Goal: Task Accomplishment & Management: Use online tool/utility

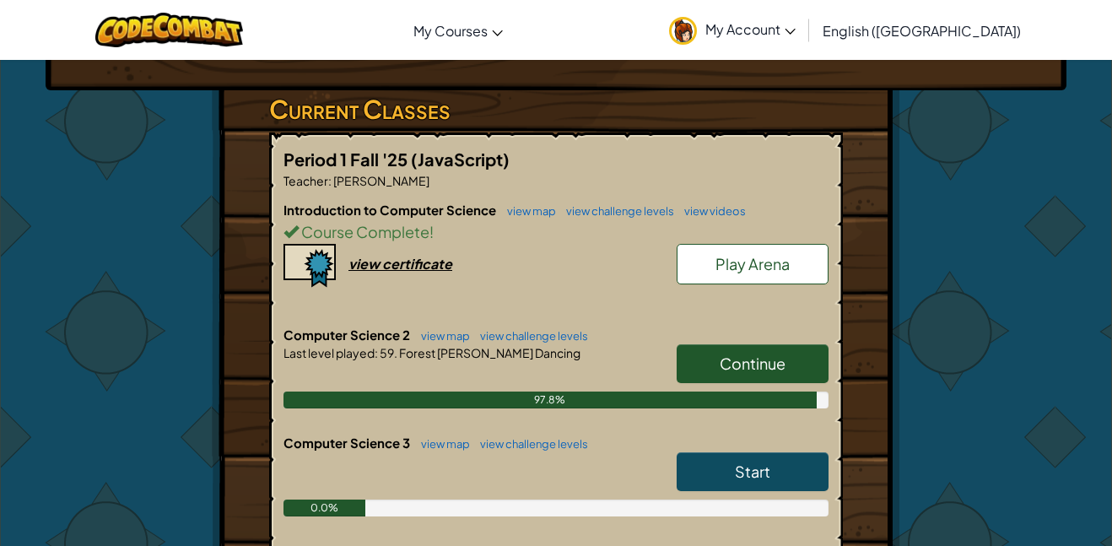
scroll to position [262, 0]
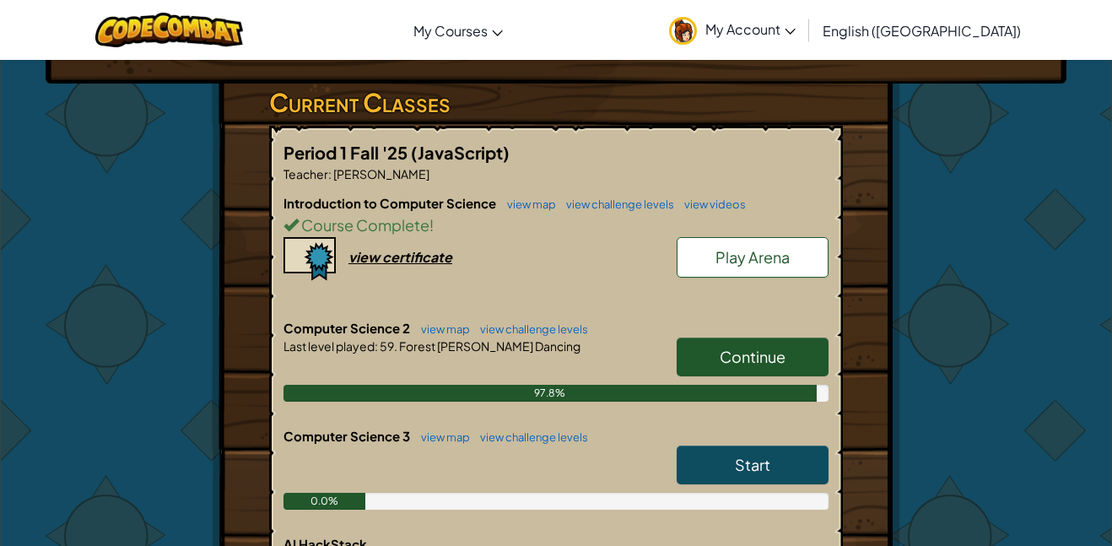
click at [553, 377] on div at bounding box center [555, 369] width 545 height 30
click at [714, 361] on link "Continue" at bounding box center [752, 356] width 152 height 39
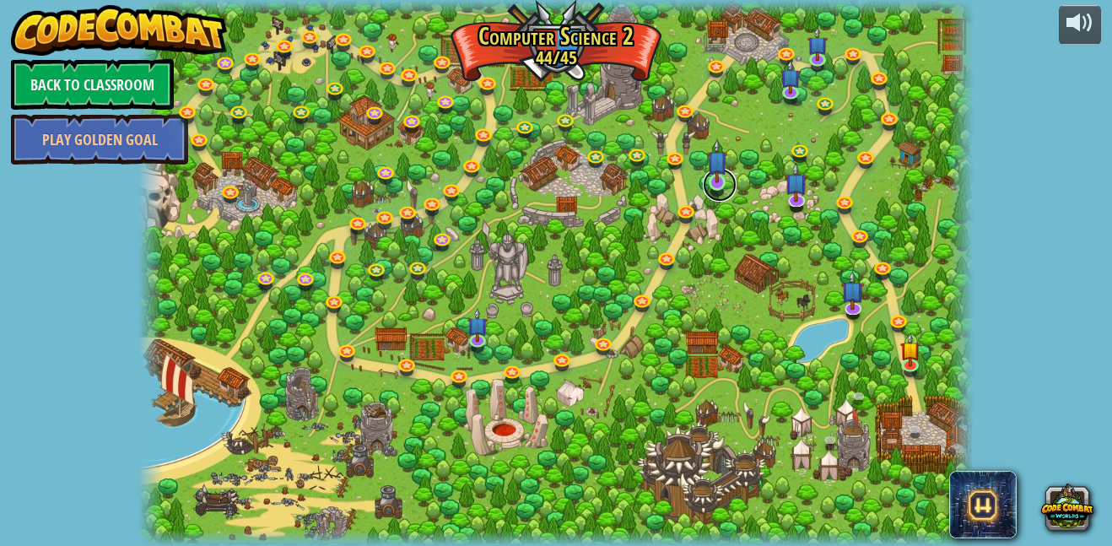
click at [729, 181] on link at bounding box center [720, 185] width 34 height 34
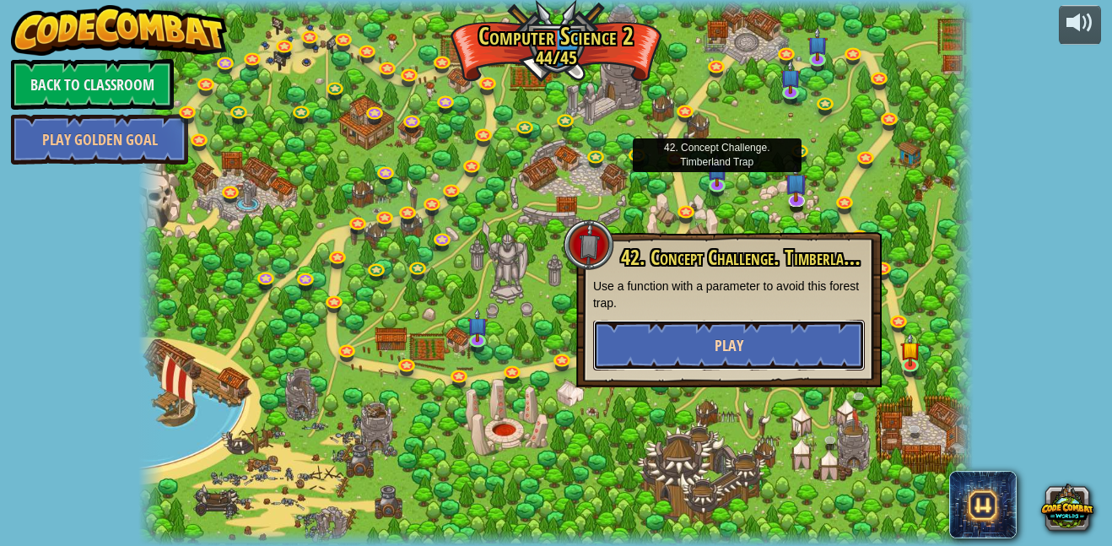
click at [671, 359] on button "Play" at bounding box center [729, 345] width 272 height 51
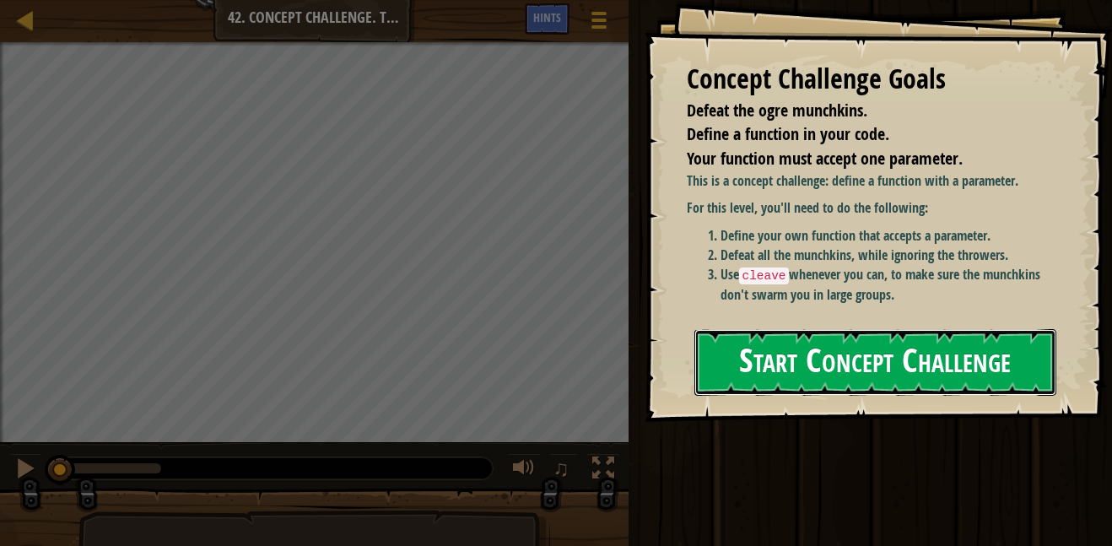
click at [725, 367] on button "Start Concept Challenge" at bounding box center [875, 362] width 362 height 67
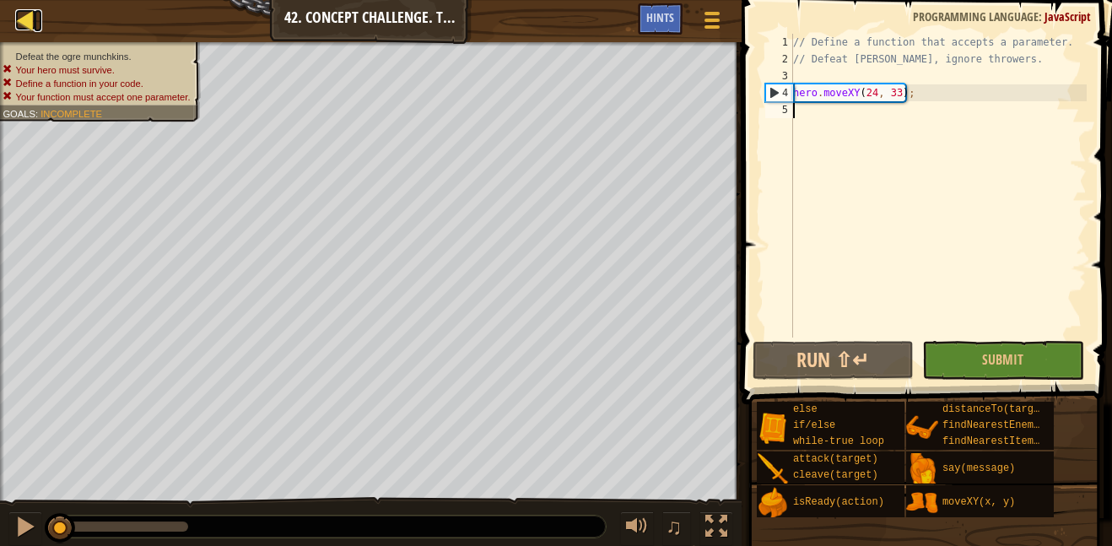
click at [30, 11] on div at bounding box center [25, 19] width 21 height 21
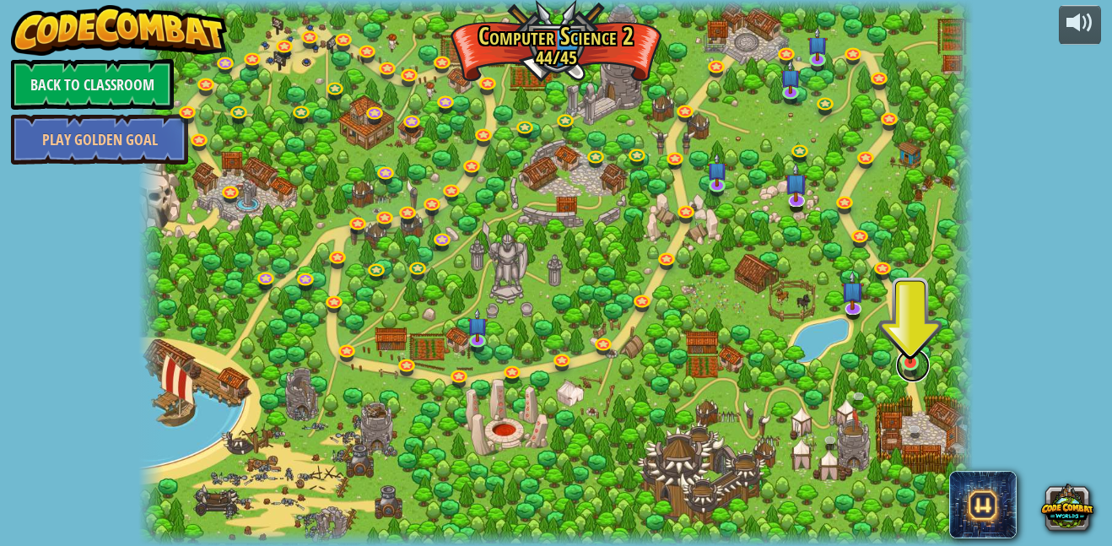
click at [909, 373] on link at bounding box center [913, 365] width 34 height 34
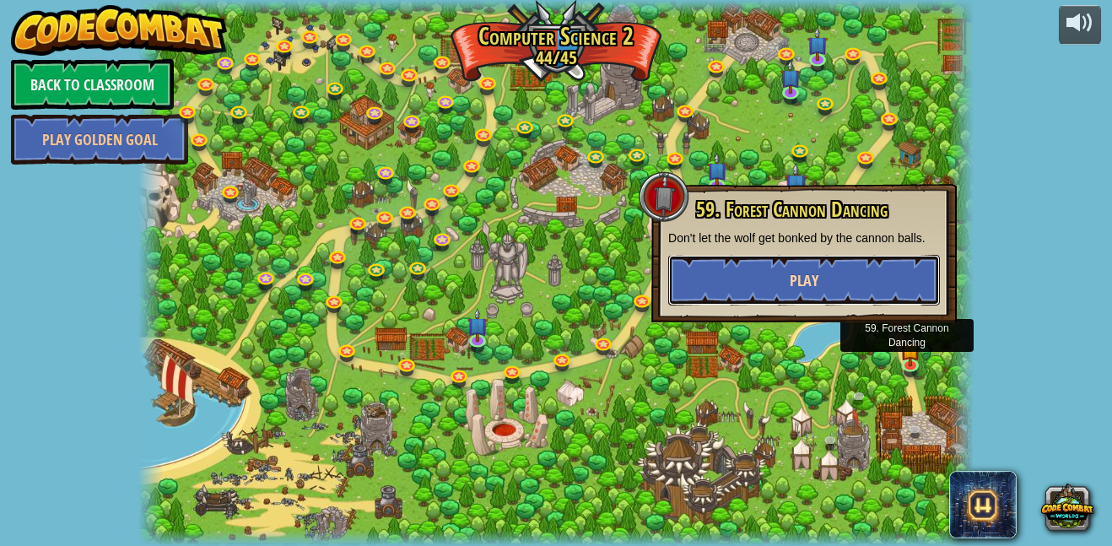
click at [871, 299] on button "Play" at bounding box center [804, 280] width 272 height 51
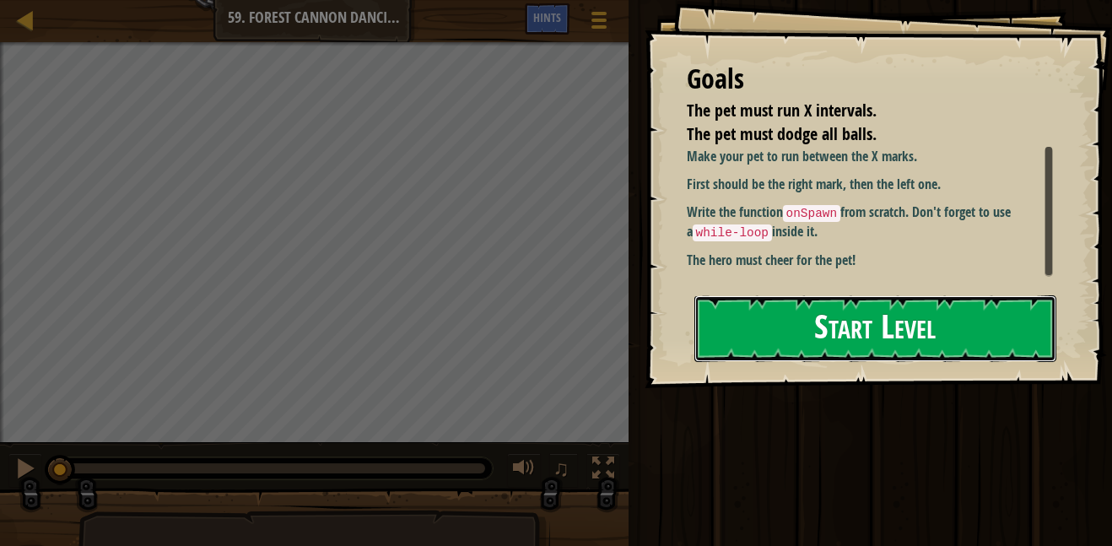
click at [761, 352] on button "Start Level" at bounding box center [875, 328] width 362 height 67
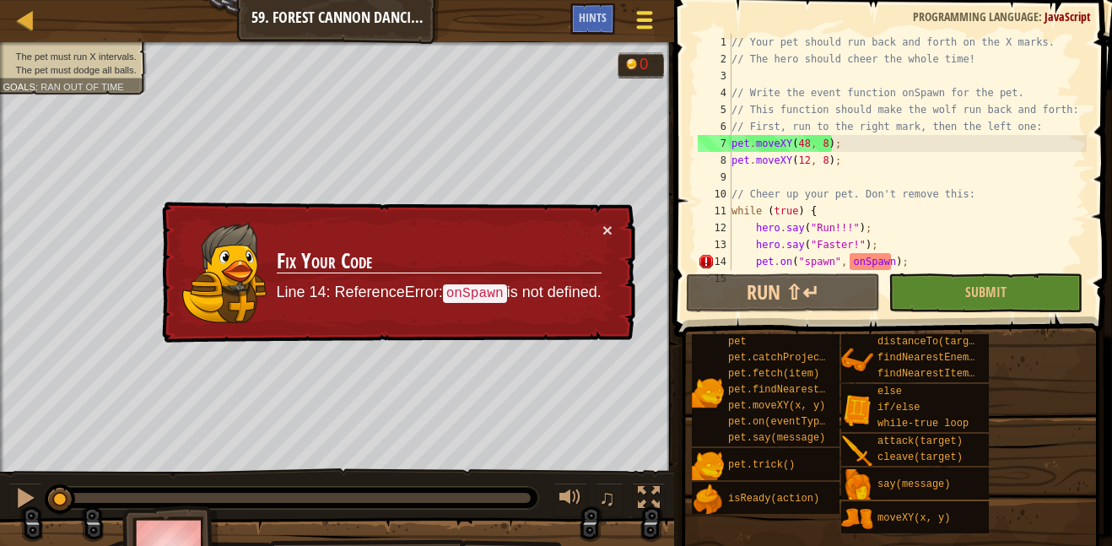
click at [653, 19] on div at bounding box center [644, 20] width 23 height 24
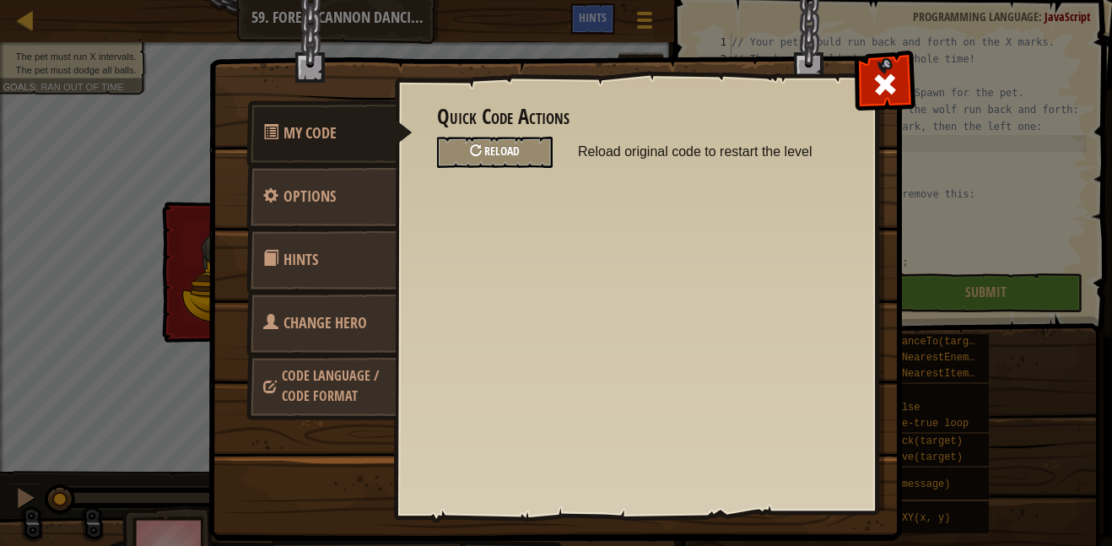
click at [546, 148] on div "Reload" at bounding box center [495, 152] width 116 height 31
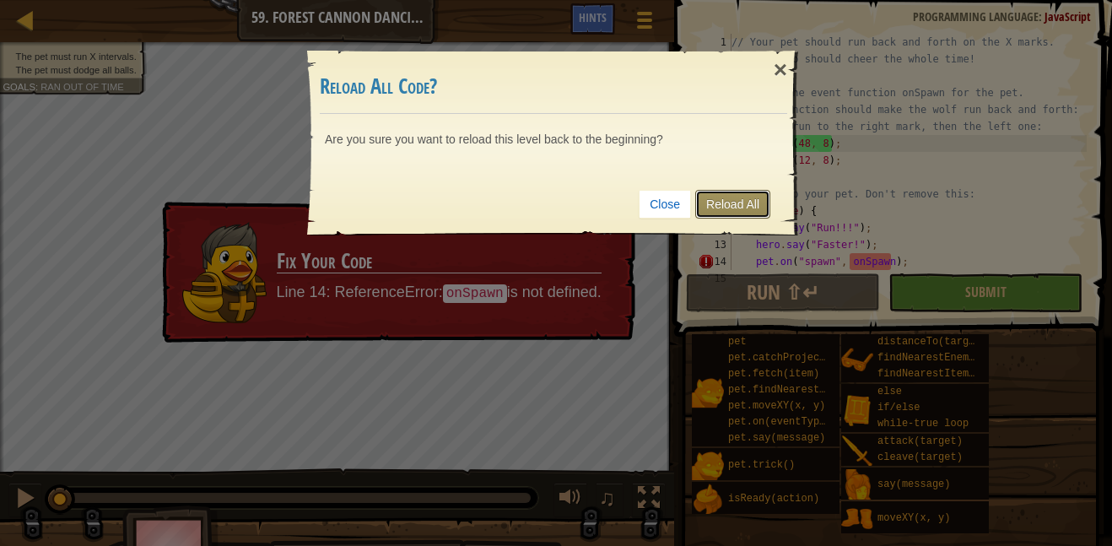
click at [737, 201] on link "Reload All" at bounding box center [732, 204] width 75 height 29
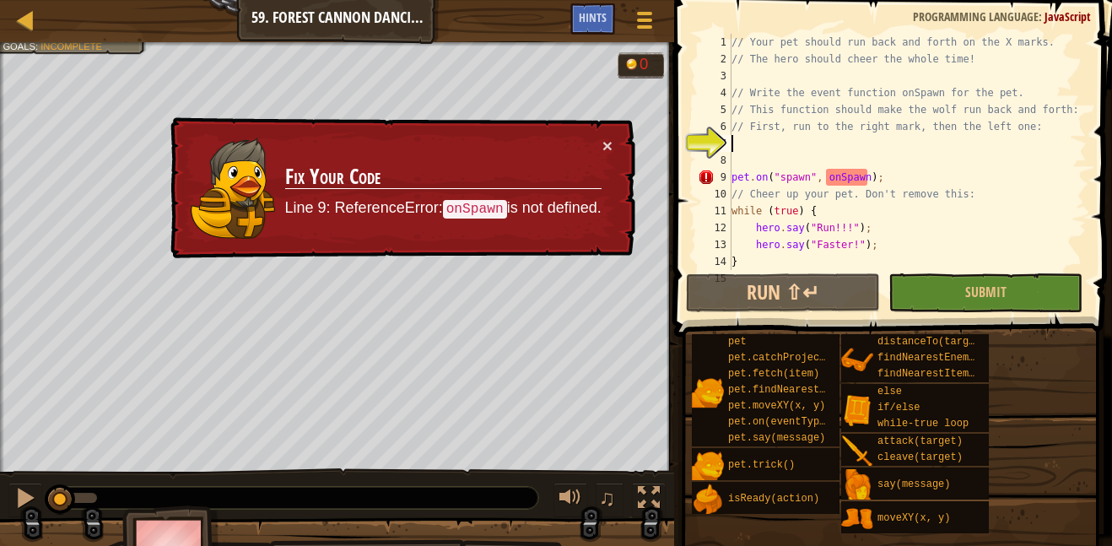
click at [867, 173] on div "// Your pet should run back and forth on the X marks. // The hero should cheer …" at bounding box center [907, 169] width 358 height 270
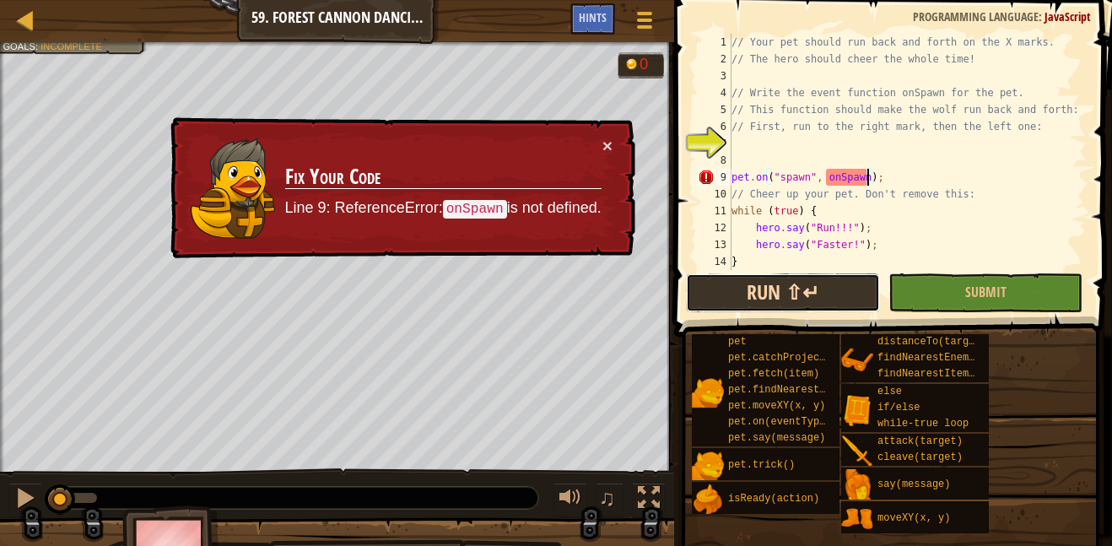
click at [725, 281] on button "Run ⇧↵" at bounding box center [783, 292] width 194 height 39
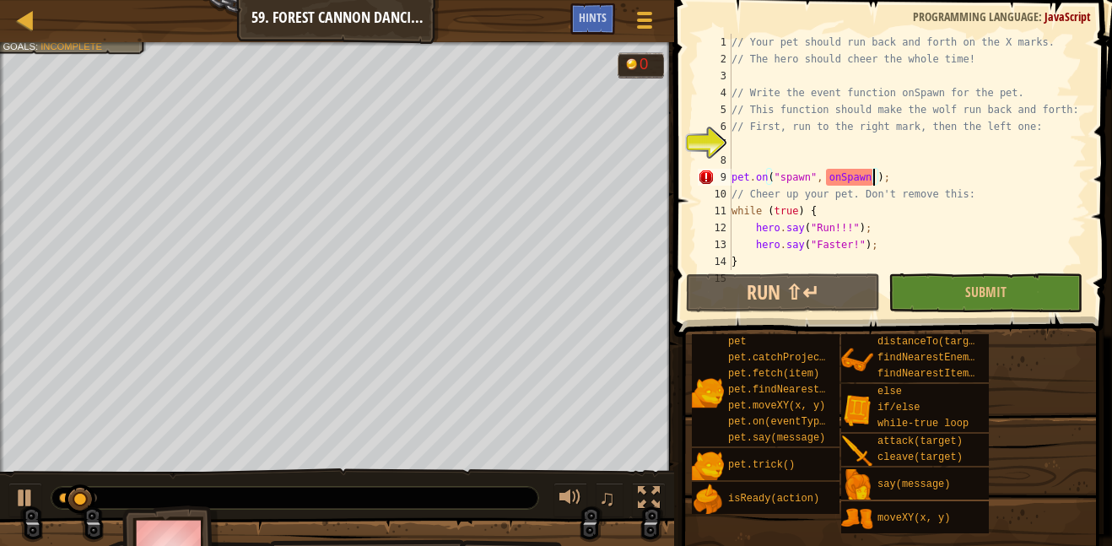
type textarea "pet.on("spawn", onSpawn );"
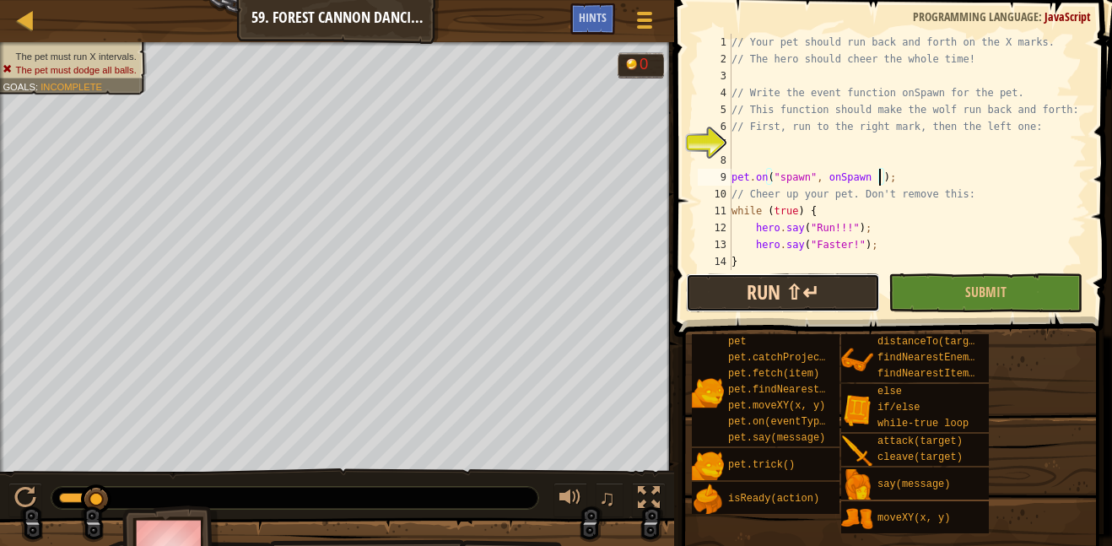
click at [741, 279] on button "Run ⇧↵" at bounding box center [783, 292] width 194 height 39
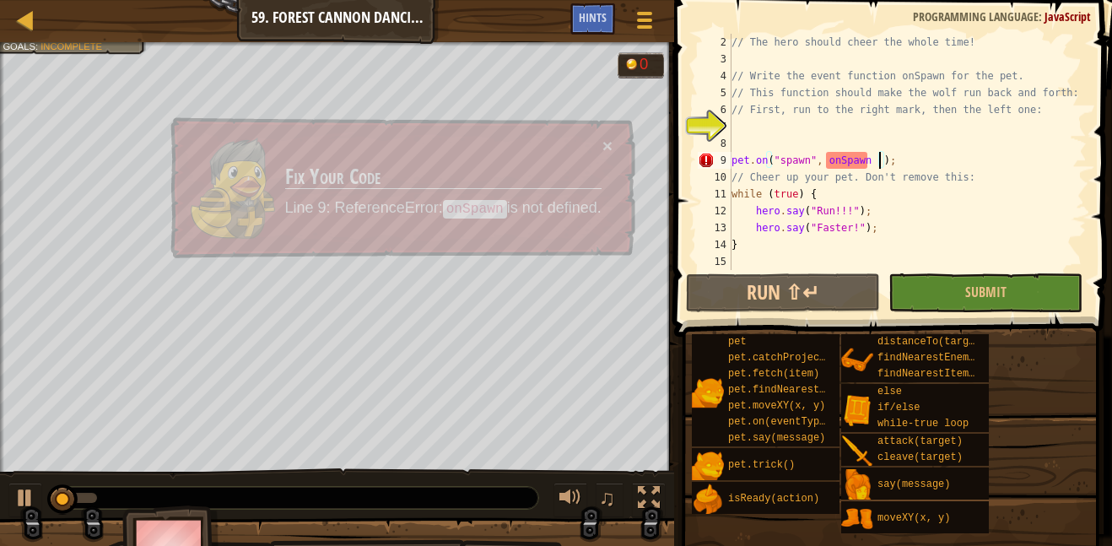
scroll to position [17, 0]
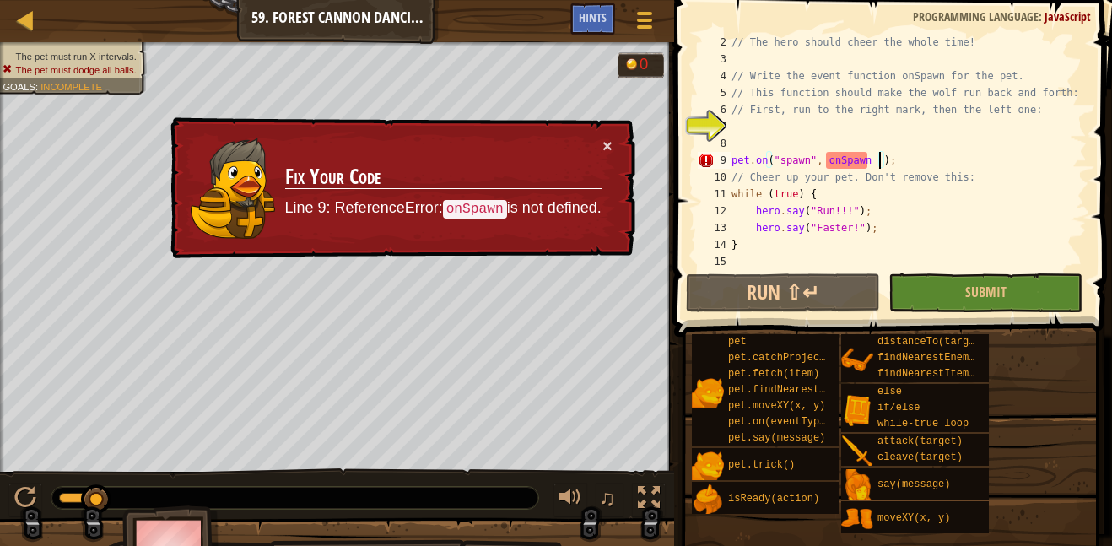
click at [786, 126] on div "// The hero should cheer the whole time! // Write the event function onSpawn fo…" at bounding box center [907, 169] width 358 height 270
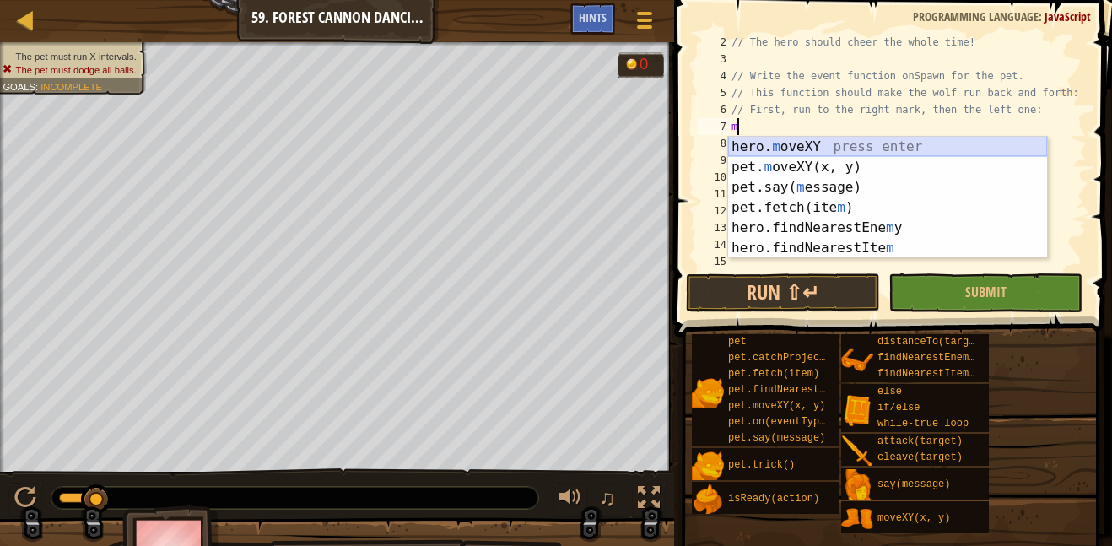
click at [809, 148] on div "hero. m oveXY press enter pet. m oveXY(x, y) press enter pet.say( m essage) pre…" at bounding box center [887, 218] width 319 height 162
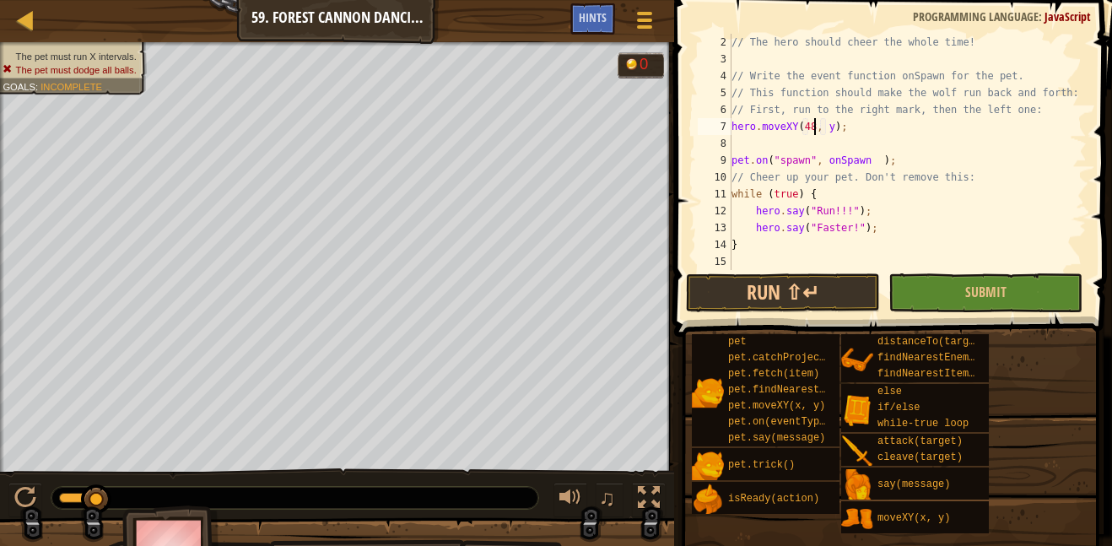
scroll to position [8, 13]
click at [829, 126] on div "// The hero should cheer the whole time! // Write the event function onSpawn fo…" at bounding box center [907, 169] width 358 height 270
type textarea "hero.moveXY(48, 8);"
click at [822, 142] on div "// The hero should cheer the whole time! // Write the event function onSpawn fo…" at bounding box center [907, 169] width 358 height 270
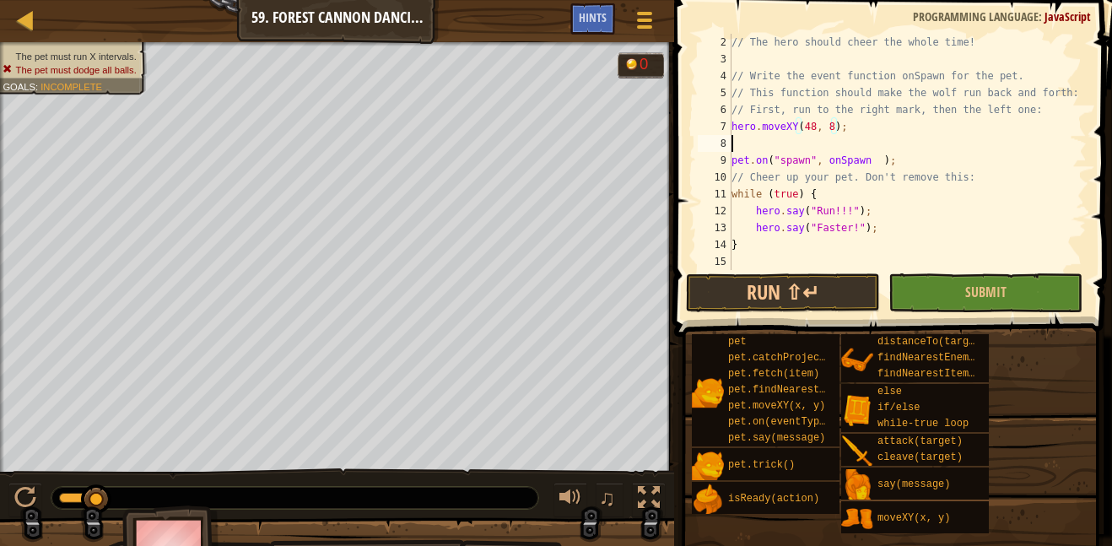
scroll to position [8, 0]
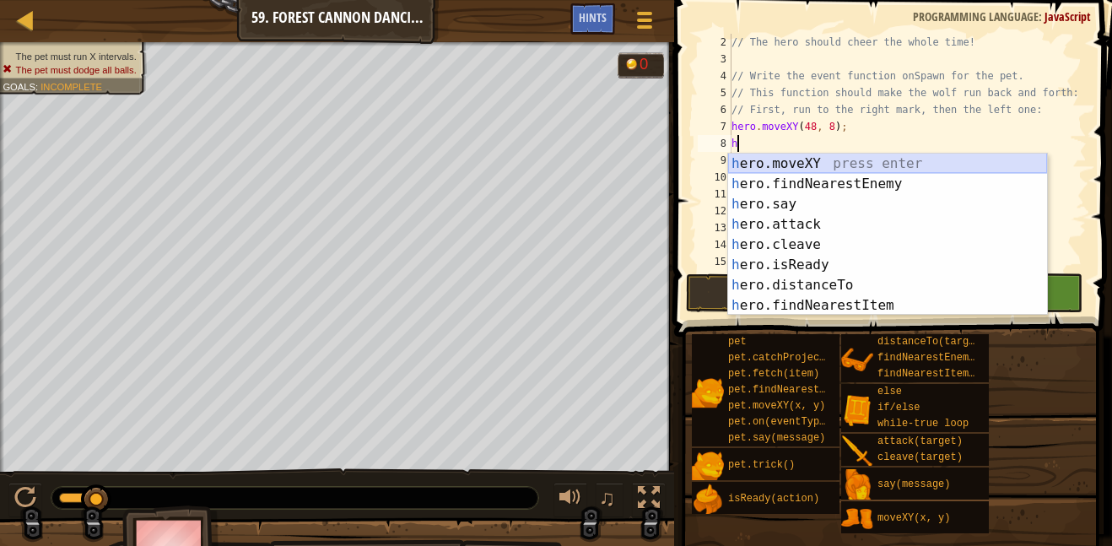
click at [816, 158] on div "h ero.moveXY press enter h ero.findNearestEnemy press enter h ero.say press ent…" at bounding box center [887, 255] width 319 height 202
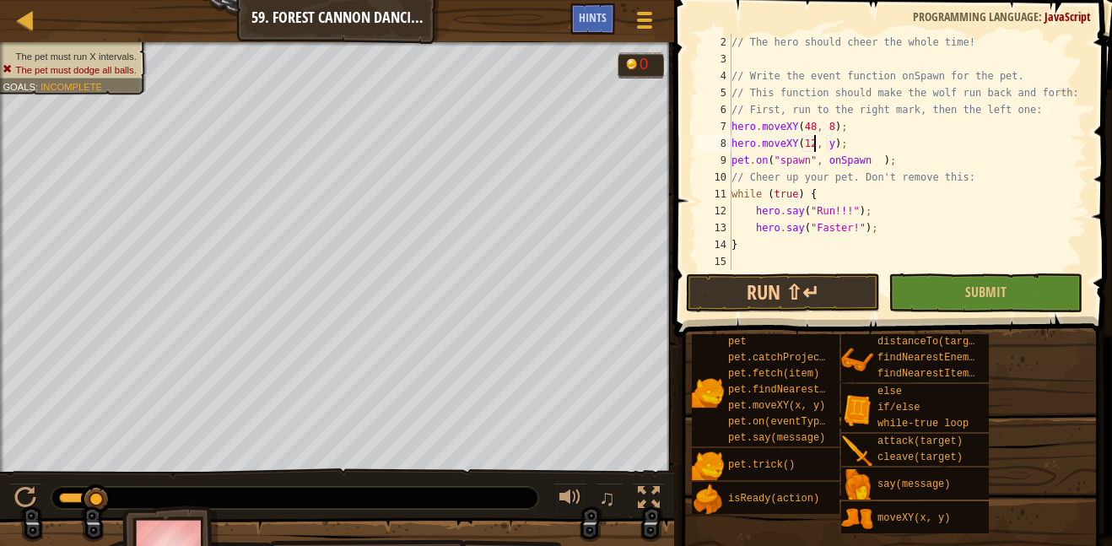
scroll to position [8, 13]
click at [829, 143] on div "// The hero should cheer the whole time! // Write the event function onSpawn fo…" at bounding box center [907, 169] width 358 height 270
click at [813, 277] on button "Run ⇧↵" at bounding box center [783, 292] width 194 height 39
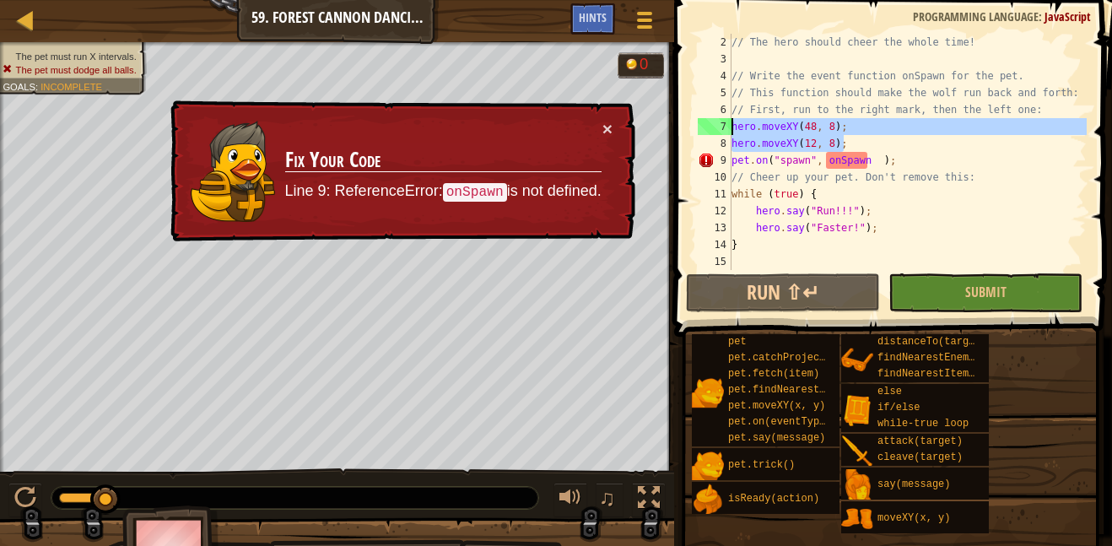
drag, startPoint x: 846, startPoint y: 141, endPoint x: 697, endPoint y: 130, distance: 149.7
click at [697, 130] on div "hero.moveXY(12, 8); 2 3 4 5 6 7 8 9 10 11 12 13 14 15 // The hero should cheer …" at bounding box center [890, 152] width 392 height 236
type textarea "hero.moveXY(48, 8); hero.moveXY(12, 8);"
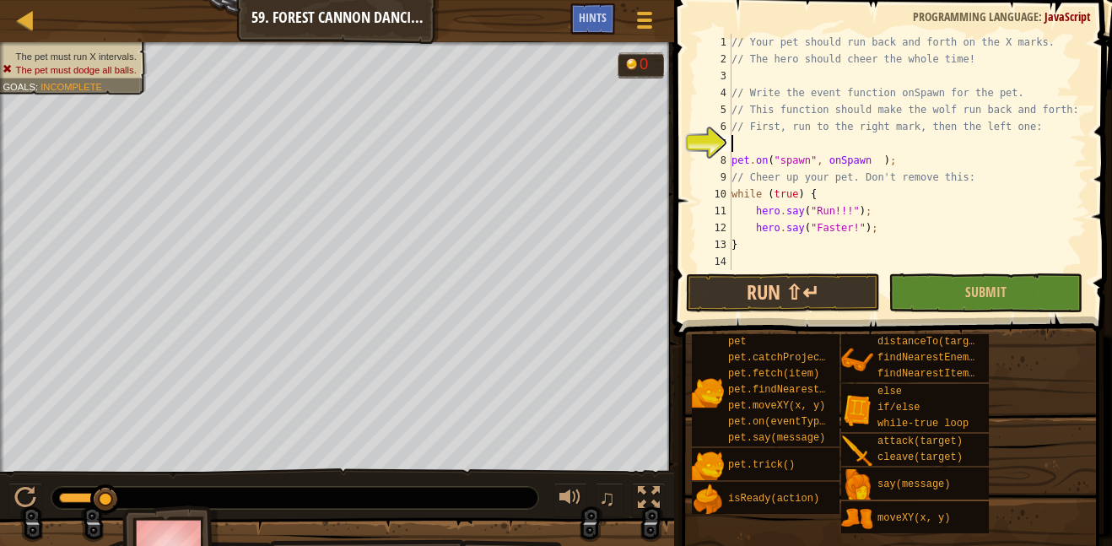
type textarea "hero.moveXY(48, 8); hero.moveXY(12, 8);"
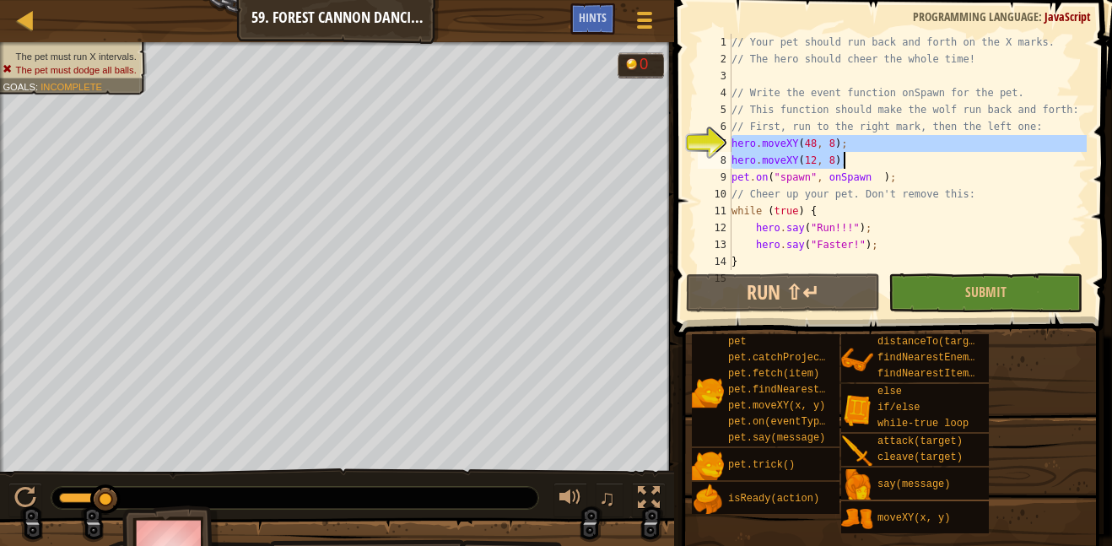
scroll to position [0, 0]
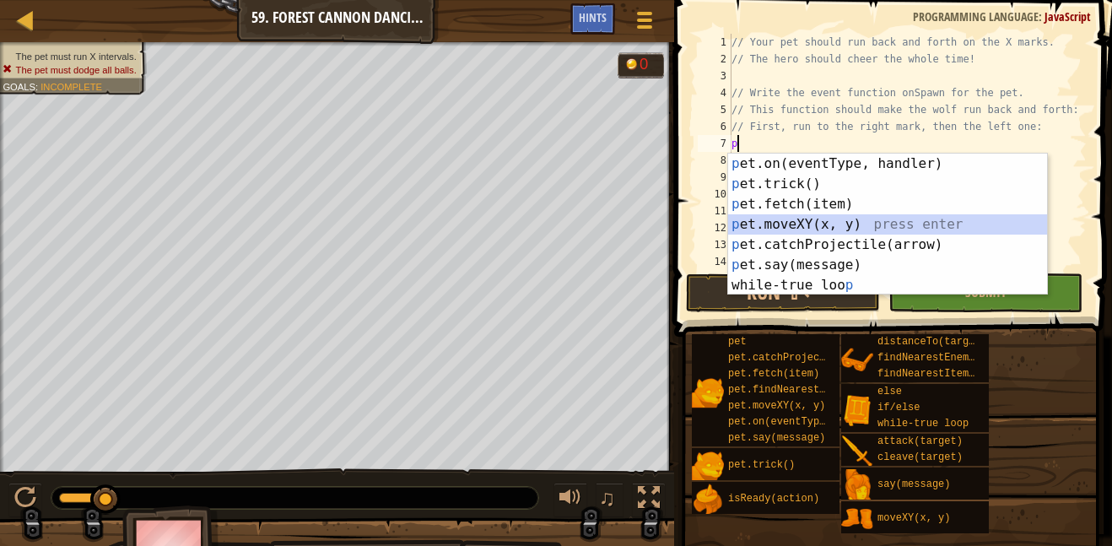
click at [817, 217] on div "p et.on(eventType, handler) press enter p et.trick() press enter p et.fetch(ite…" at bounding box center [887, 245] width 319 height 182
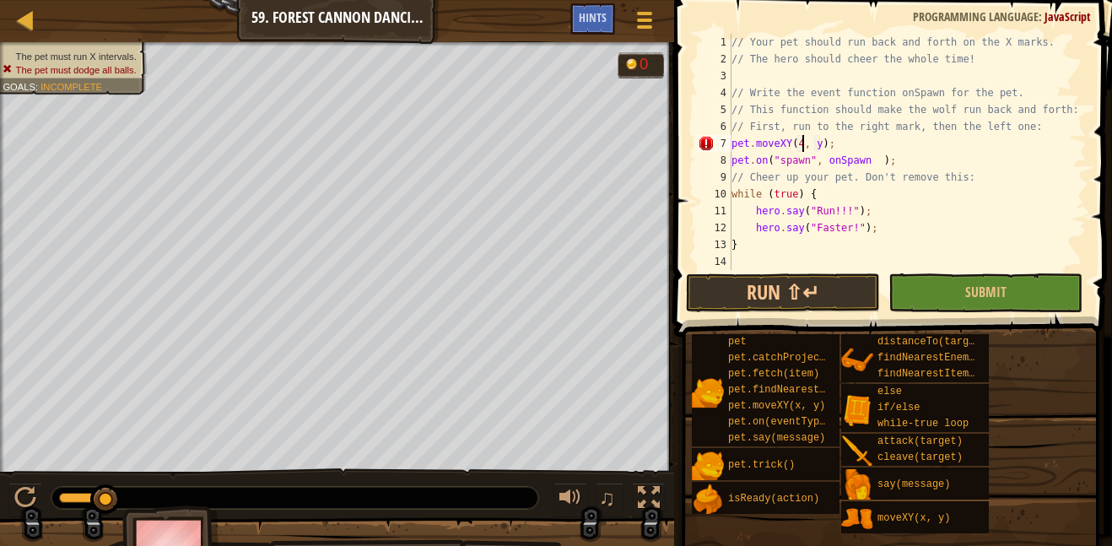
scroll to position [8, 12]
click at [827, 145] on div "// Your pet should run back and forth on the X marks. // The hero should cheer …" at bounding box center [907, 169] width 358 height 270
type textarea "pet.moveXY(48, 8);"
click at [847, 143] on div "// Your pet should run back and forth on the X marks. // The hero should cheer …" at bounding box center [907, 169] width 358 height 270
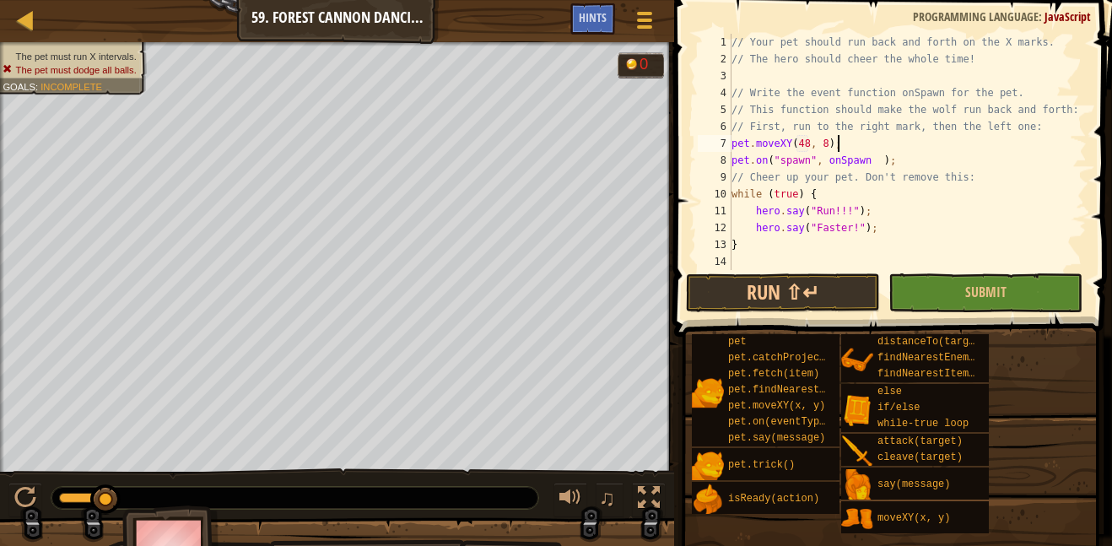
scroll to position [8, 0]
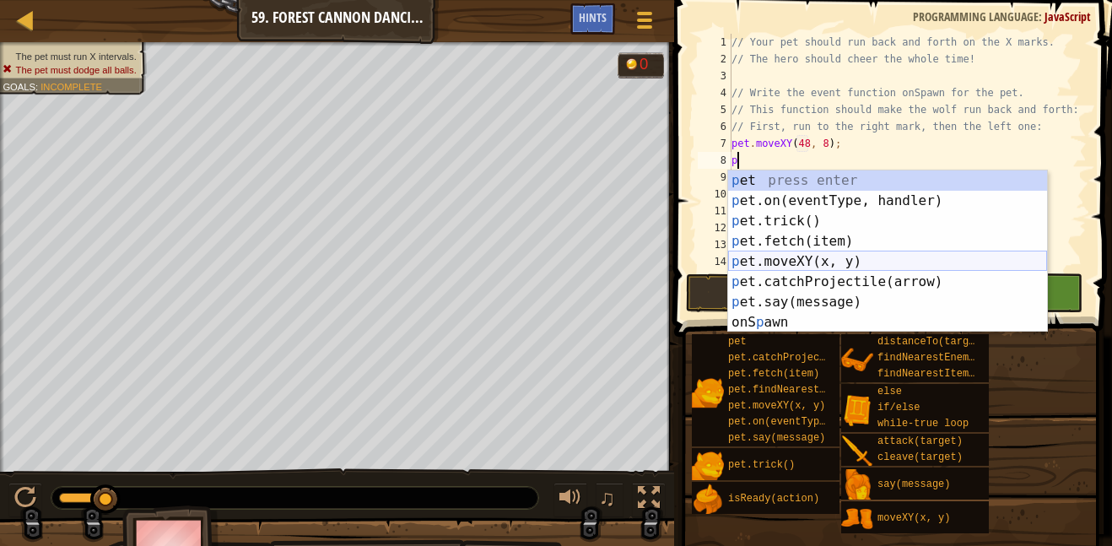
click at [864, 261] on div "p et press enter p et.on(eventType, handler) press enter p et.trick() press ent…" at bounding box center [887, 271] width 319 height 202
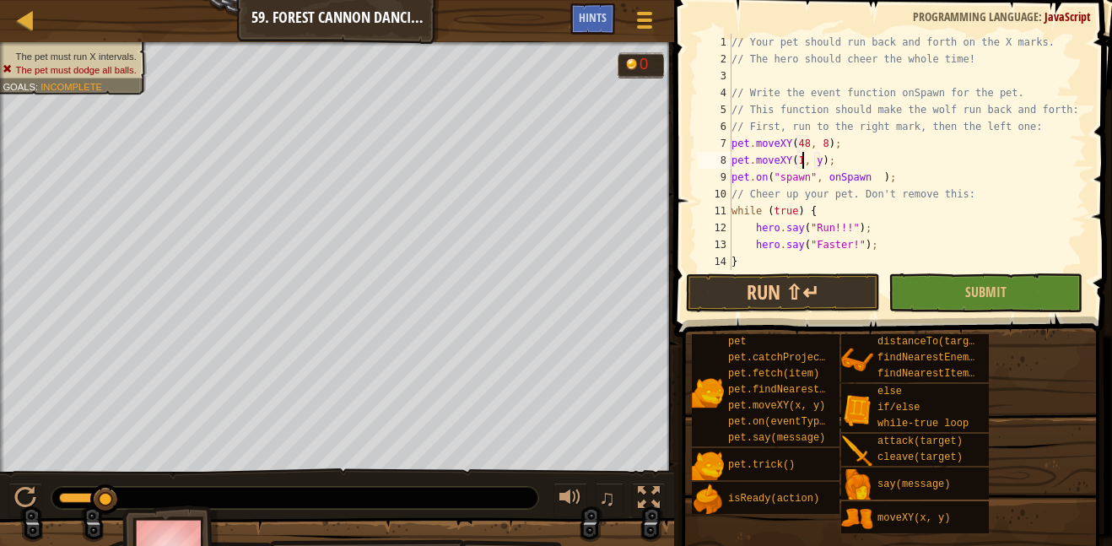
scroll to position [8, 12]
click at [826, 158] on div "// Your pet should run back and forth on the X marks. // The hero should cheer …" at bounding box center [907, 169] width 358 height 270
type textarea "pet.moveXY(12, 8);"
click at [822, 279] on button "Run ⇧↵" at bounding box center [783, 292] width 194 height 39
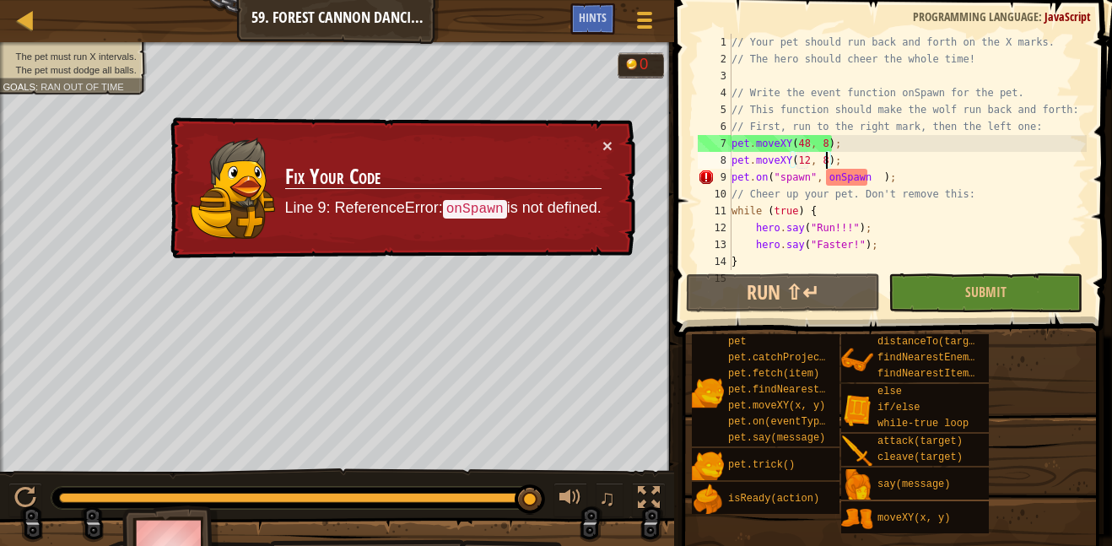
click at [623, 145] on div "× Fix Your Code Line 9: ReferenceError: onSpawn is not defined." at bounding box center [401, 188] width 468 height 142
click at [605, 150] on button "×" at bounding box center [607, 149] width 11 height 18
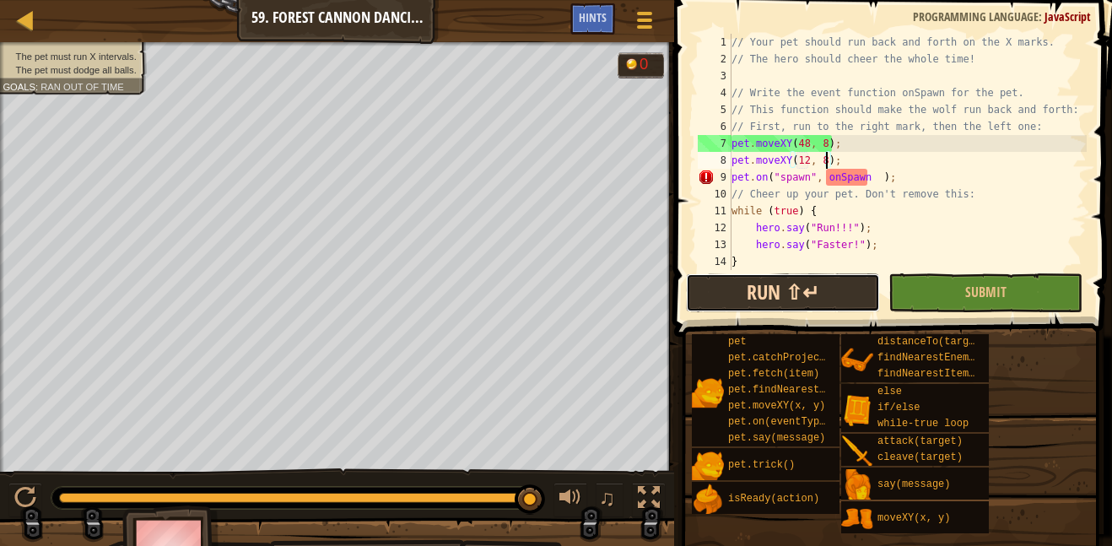
click at [818, 294] on button "Run ⇧↵" at bounding box center [783, 292] width 194 height 39
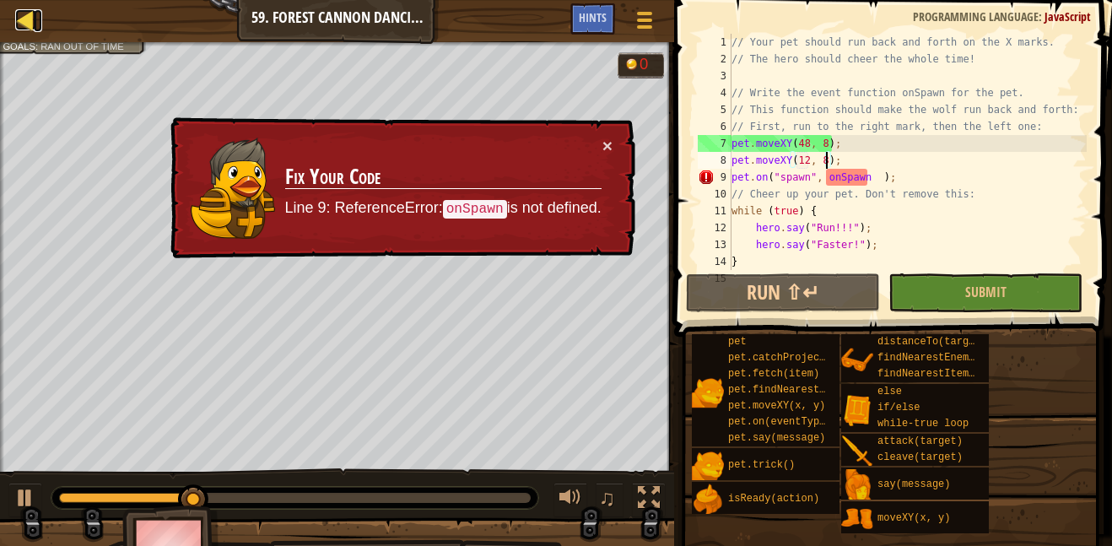
click at [30, 27] on div at bounding box center [25, 19] width 21 height 21
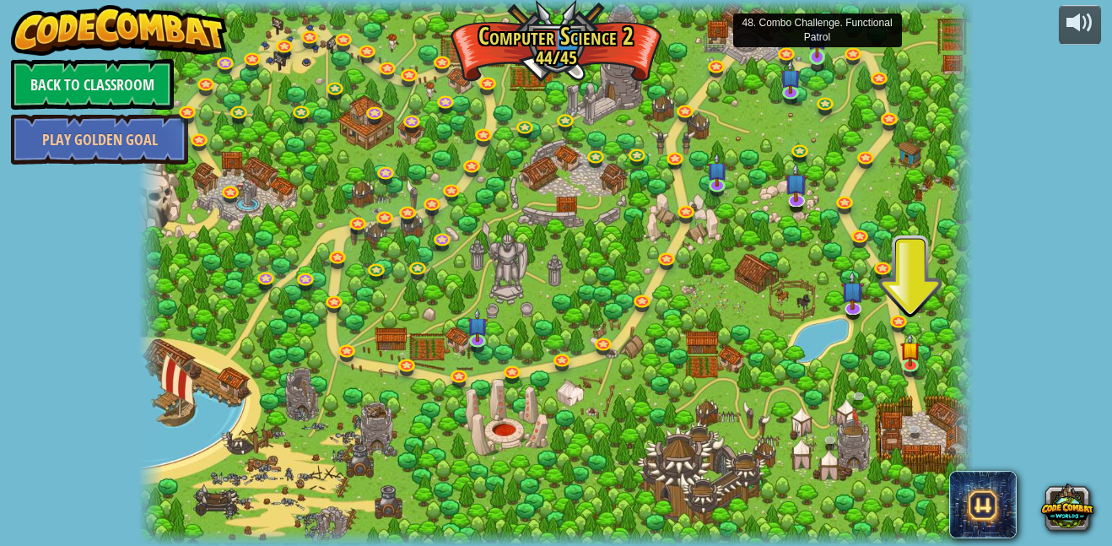
click at [825, 71] on div at bounding box center [555, 273] width 835 height 546
click at [826, 62] on link at bounding box center [820, 60] width 34 height 34
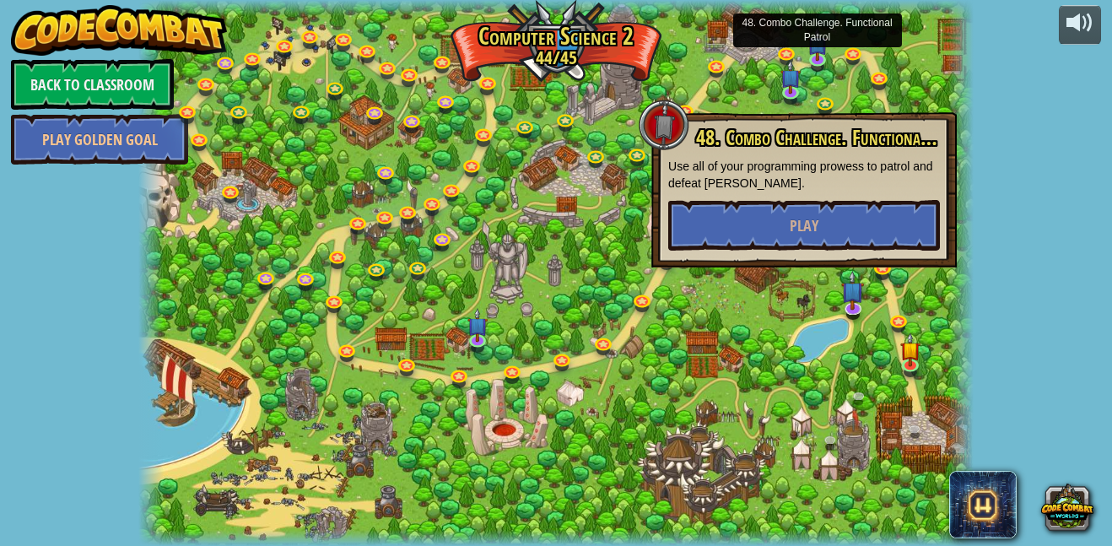
click at [740, 255] on div "48. Combo Challenge. Functional Patrol Use all of your programming prowess to p…" at bounding box center [803, 189] width 305 height 155
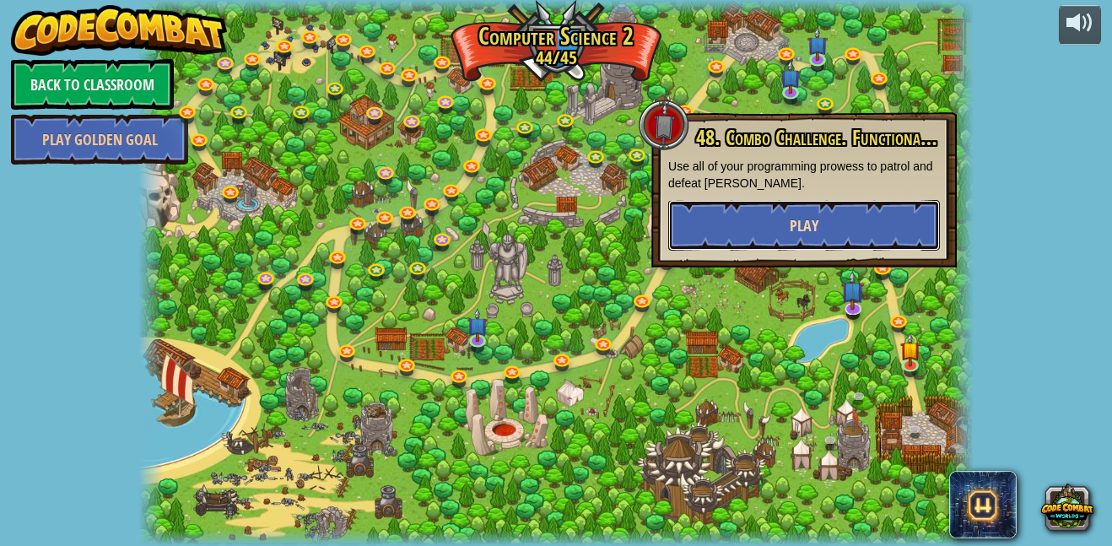
click at [759, 222] on button "Play" at bounding box center [804, 225] width 272 height 51
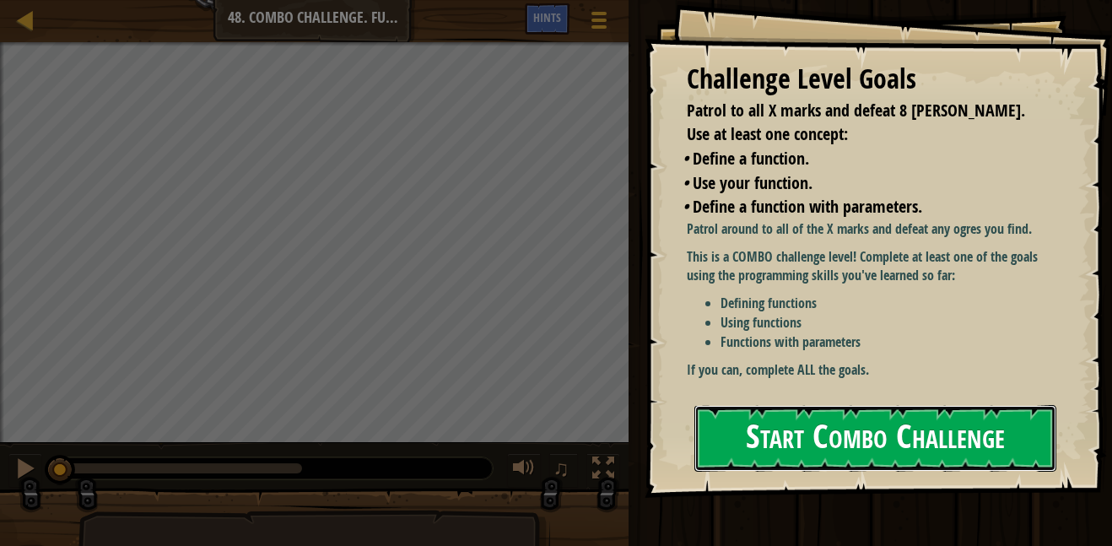
click at [927, 429] on button "Start Combo Challenge" at bounding box center [875, 438] width 362 height 67
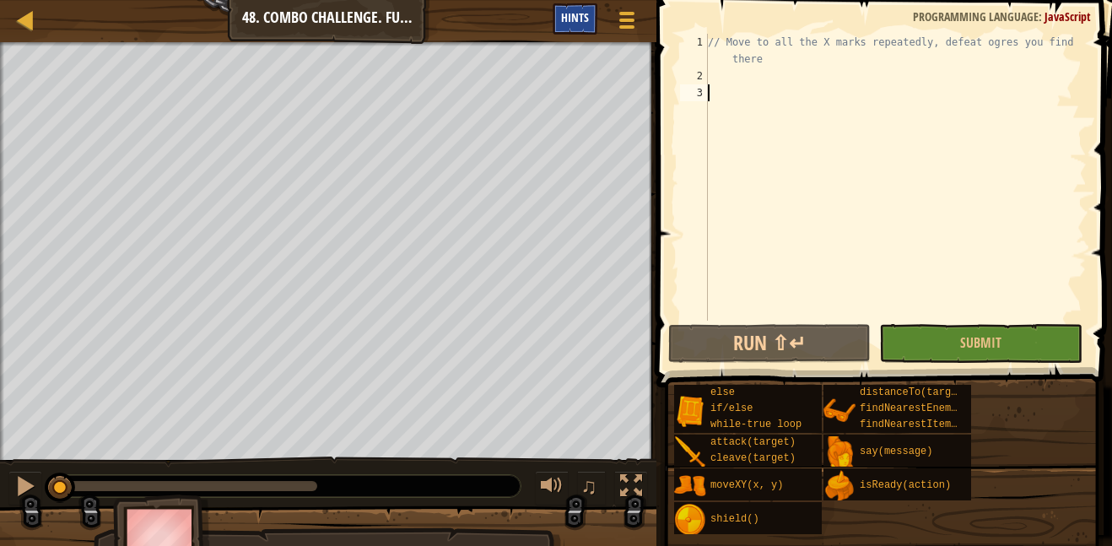
click at [574, 32] on div "Hints" at bounding box center [574, 18] width 45 height 31
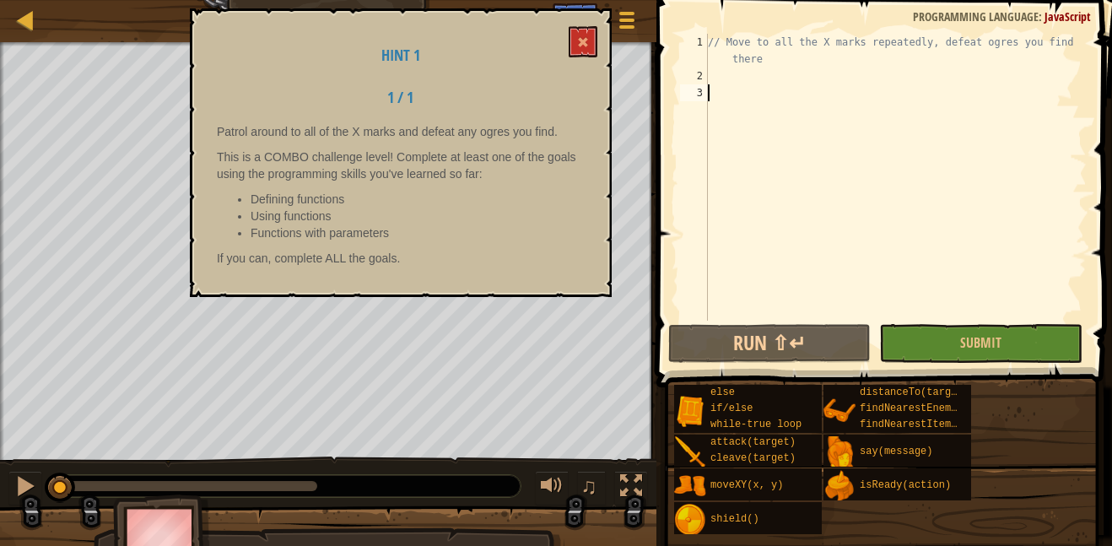
click at [577, 67] on div "Hint 1 1 / 1 Patrol around to all of the X marks and defeat any ogres you find.…" at bounding box center [401, 152] width 422 height 288
click at [579, 40] on span at bounding box center [583, 42] width 12 height 12
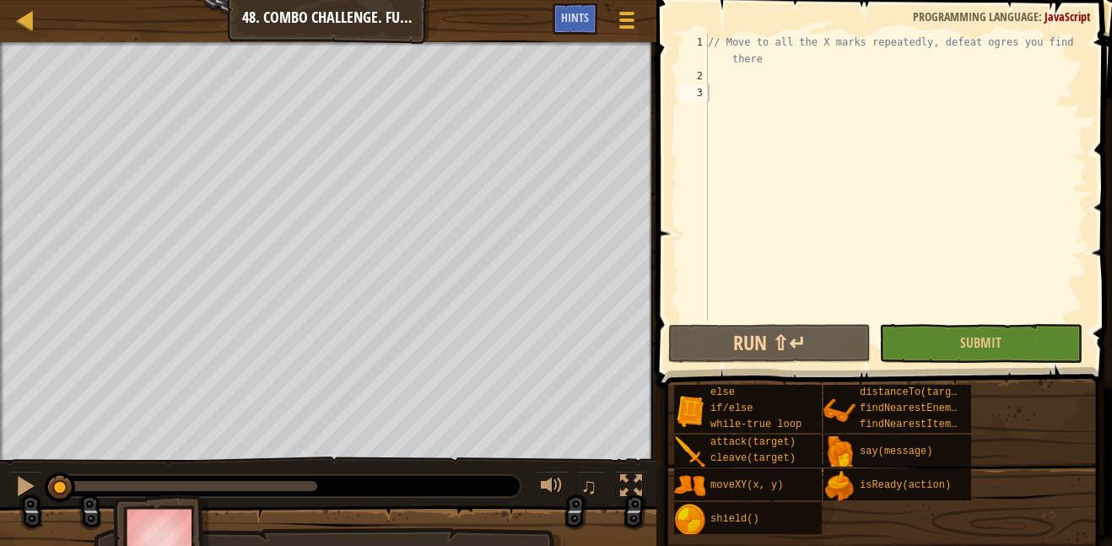
click at [579, 40] on div "Game Menu Done Hints" at bounding box center [599, 23] width 95 height 40
click at [34, 26] on div at bounding box center [25, 19] width 21 height 21
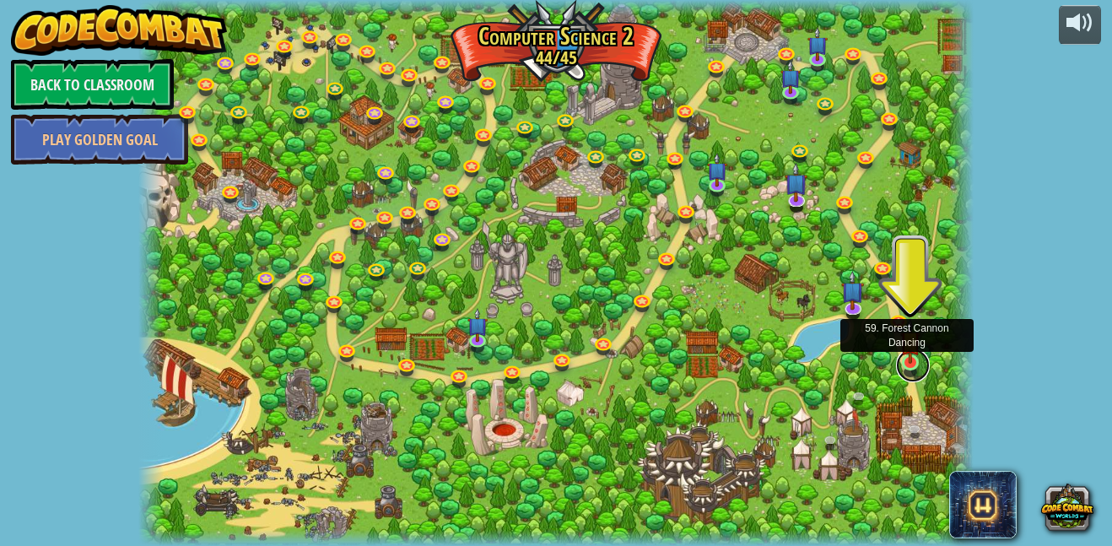
click at [906, 364] on link at bounding box center [913, 365] width 34 height 34
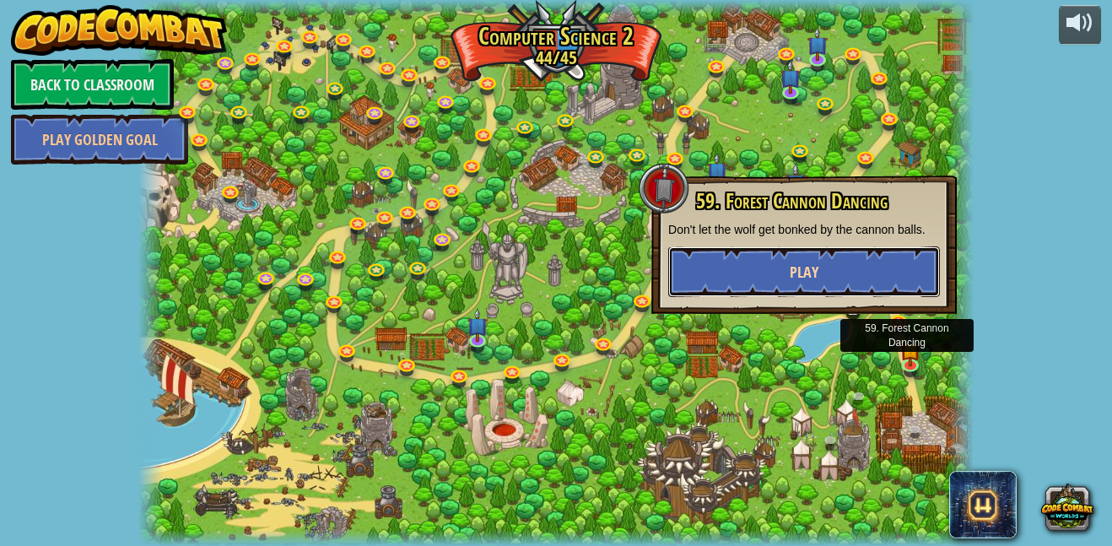
click at [816, 267] on span "Play" at bounding box center [803, 271] width 29 height 21
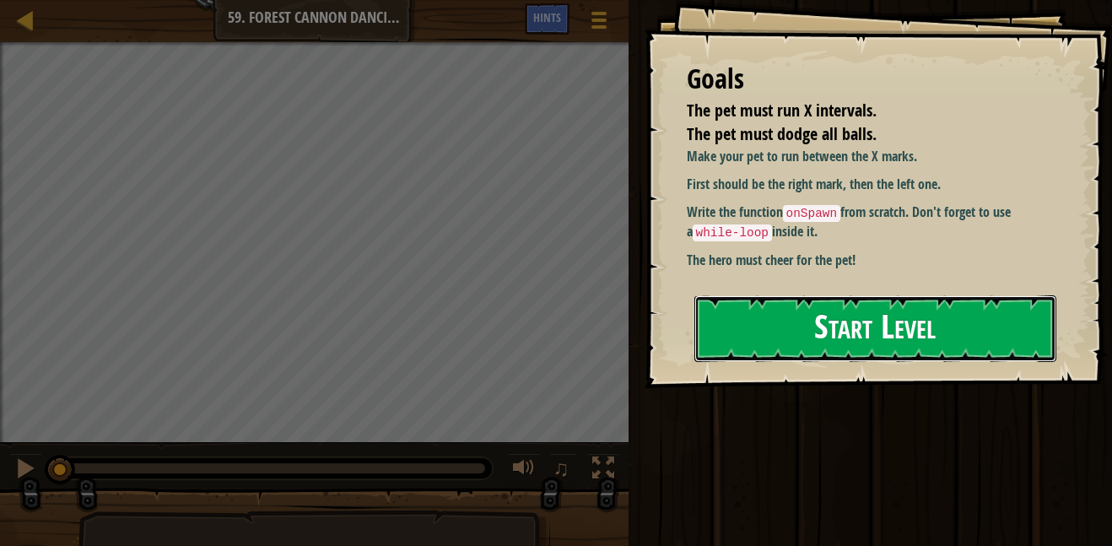
click at [978, 295] on button "Start Level" at bounding box center [875, 328] width 362 height 67
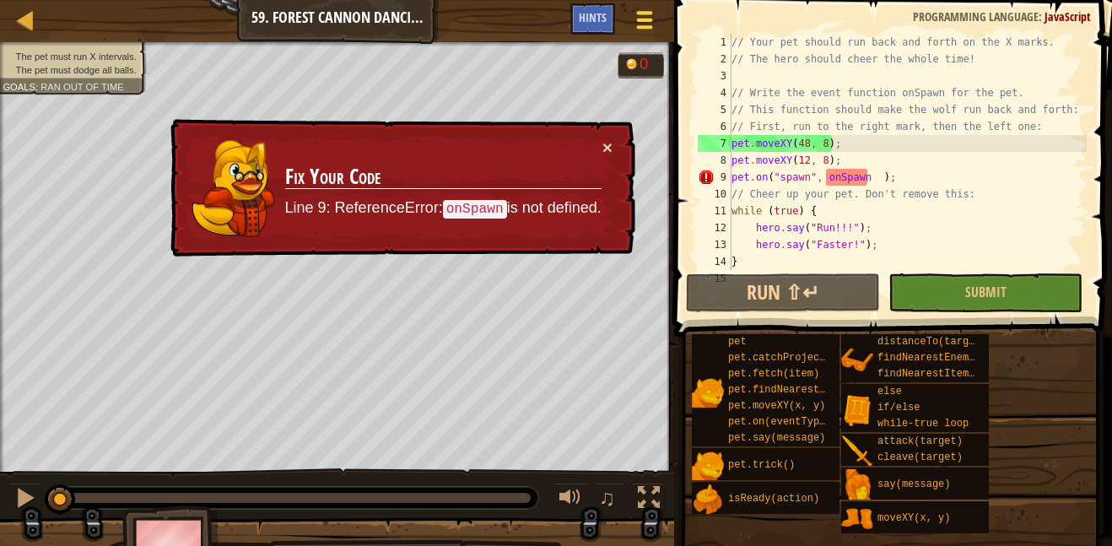
click at [645, 19] on span at bounding box center [645, 20] width 16 height 3
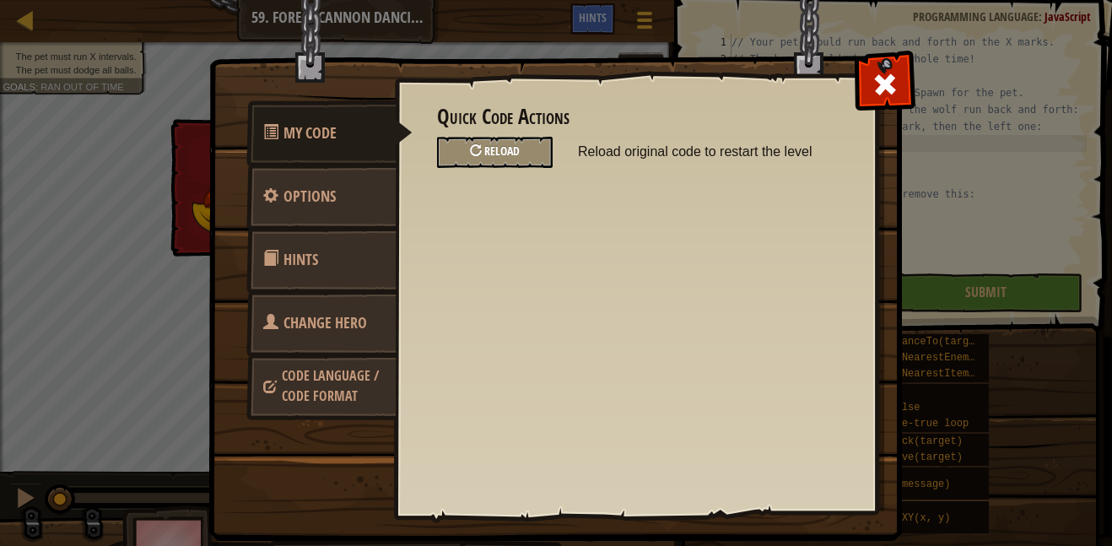
click at [521, 151] on div "Reload" at bounding box center [495, 152] width 116 height 31
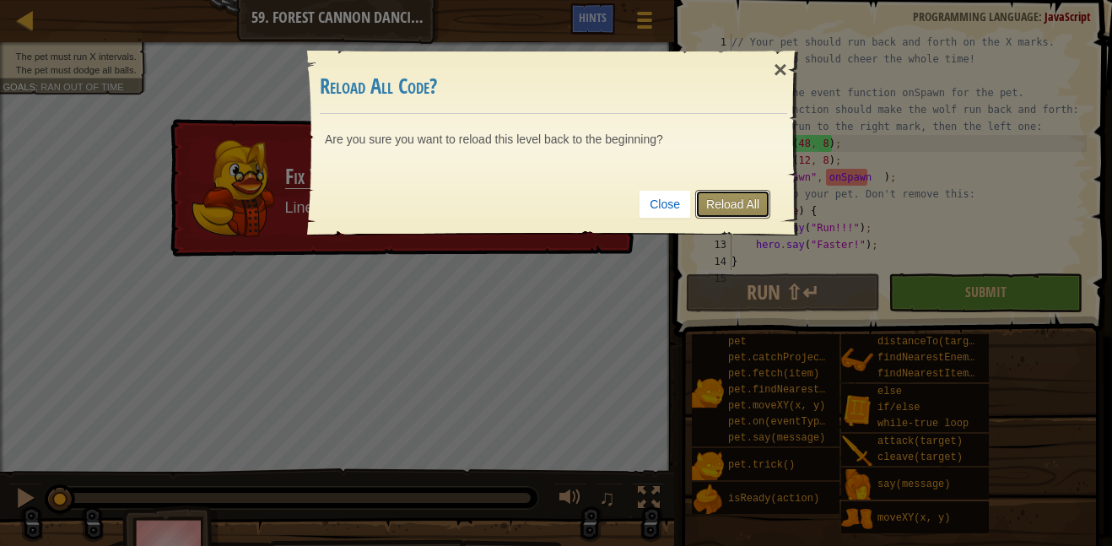
click at [725, 192] on link "Reload All" at bounding box center [732, 204] width 75 height 29
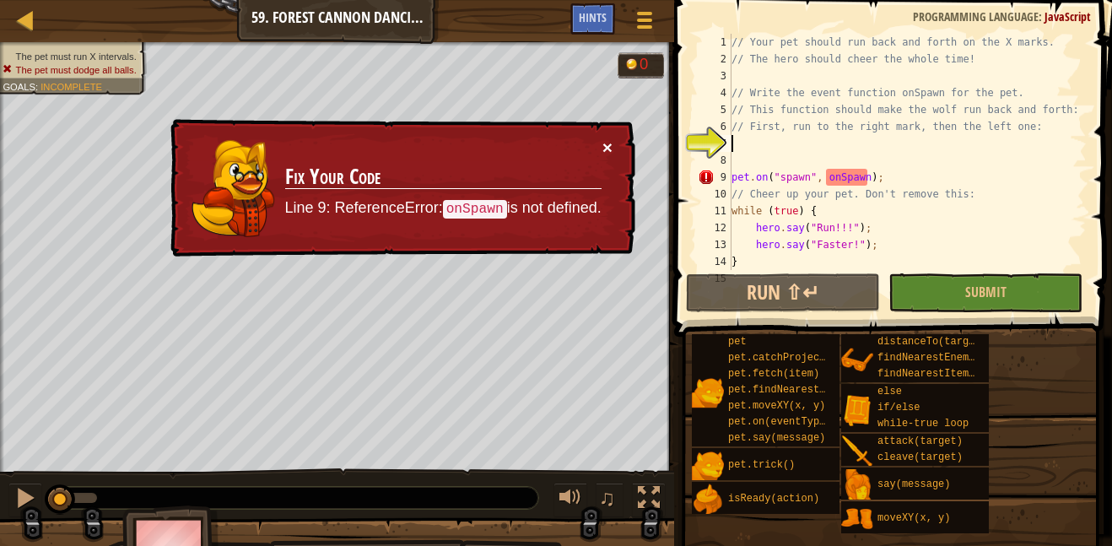
click at [607, 144] on button "×" at bounding box center [607, 147] width 10 height 18
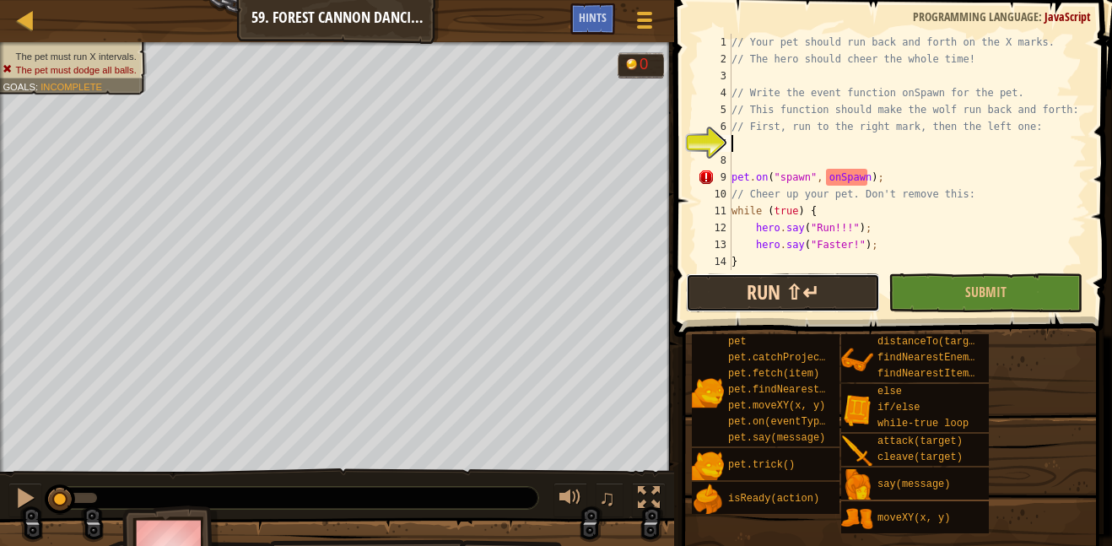
click at [730, 273] on button "Run ⇧↵" at bounding box center [783, 292] width 194 height 39
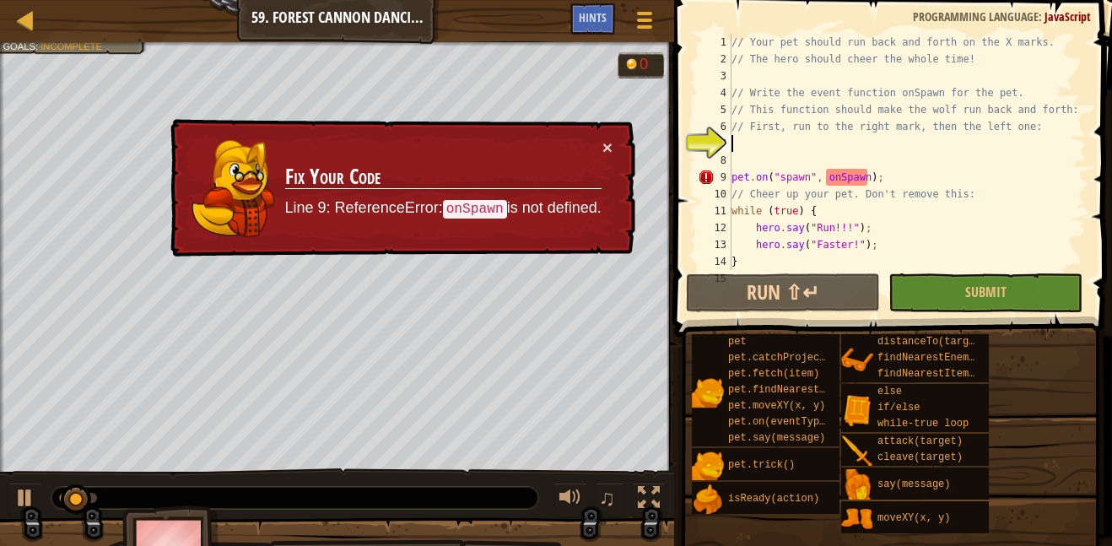
click at [612, 148] on div "× Fix Your Code Line 9: ReferenceError: onSpawn is not defined." at bounding box center [401, 188] width 468 height 139
click at [610, 147] on button "×" at bounding box center [607, 147] width 10 height 18
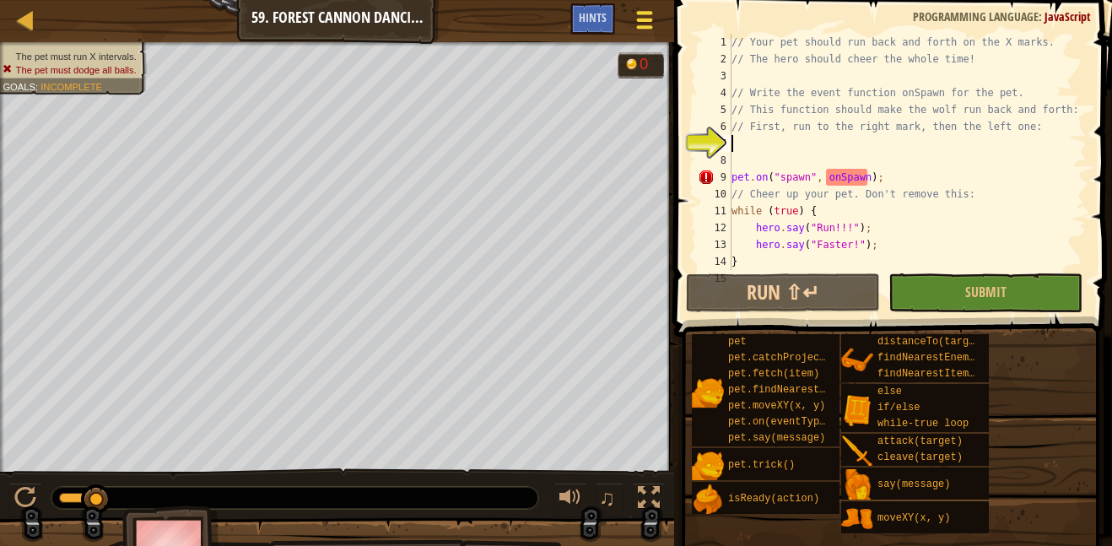
click at [655, 16] on div at bounding box center [644, 20] width 23 height 24
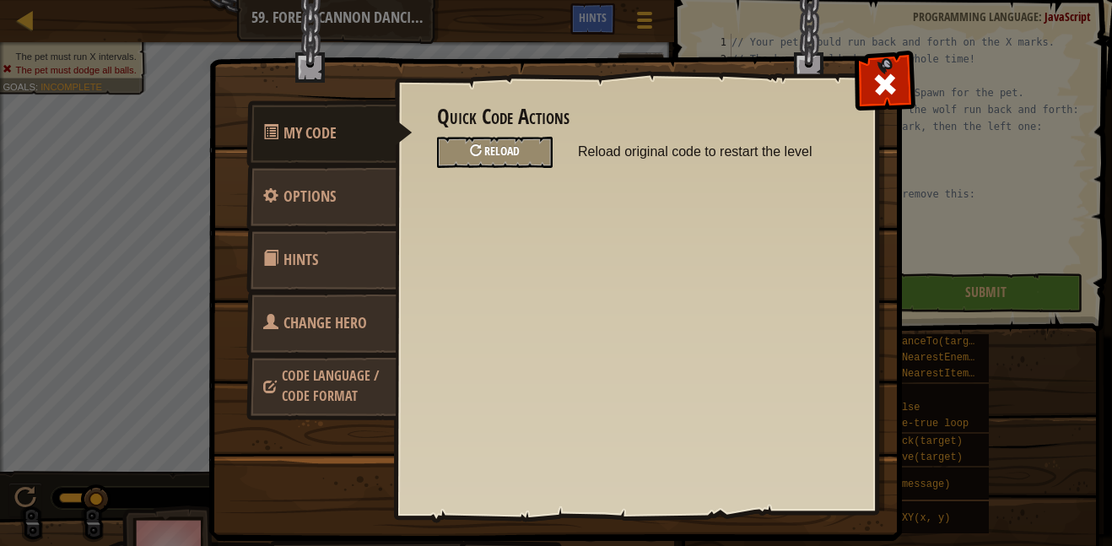
click at [515, 161] on div "Reload" at bounding box center [495, 152] width 116 height 31
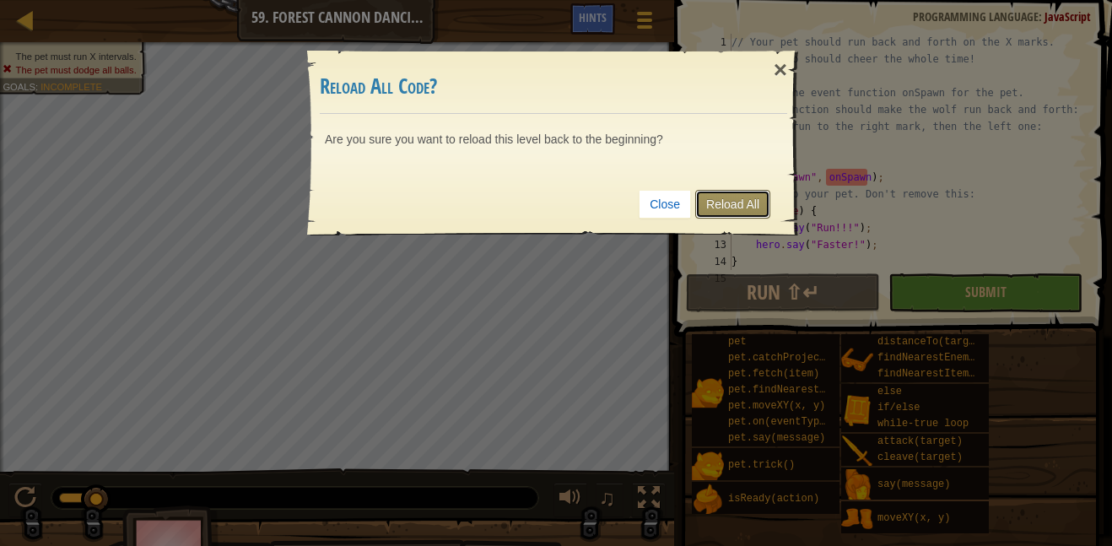
click at [725, 217] on link "Reload All" at bounding box center [732, 204] width 75 height 29
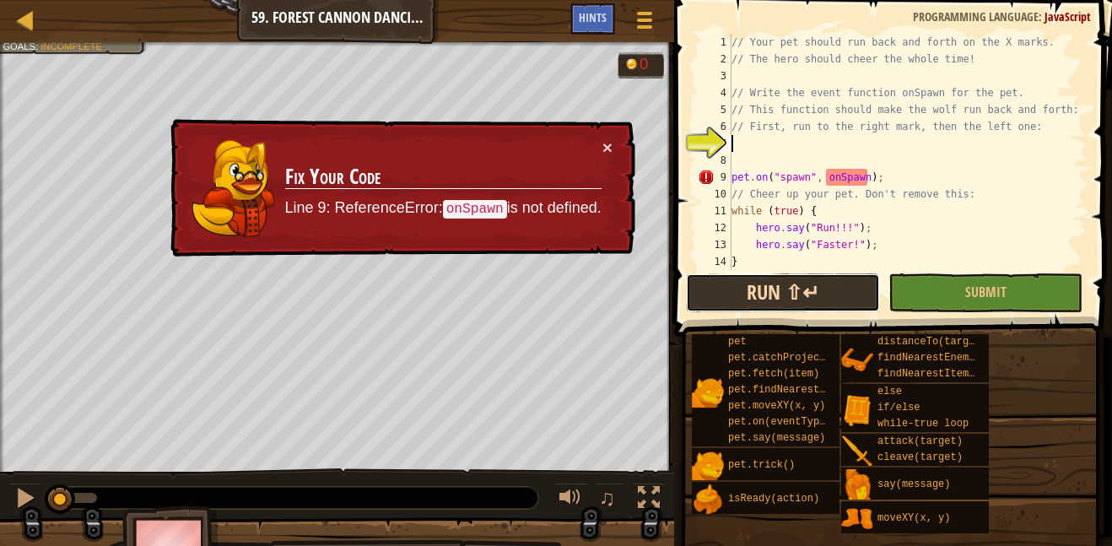
click at [703, 281] on button "Run ⇧↵" at bounding box center [783, 292] width 194 height 39
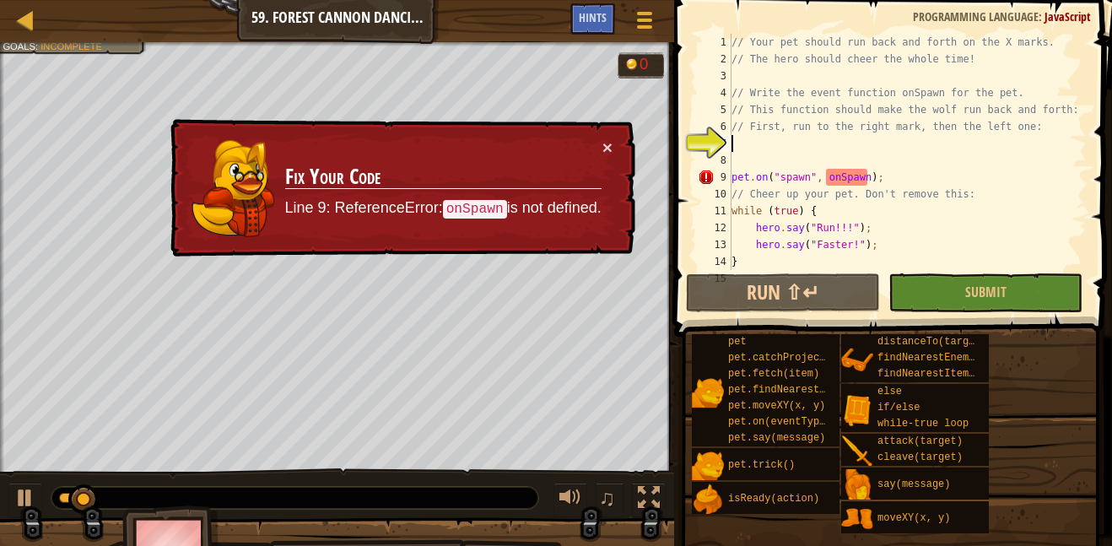
click at [614, 143] on div "× Fix Your Code Line 9: ReferenceError: onSpawn is not defined." at bounding box center [401, 188] width 468 height 139
click at [607, 145] on button "×" at bounding box center [607, 147] width 10 height 18
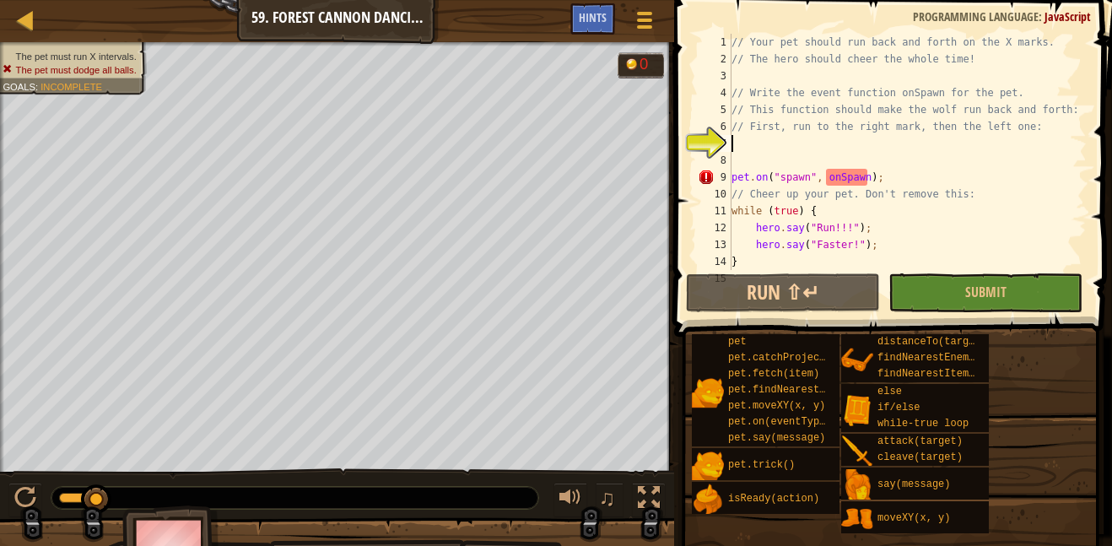
type textarea "o"
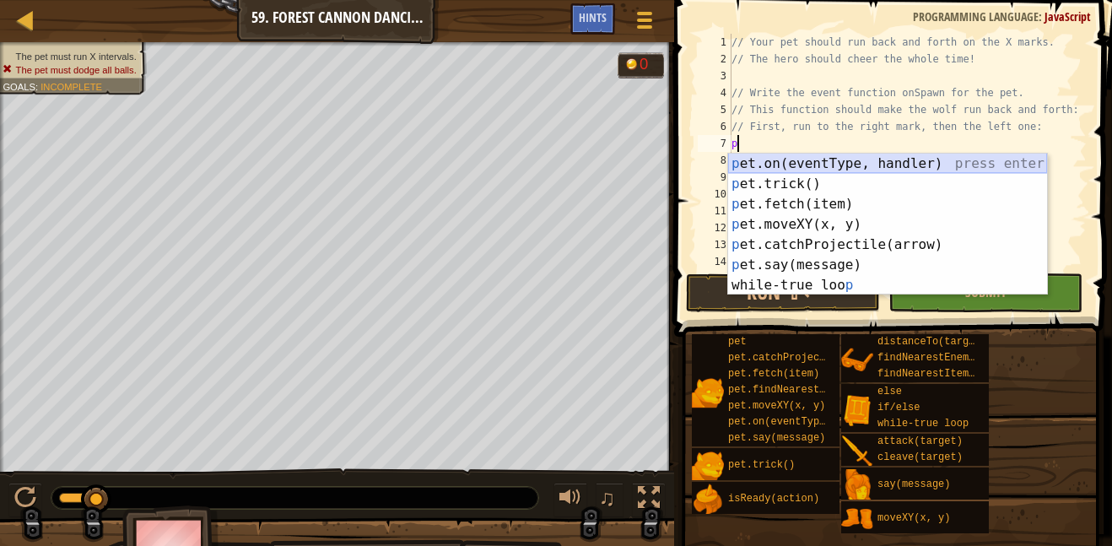
click at [854, 170] on div "p et.on(eventType, handler) press enter p et.trick() press enter p et.fetch(ite…" at bounding box center [887, 245] width 319 height 182
type textarea "pet.on("spawn", onSpawn);"
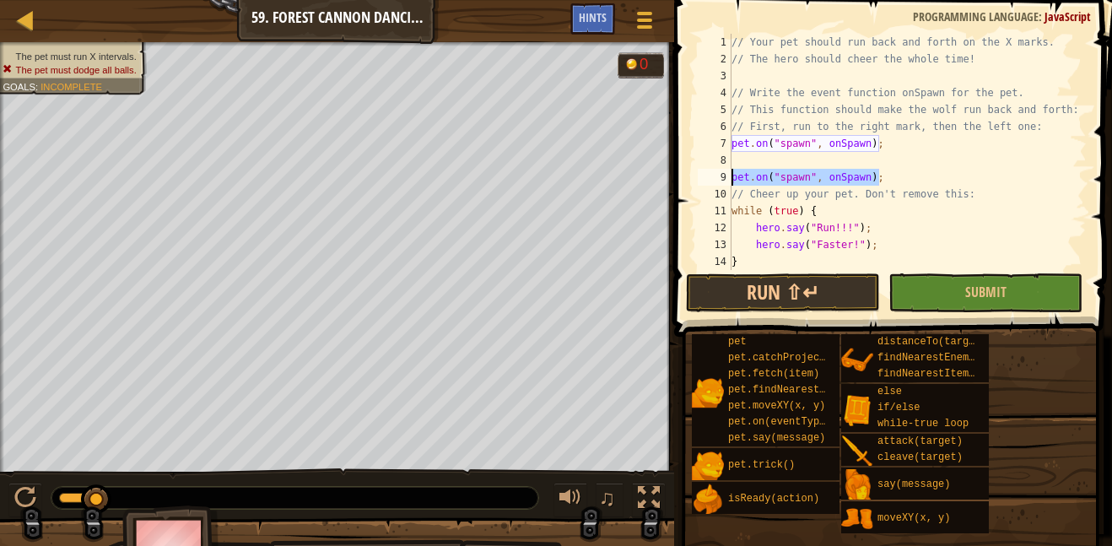
drag, startPoint x: 882, startPoint y: 180, endPoint x: 733, endPoint y: 181, distance: 149.3
click at [733, 181] on div "// Your pet should run back and forth on the X marks. // The hero should cheer …" at bounding box center [907, 169] width 358 height 270
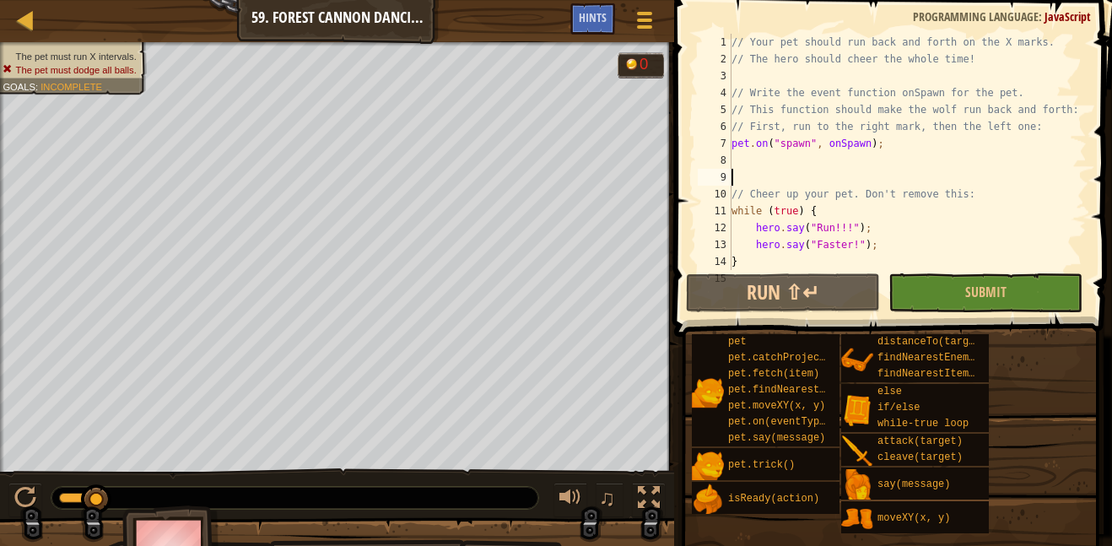
click at [773, 155] on div "// Your pet should run back and forth on the X marks. // The hero should cheer …" at bounding box center [907, 169] width 358 height 270
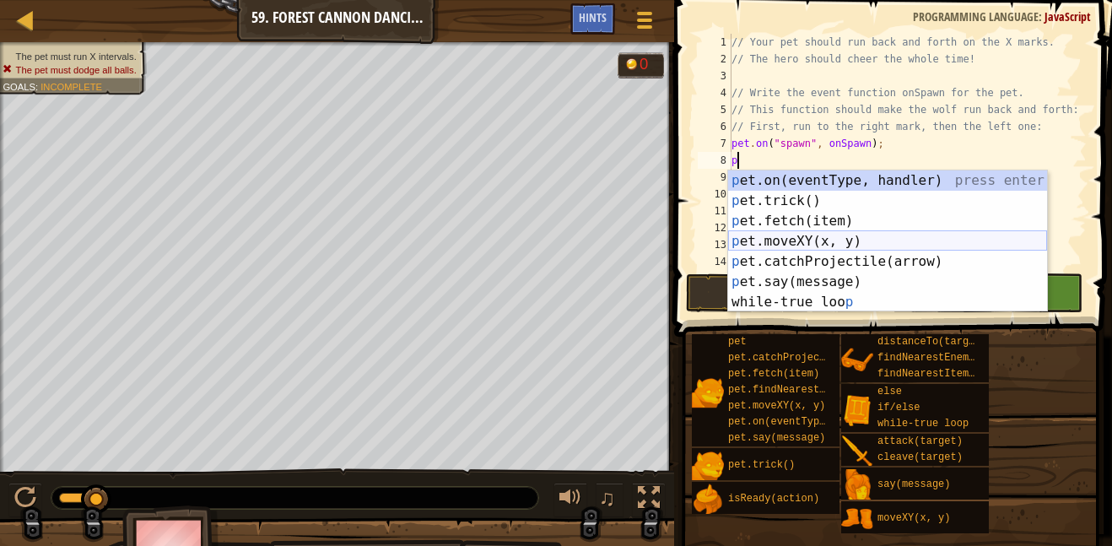
click at [804, 245] on div "p et.on(eventType, handler) press enter p et.trick() press enter p et.fetch(ite…" at bounding box center [887, 261] width 319 height 182
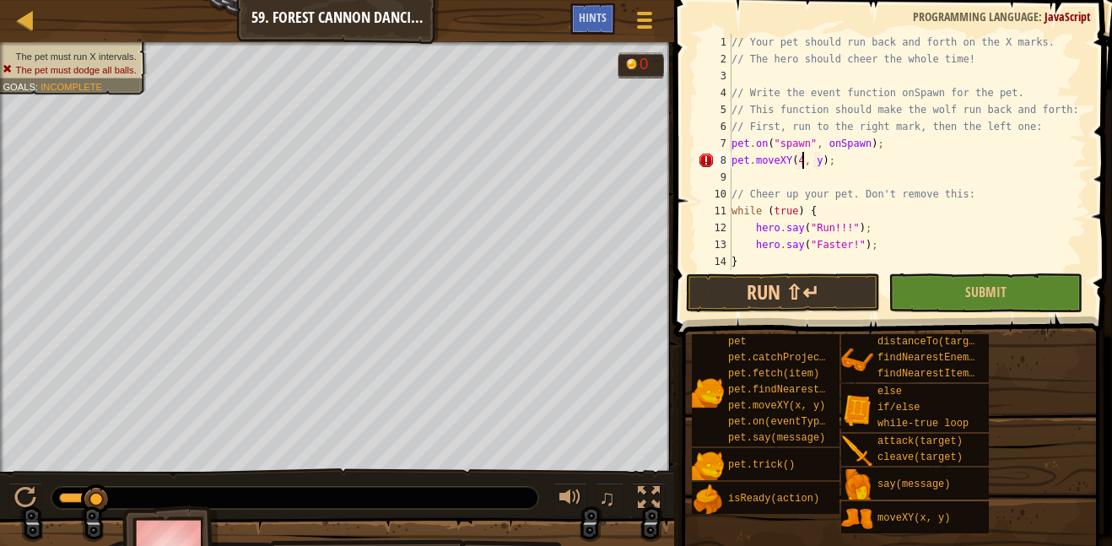
scroll to position [8, 12]
click at [725, 304] on button "Run ⇧↵" at bounding box center [783, 292] width 194 height 39
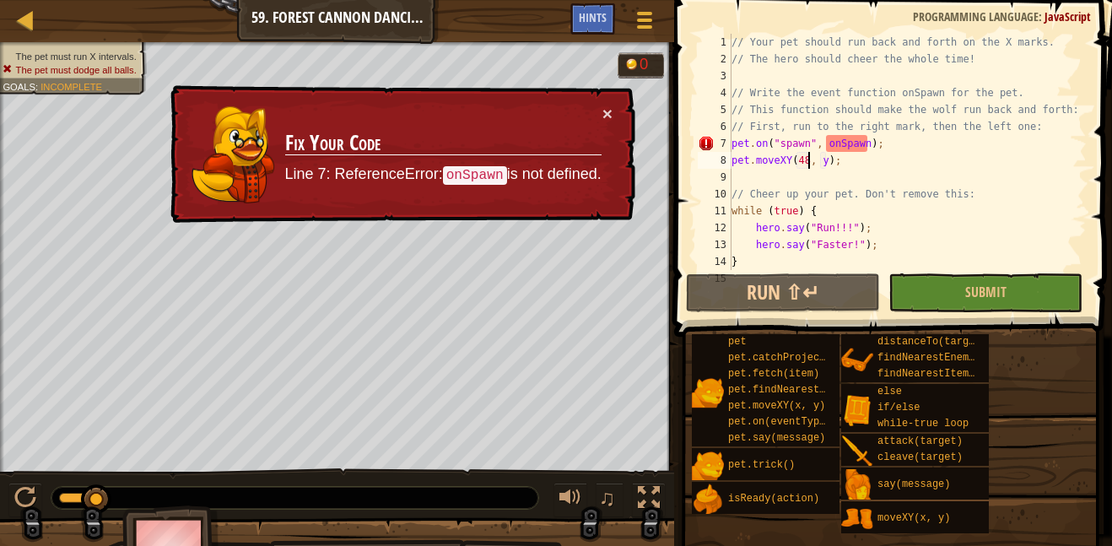
click at [825, 158] on div "// Your pet should run back and forth on the X marks. // The hero should cheer …" at bounding box center [907, 169] width 358 height 270
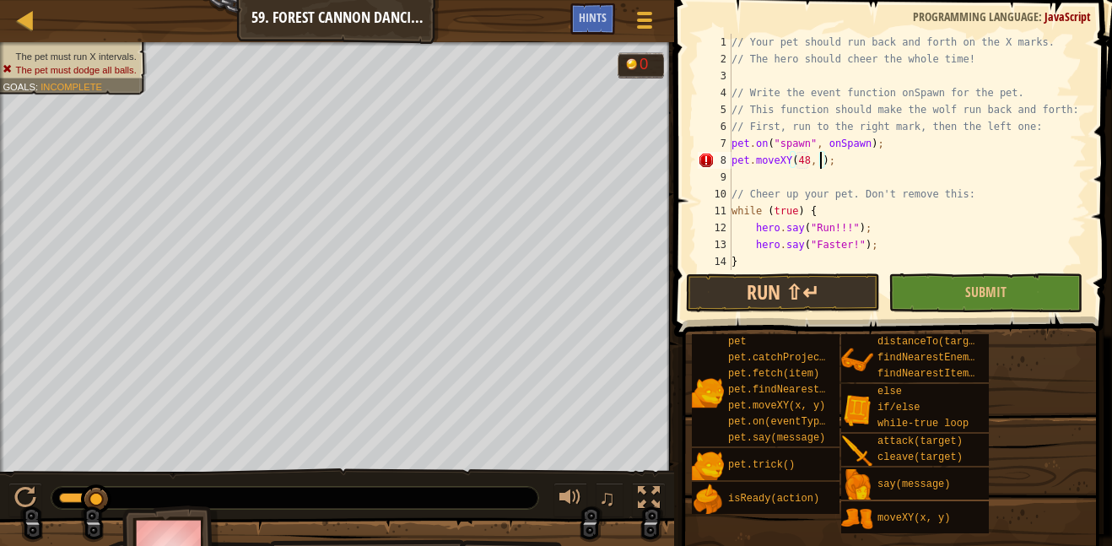
scroll to position [8, 14]
type textarea "pet.moveXY(48, 8);"
click at [788, 311] on button "Run ⇧↵" at bounding box center [783, 292] width 194 height 39
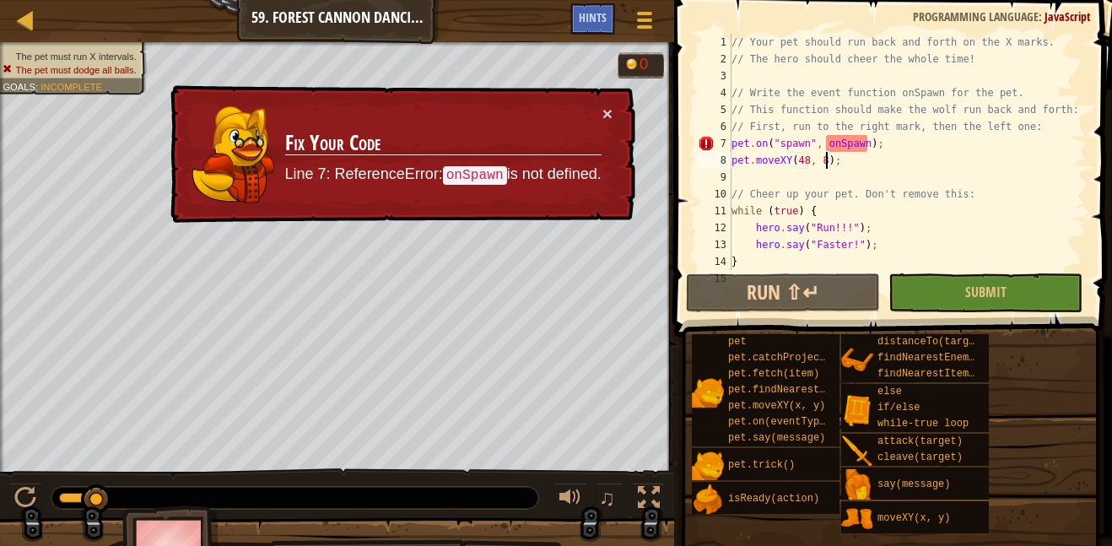
click at [865, 160] on div "// Your pet should run back and forth on the X marks. // The hero should cheer …" at bounding box center [907, 169] width 358 height 270
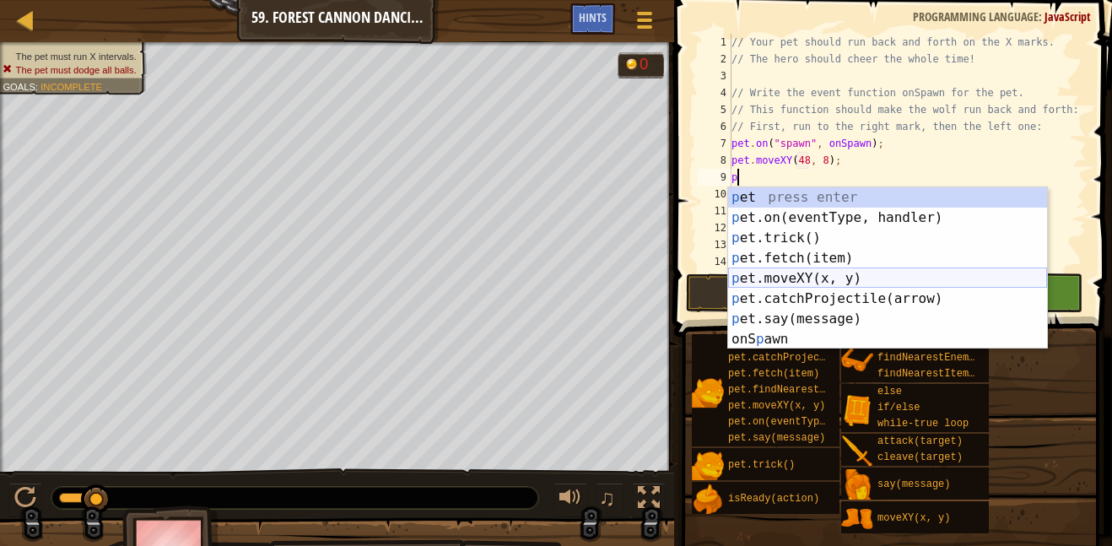
click at [806, 280] on div "p et press enter p et.on(eventType, handler) press enter p et.trick() press ent…" at bounding box center [887, 288] width 319 height 202
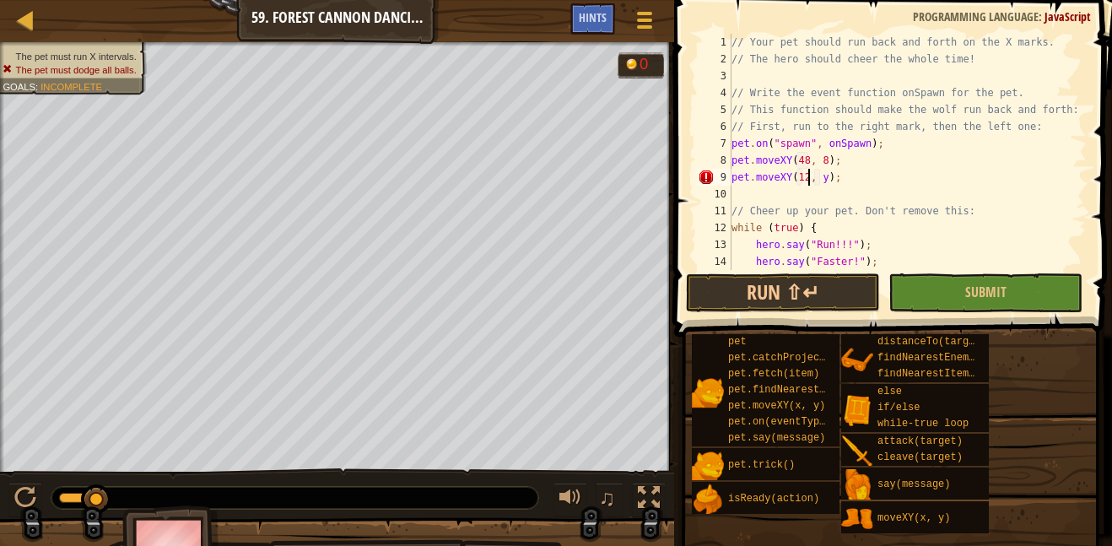
scroll to position [8, 12]
click at [827, 181] on div "// Your pet should run back and forth on the X marks. // The hero should cheer …" at bounding box center [907, 169] width 358 height 270
click at [772, 283] on button "Run ⇧↵" at bounding box center [783, 292] width 194 height 39
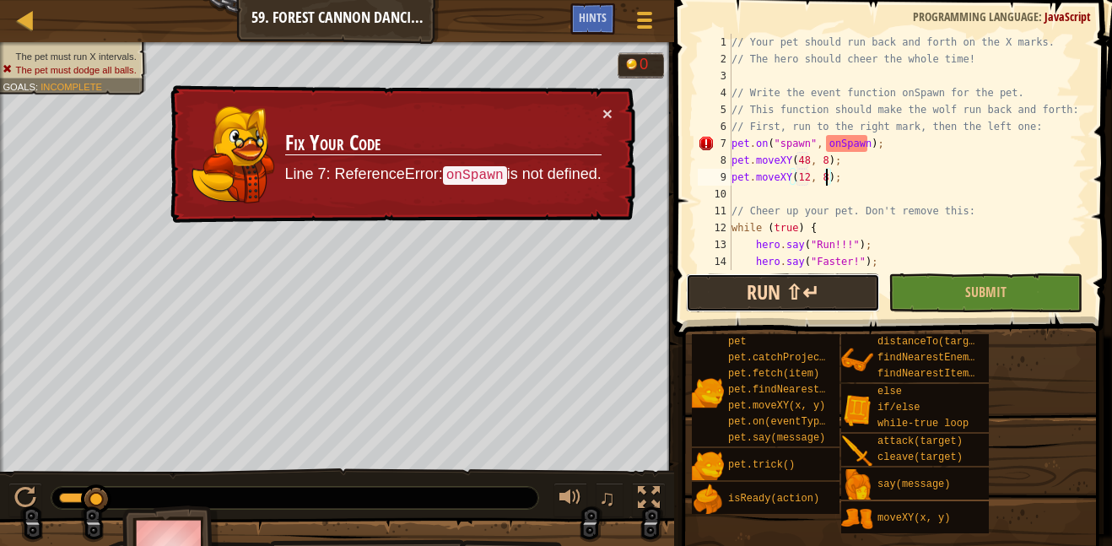
click at [774, 286] on button "Run ⇧↵" at bounding box center [783, 292] width 194 height 39
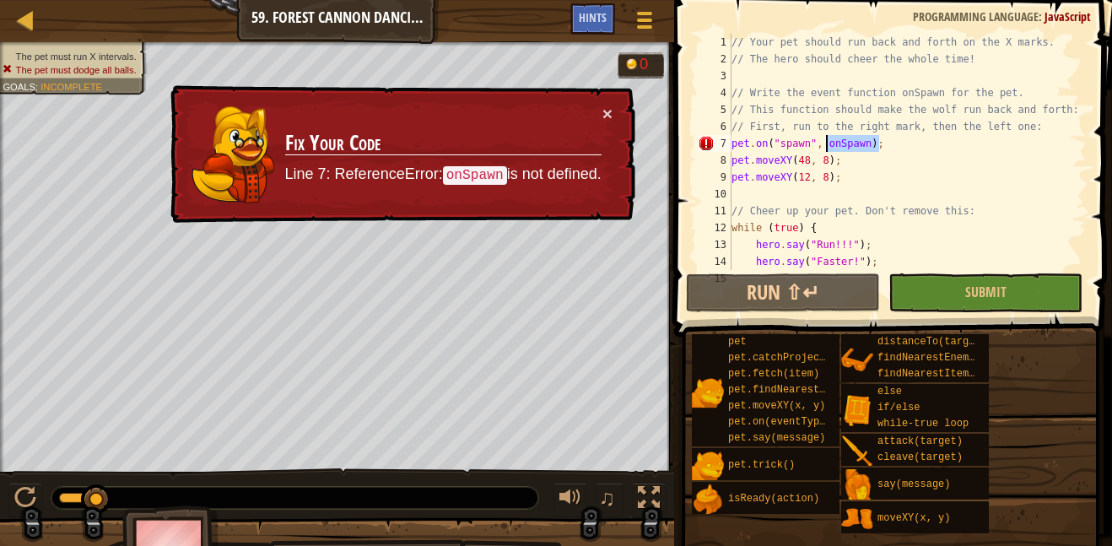
drag, startPoint x: 890, startPoint y: 148, endPoint x: 827, endPoint y: 144, distance: 62.5
click at [827, 144] on div "// Your pet should run back and forth on the X marks. // The hero should cheer …" at bounding box center [907, 169] width 358 height 270
type textarea "pet.on("spawn", onSpawn);"
click at [821, 148] on div "// Your pet should run back and forth on the X marks. // The hero should cheer …" at bounding box center [907, 169] width 358 height 270
click at [574, 28] on div "Hints" at bounding box center [592, 18] width 45 height 31
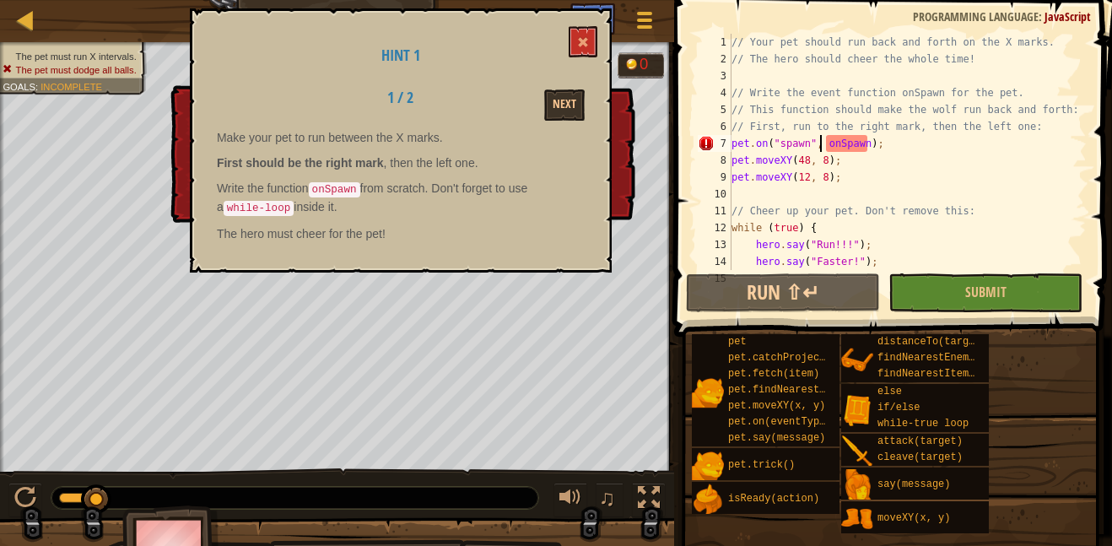
click at [883, 143] on div "// Your pet should run back and forth on the X marks. // The hero should cheer …" at bounding box center [907, 169] width 358 height 270
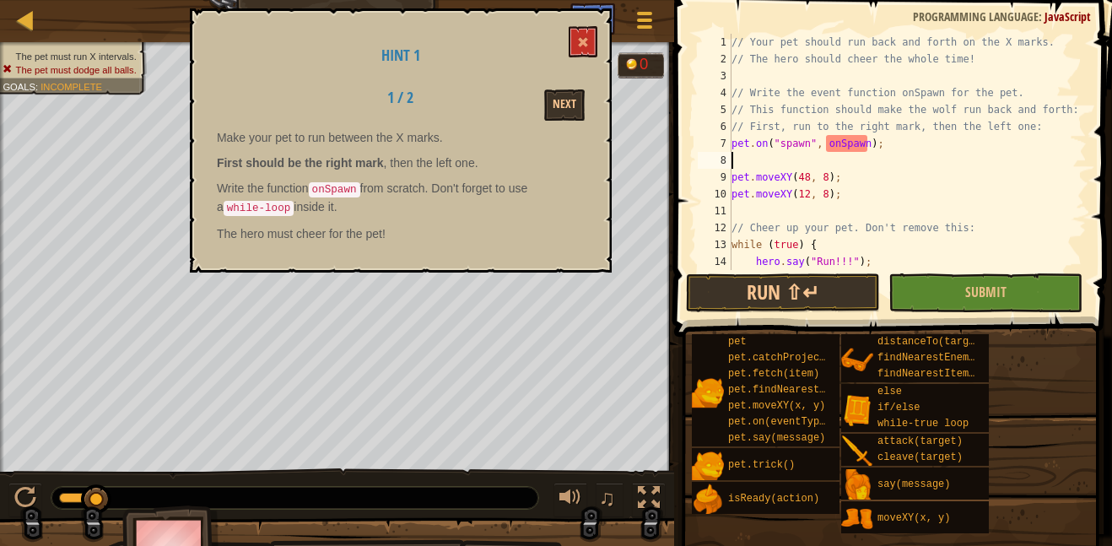
scroll to position [8, 0]
type textarea "w"
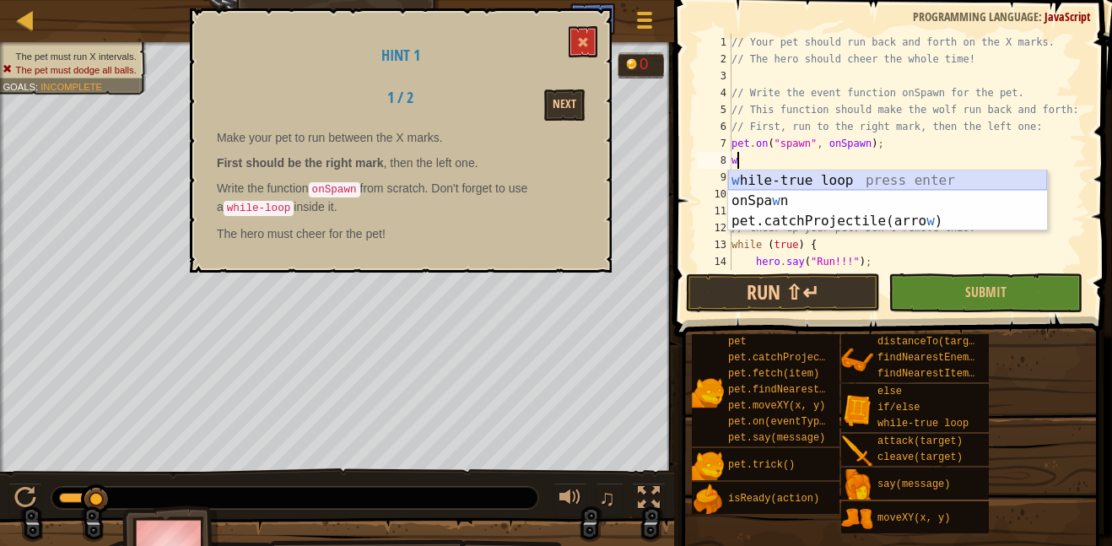
click at [838, 176] on div "w [PERSON_NAME]-true loop press enter onSpa w n press enter pet.catchProjectile…" at bounding box center [887, 220] width 319 height 101
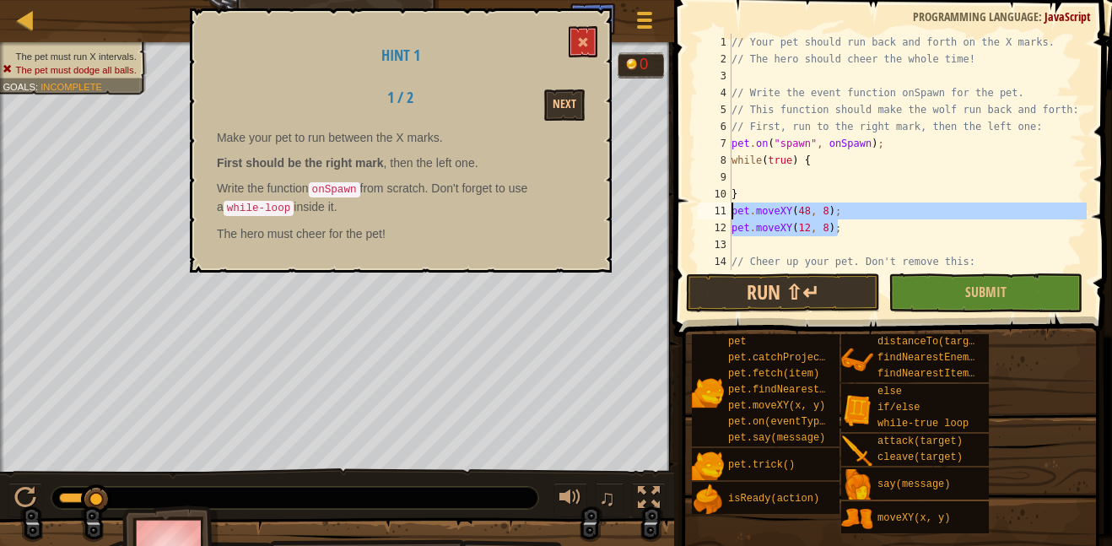
drag, startPoint x: 848, startPoint y: 227, endPoint x: 704, endPoint y: 213, distance: 144.1
click at [704, 213] on div "1 2 3 4 5 6 7 8 9 10 11 12 13 14 15 // Your pet should run back and forth on th…" at bounding box center [890, 152] width 392 height 236
type textarea "pet.moveXY(48, 8); pet.moveXY(12, 8);"
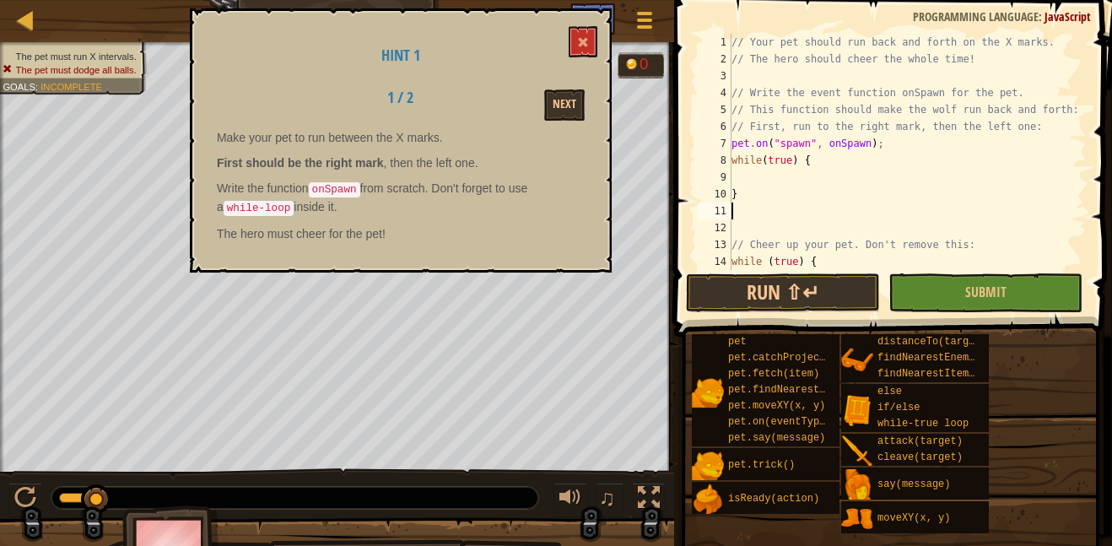
click at [779, 170] on div "// Your pet should run back and forth on the X marks. // The hero should cheer …" at bounding box center [907, 169] width 358 height 270
paste textarea "pet.moveXY(12, 8);"
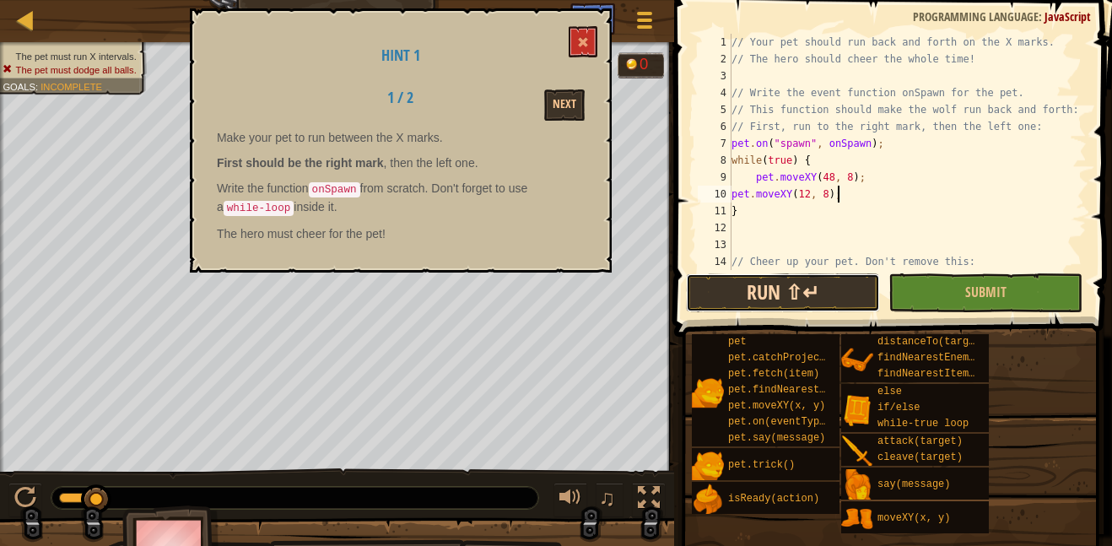
click at [755, 294] on button "Run ⇧↵" at bounding box center [783, 292] width 194 height 39
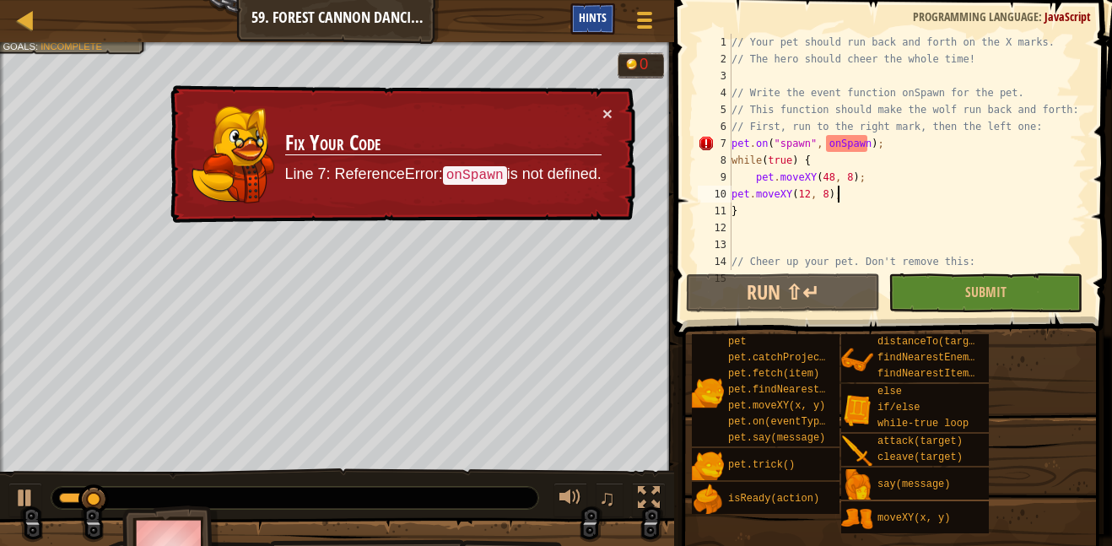
click at [590, 24] on span "Hints" at bounding box center [593, 17] width 28 height 16
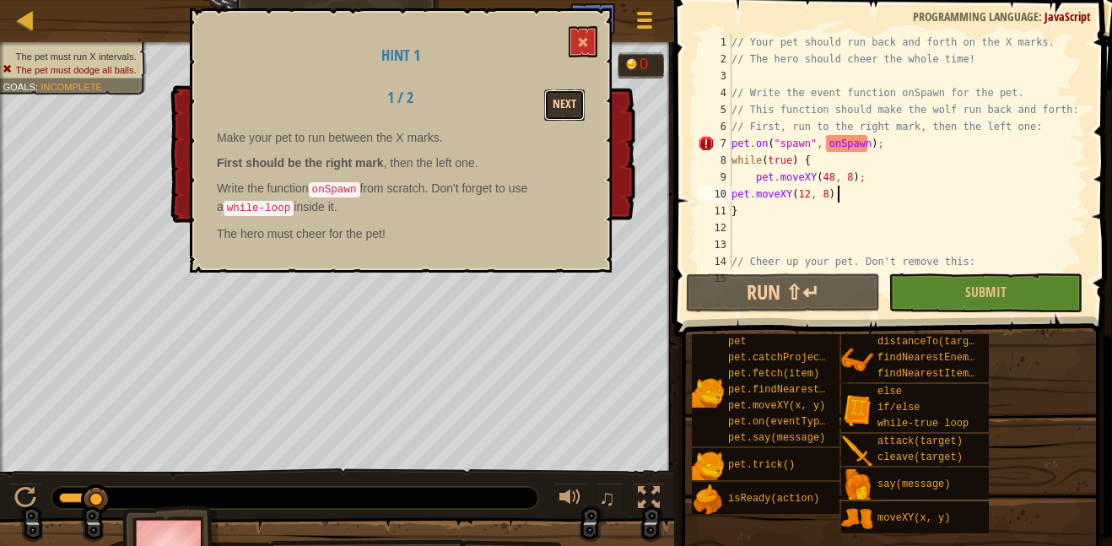
click at [569, 109] on button "Next" at bounding box center [564, 104] width 40 height 31
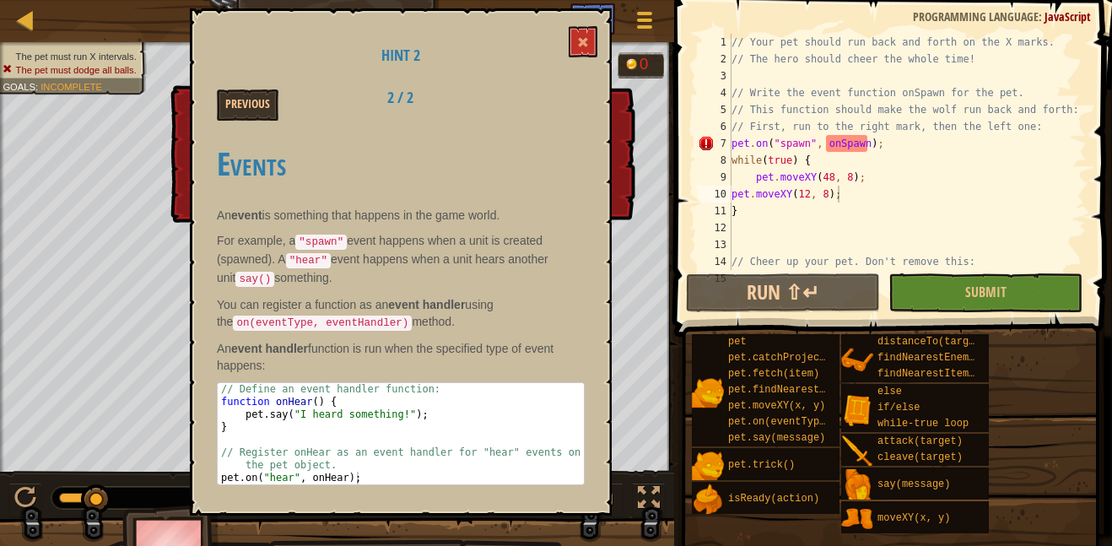
click at [809, 141] on div "// Your pet should run back and forth on the X marks. // The hero should cheer …" at bounding box center [907, 169] width 358 height 270
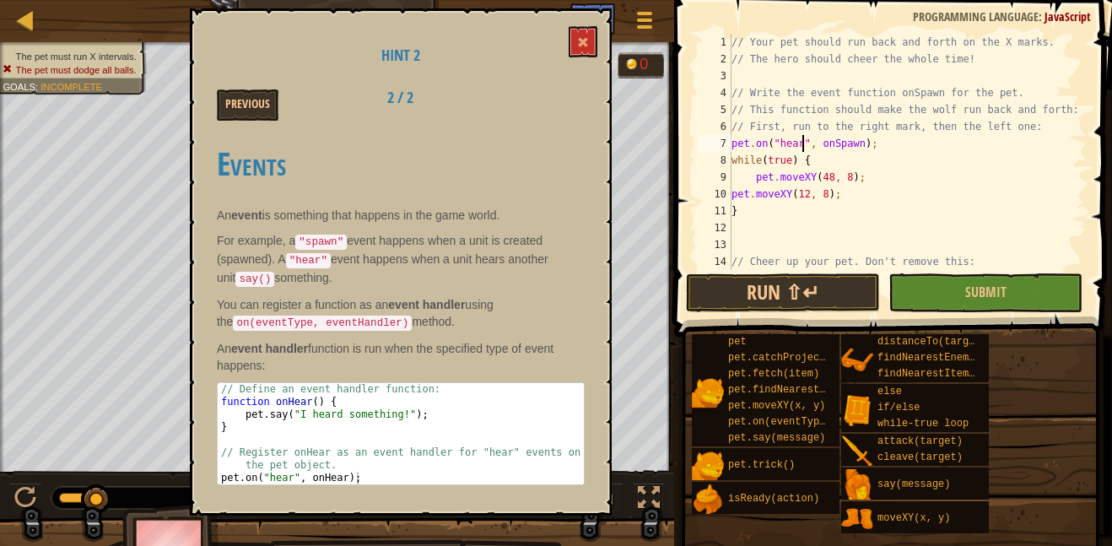
scroll to position [8, 11]
click at [862, 143] on div "// Your pet should run back and forth on the X marks. // The hero should cheer …" at bounding box center [907, 169] width 358 height 270
click at [796, 289] on button "Run ⇧↵" at bounding box center [783, 292] width 194 height 39
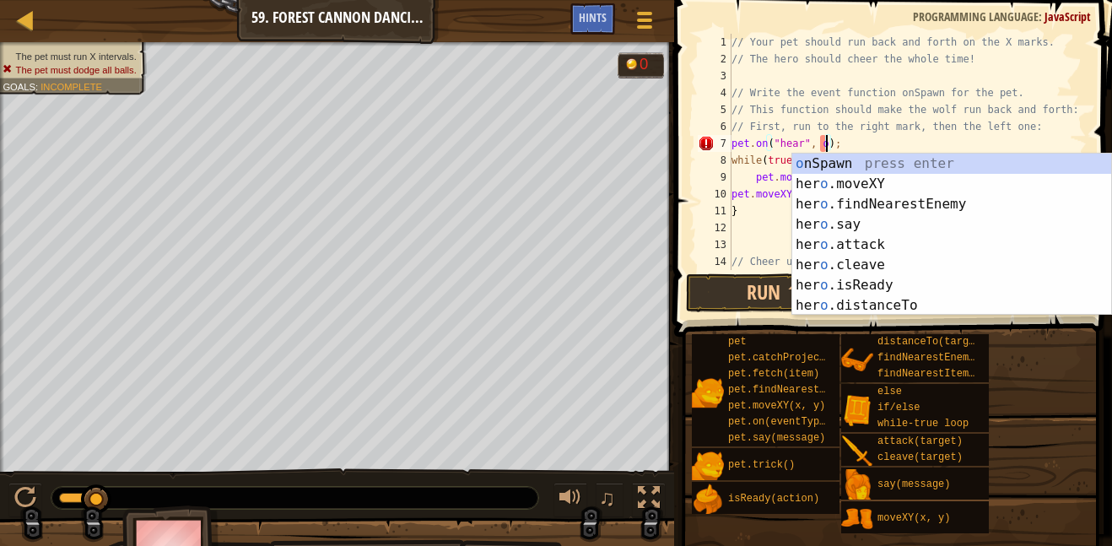
type textarea "pet.on("hear", );"
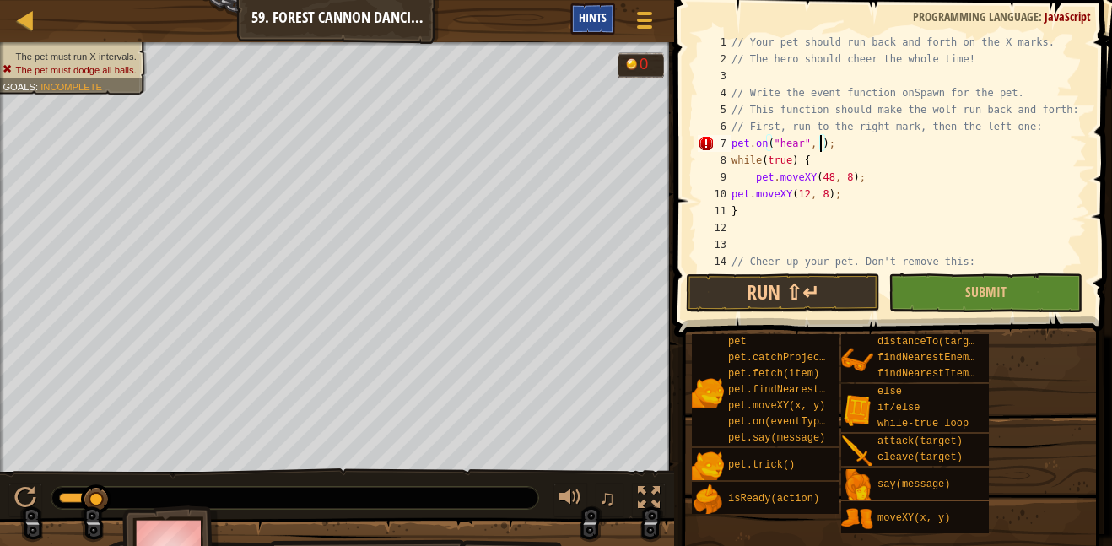
click at [578, 17] on div "Hints" at bounding box center [592, 18] width 45 height 31
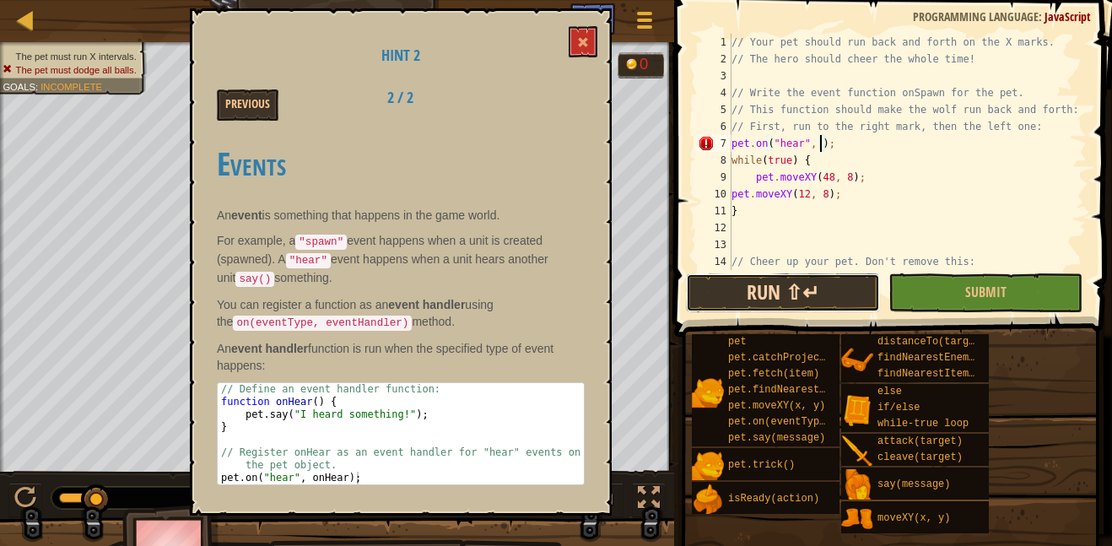
click at [719, 276] on button "Run ⇧↵" at bounding box center [783, 292] width 194 height 39
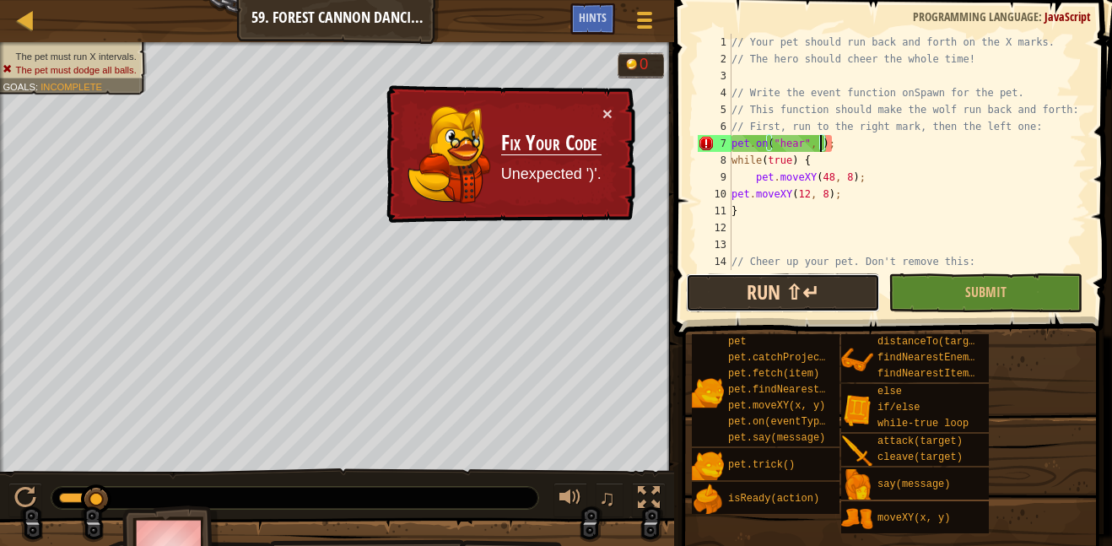
click at [725, 294] on button "Run ⇧↵" at bounding box center [783, 292] width 194 height 39
click at [652, 14] on div at bounding box center [644, 20] width 23 height 24
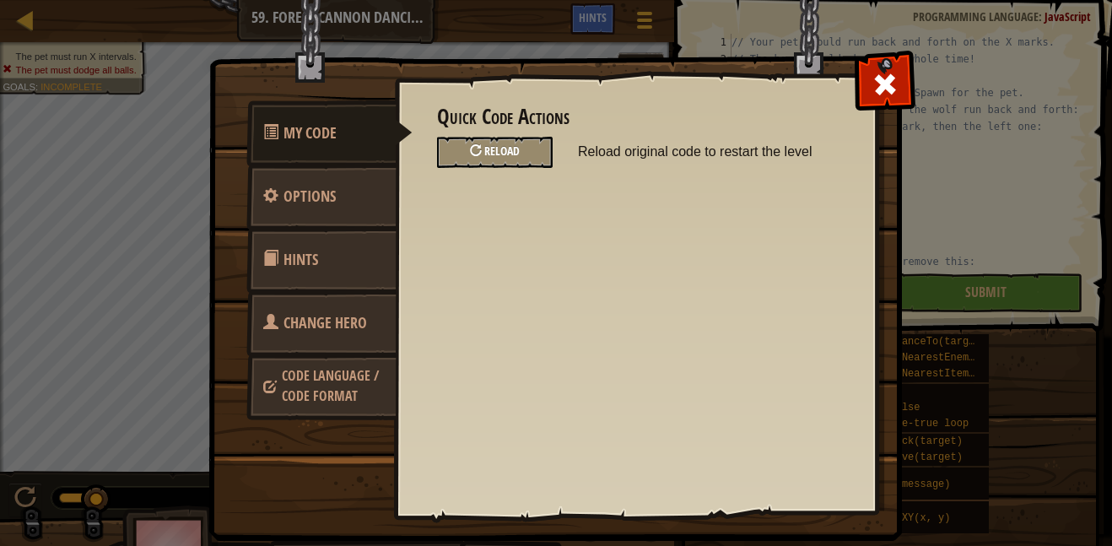
click at [525, 146] on div "Reload" at bounding box center [495, 152] width 116 height 31
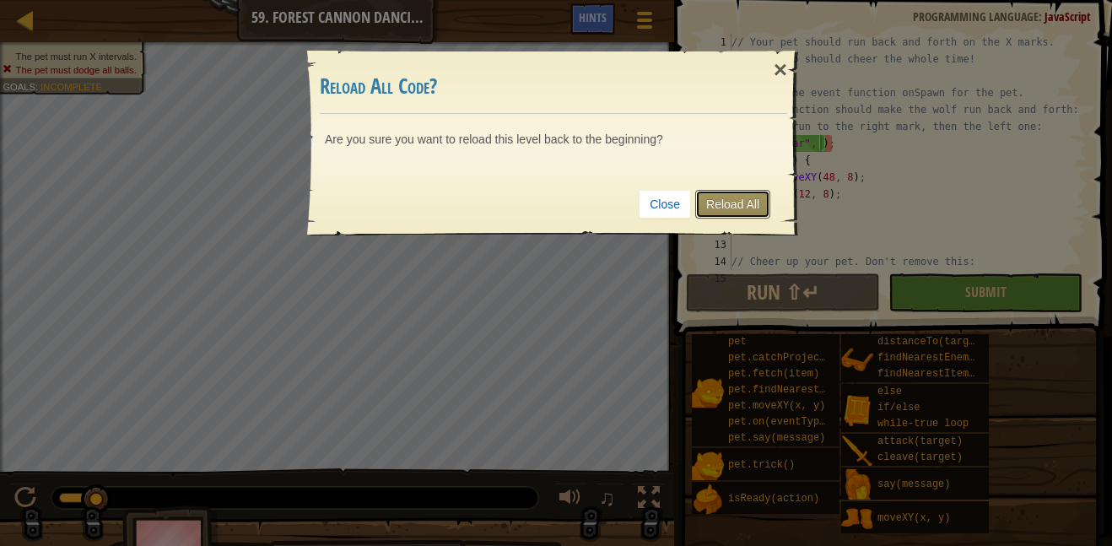
click at [733, 207] on link "Reload All" at bounding box center [732, 204] width 75 height 29
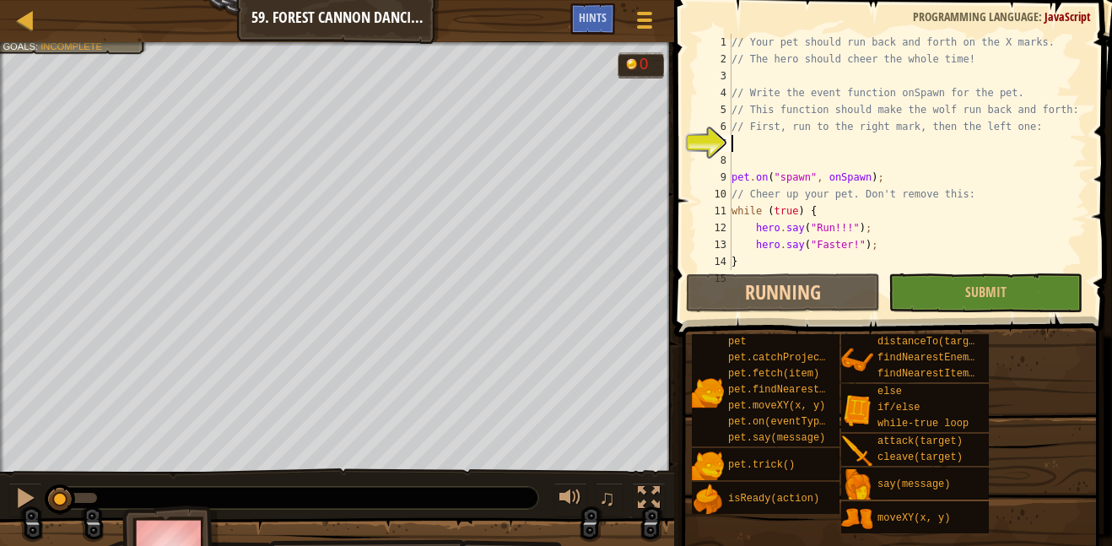
scroll to position [8, 0]
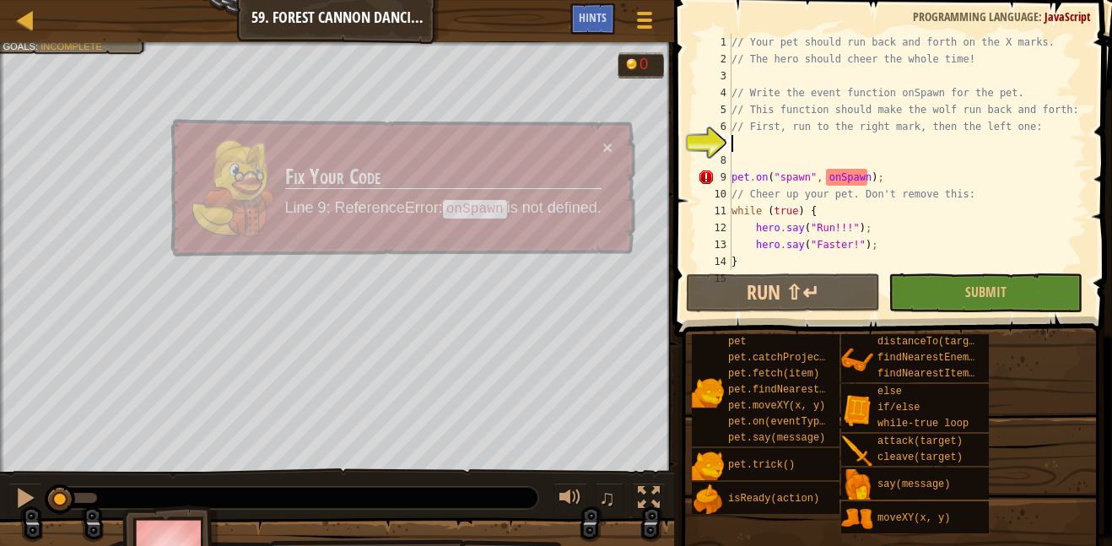
click at [733, 207] on div "// Your pet should run back and forth on the X marks. // The hero should cheer …" at bounding box center [907, 169] width 358 height 270
type textarea "while (true) {"
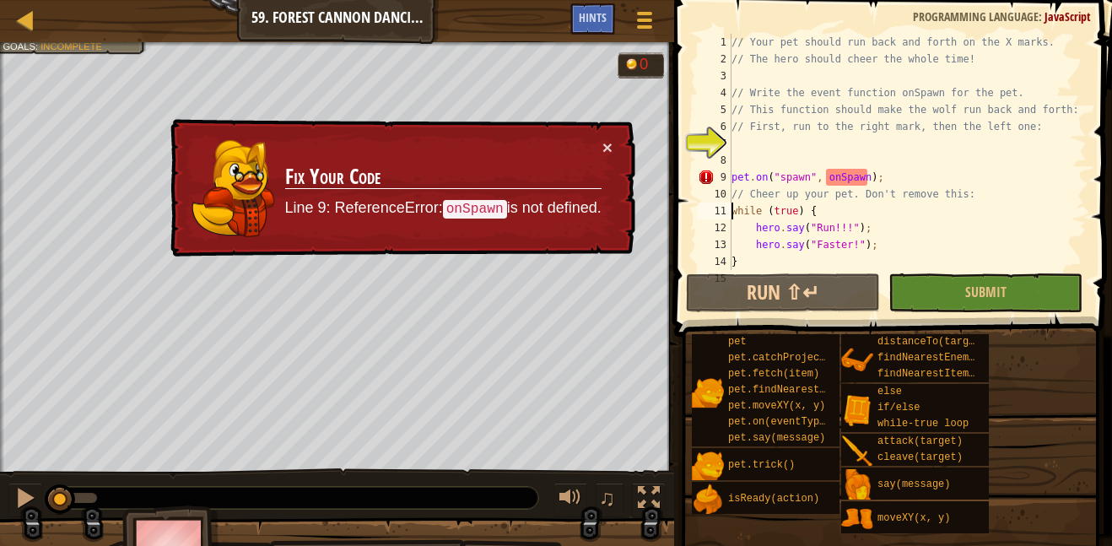
click at [44, 13] on div "Map Computer Science 2 59. Forest [PERSON_NAME] Dancing Game Menu Done Hints" at bounding box center [337, 21] width 674 height 42
click at [37, 14] on link "Map" at bounding box center [38, 20] width 8 height 23
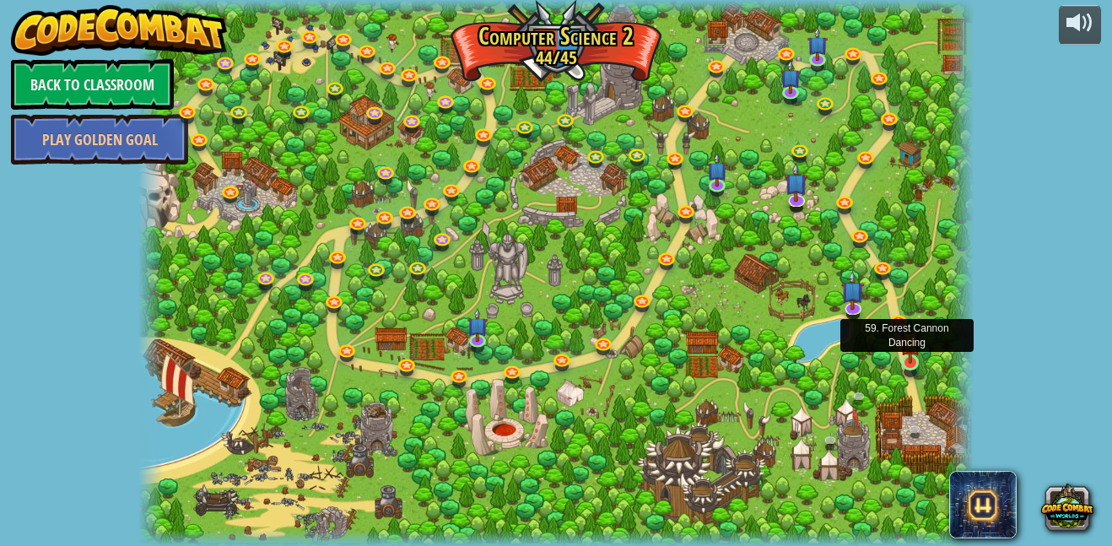
click at [915, 359] on img at bounding box center [909, 341] width 19 height 46
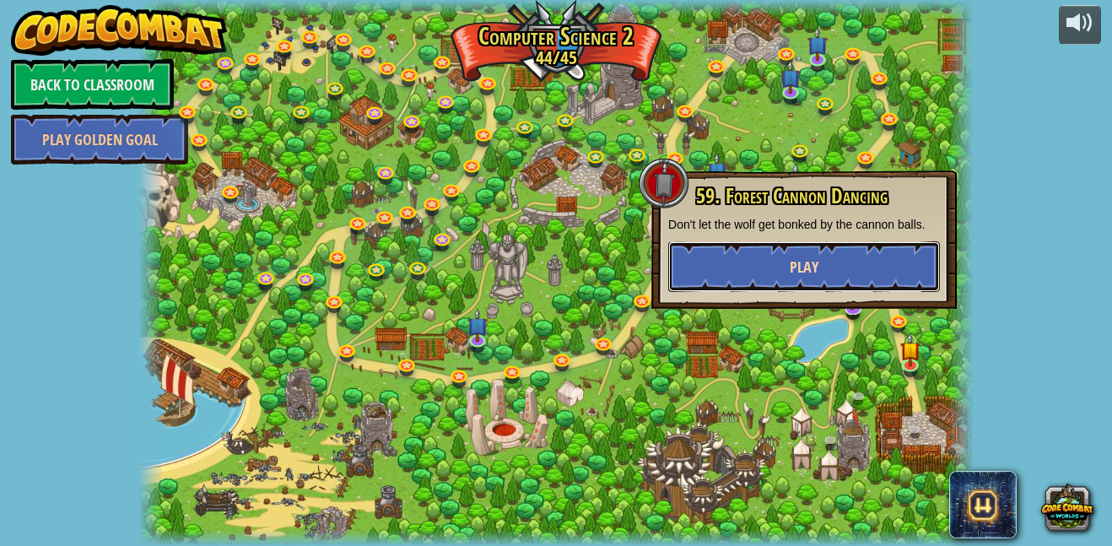
click at [887, 278] on button "Play" at bounding box center [804, 266] width 272 height 51
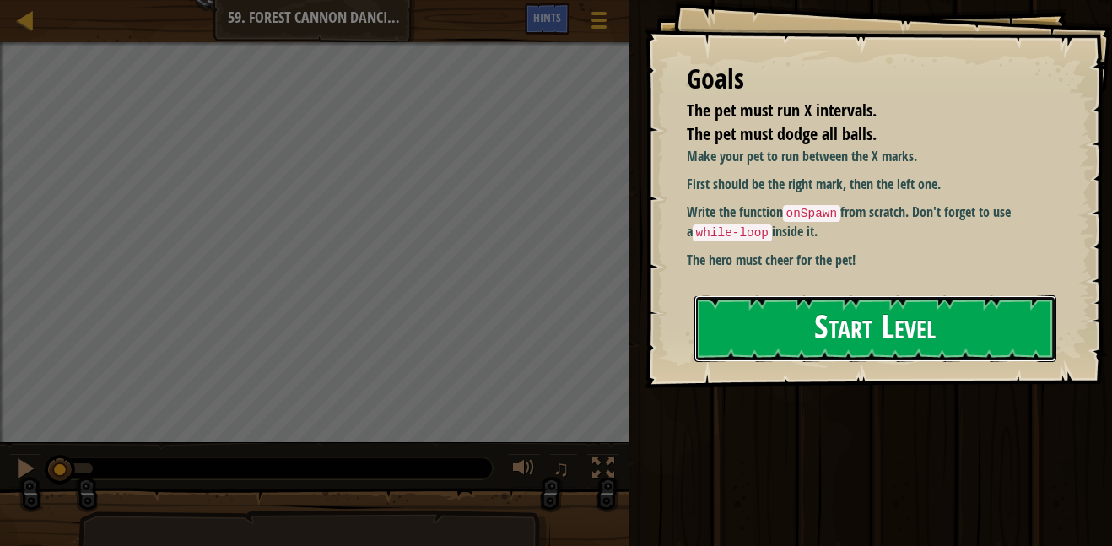
click at [734, 327] on button "Start Level" at bounding box center [875, 328] width 362 height 67
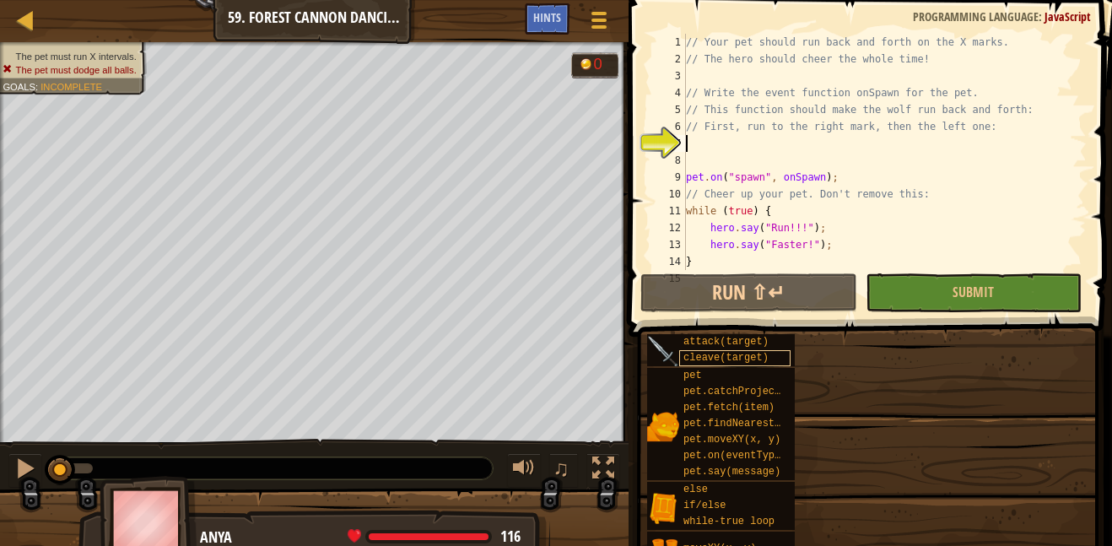
click at [687, 353] on span "cleave(target)" at bounding box center [725, 358] width 85 height 12
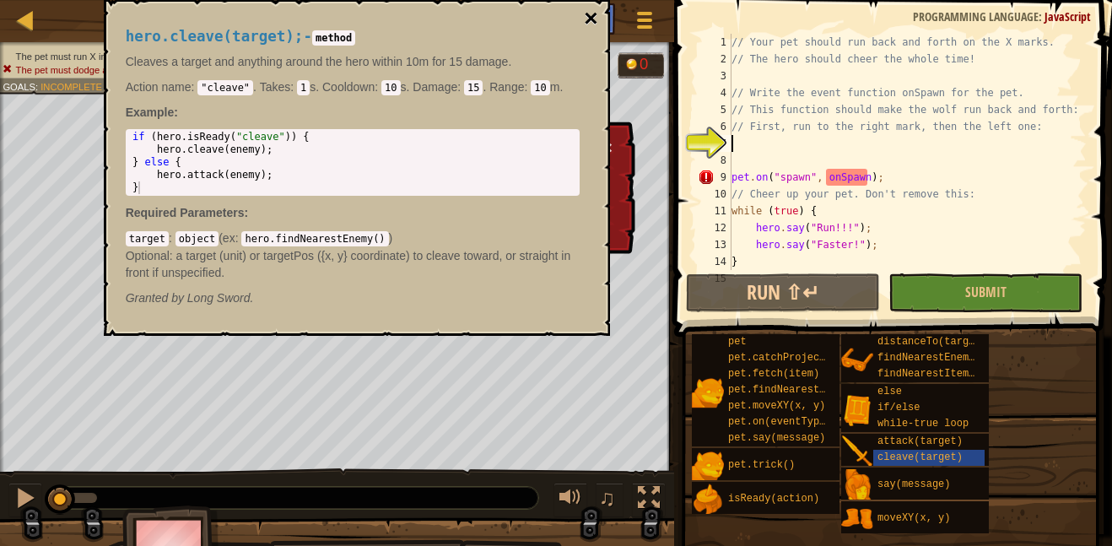
click at [591, 10] on button "×" at bounding box center [590, 19] width 13 height 24
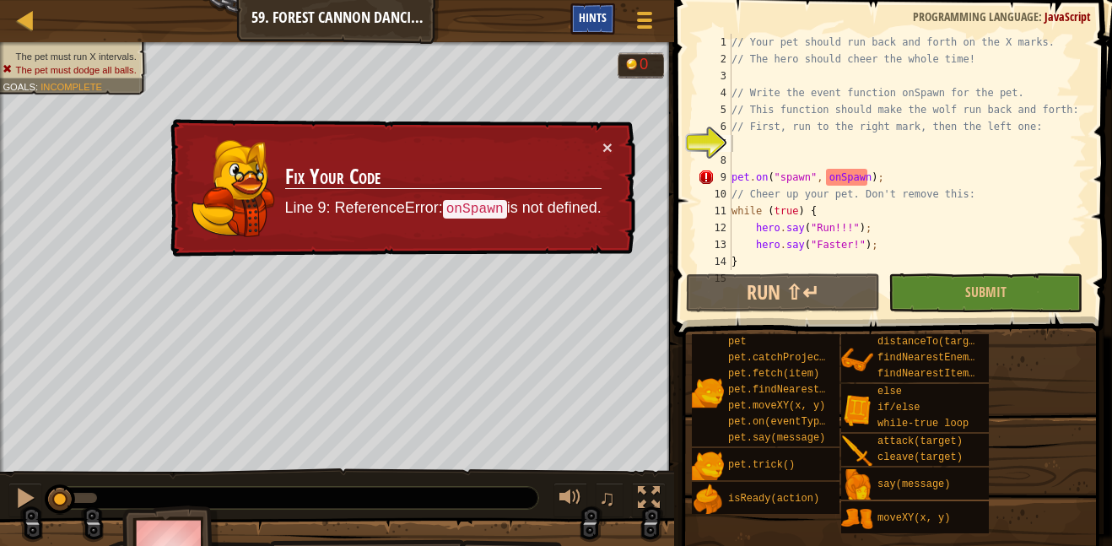
click at [592, 16] on span "Hints" at bounding box center [593, 17] width 28 height 16
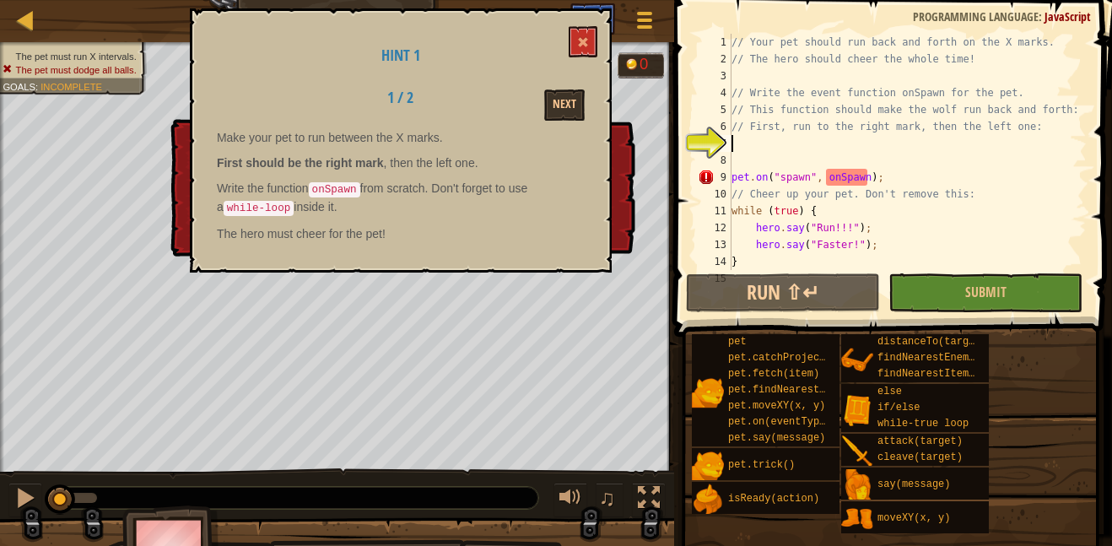
click at [592, 16] on div "Hint 1 1 / 2 Next Make your pet to run between the X marks. First should be the…" at bounding box center [401, 140] width 422 height 264
click at [554, 105] on button "Next" at bounding box center [564, 104] width 40 height 31
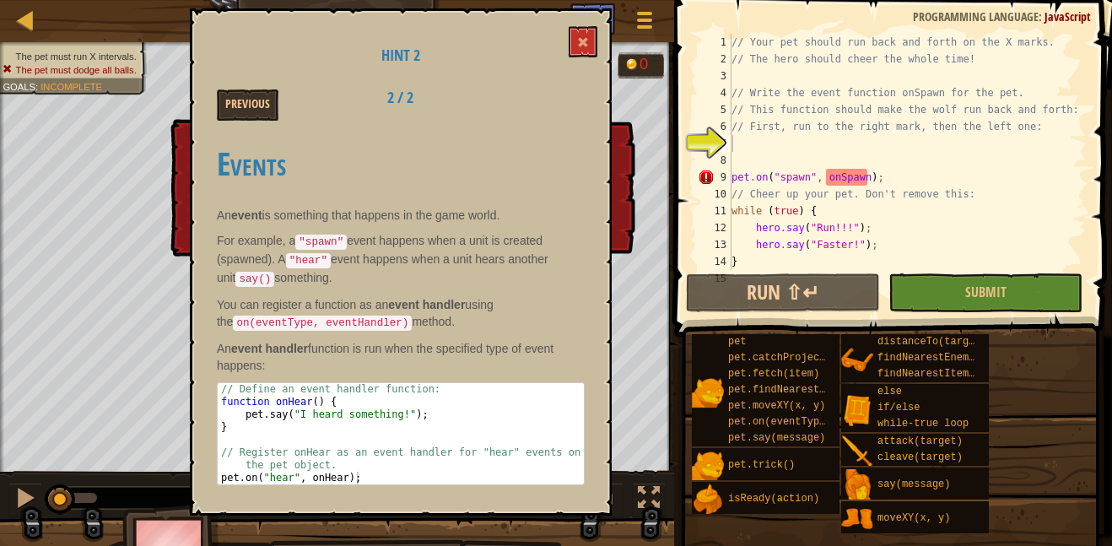
click at [418, 396] on div "// Define an event handler function: function onHear ( ) { pet . say ( "I heard…" at bounding box center [401, 446] width 366 height 127
click at [418, 399] on div "// Define an event handler function: function onHear ( ) { pet . say ( "I heard…" at bounding box center [401, 446] width 366 height 127
type textarea "// Define an event handler function:"
click at [641, 30] on div at bounding box center [644, 20] width 23 height 24
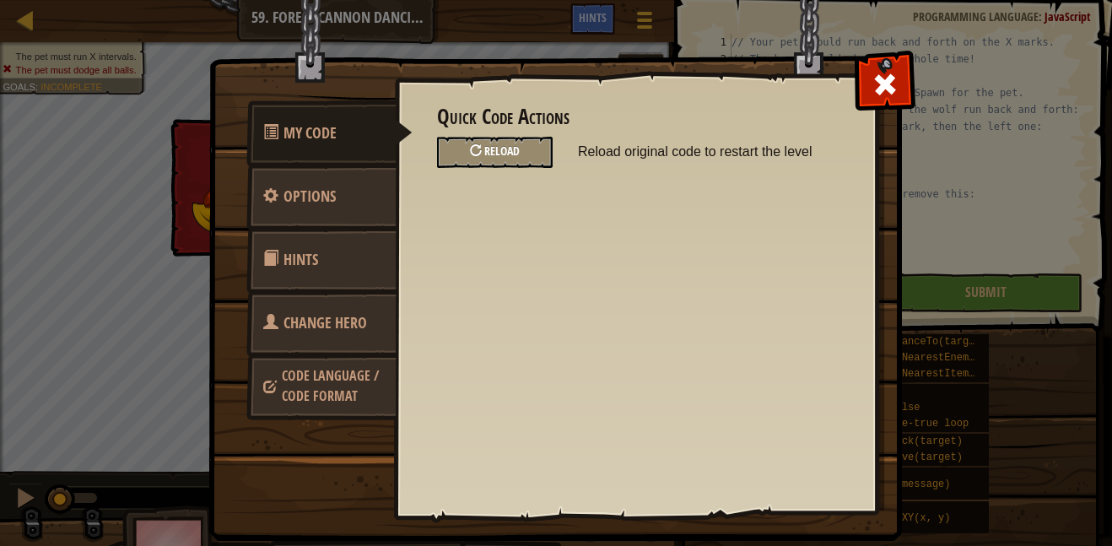
click at [511, 150] on span "Reload" at bounding box center [501, 151] width 35 height 16
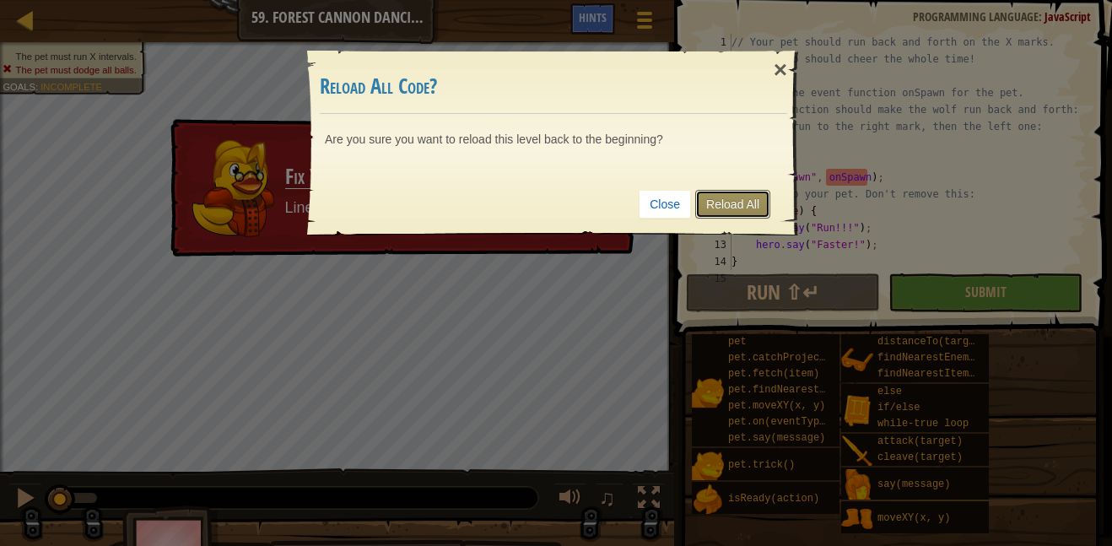
click at [741, 205] on link "Reload All" at bounding box center [732, 204] width 75 height 29
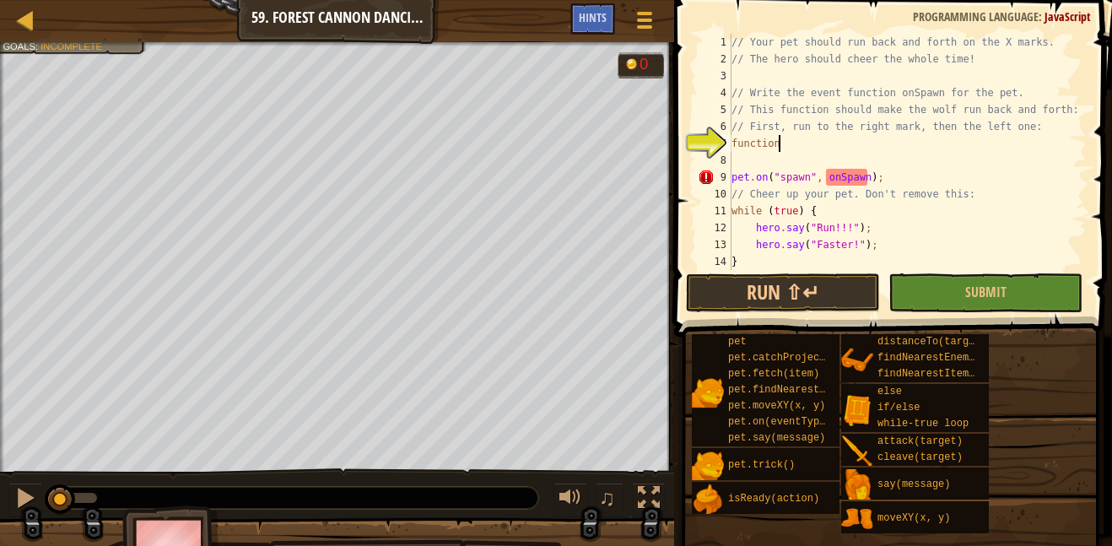
scroll to position [8, 6]
click at [600, 23] on span "Hints" at bounding box center [593, 17] width 28 height 16
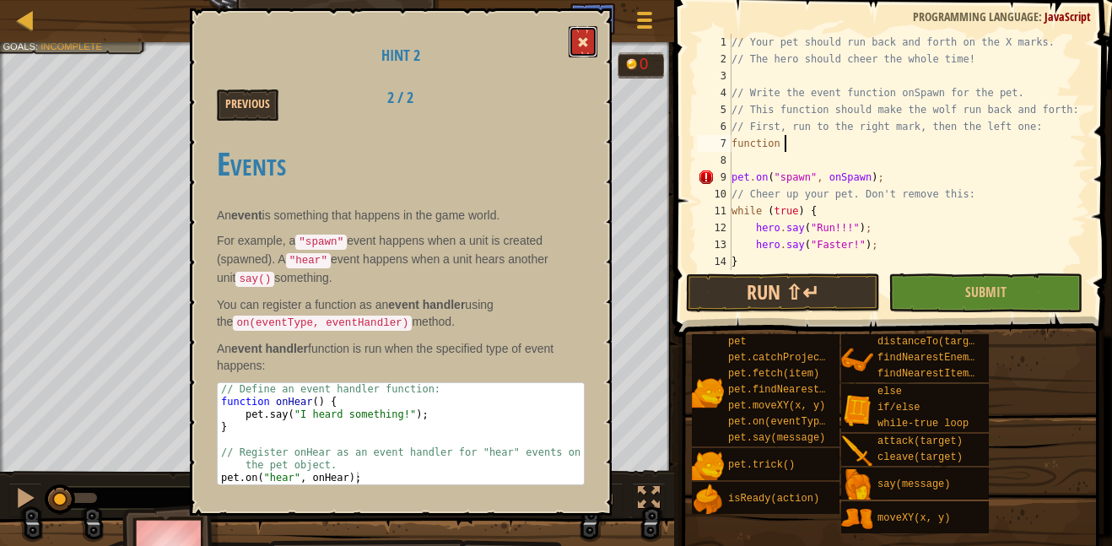
click at [590, 39] on button at bounding box center [582, 41] width 29 height 31
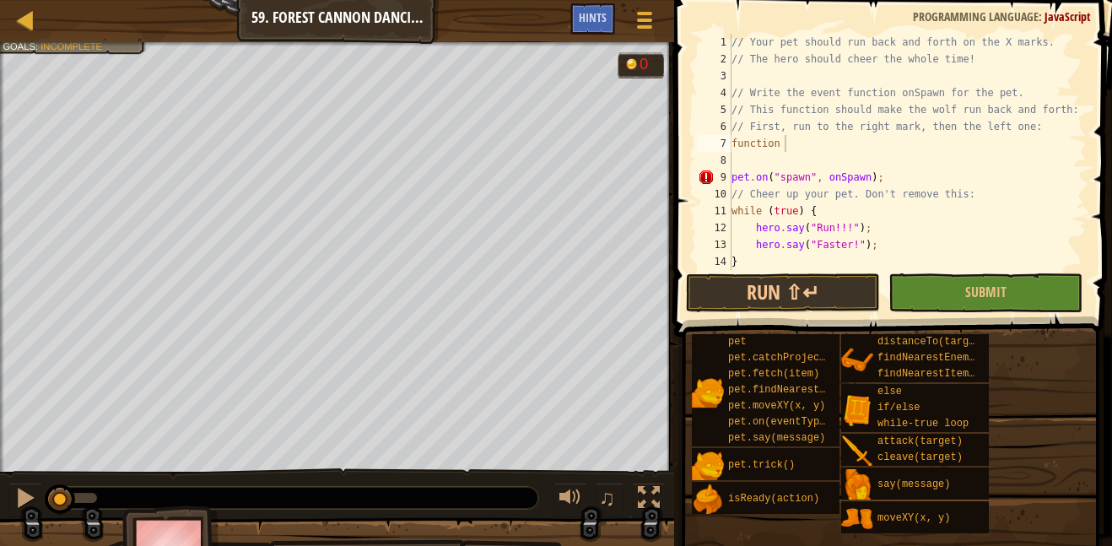
click at [794, 147] on div "// Your pet should run back and forth on the X marks. // The hero should cheer …" at bounding box center [907, 169] width 358 height 270
click at [611, 24] on div "Hints" at bounding box center [592, 18] width 45 height 31
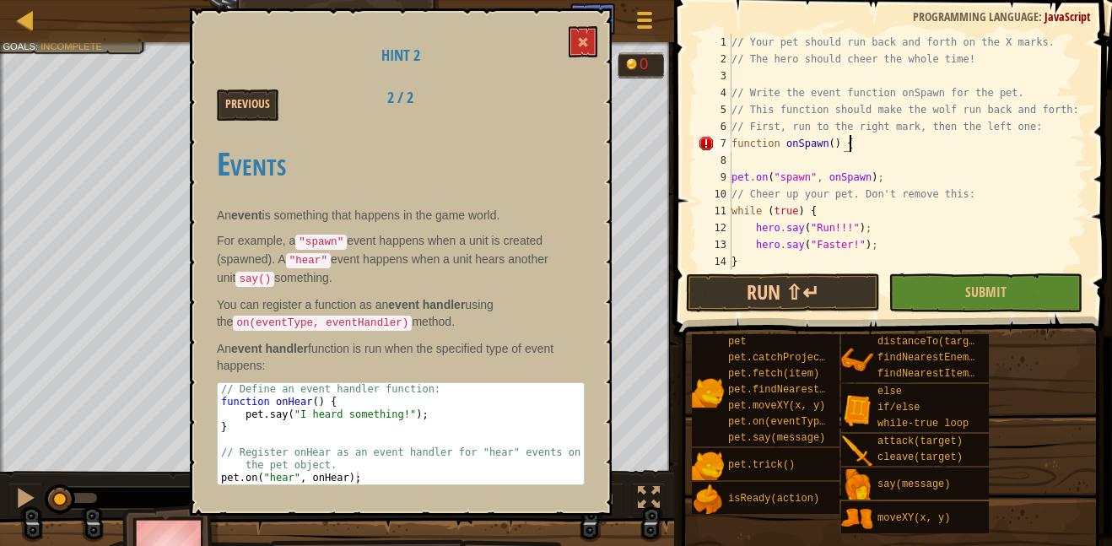
scroll to position [8, 15]
type textarea "function onSpawn()"
click at [774, 293] on button "Run ⇧↵" at bounding box center [783, 292] width 194 height 39
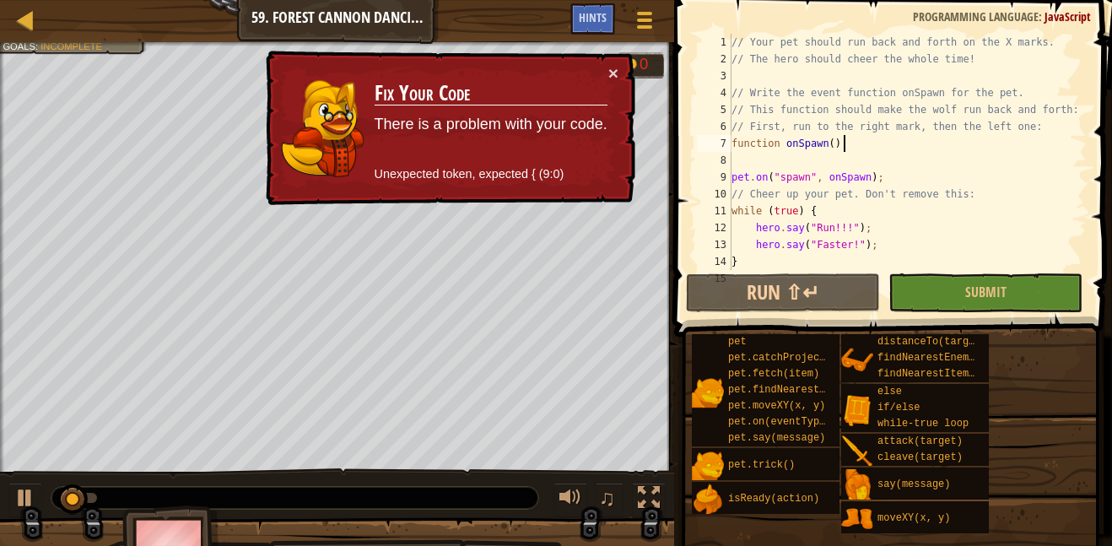
click at [821, 159] on div "// Your pet should run back and forth on the X marks. // The hero should cheer …" at bounding box center [907, 169] width 358 height 270
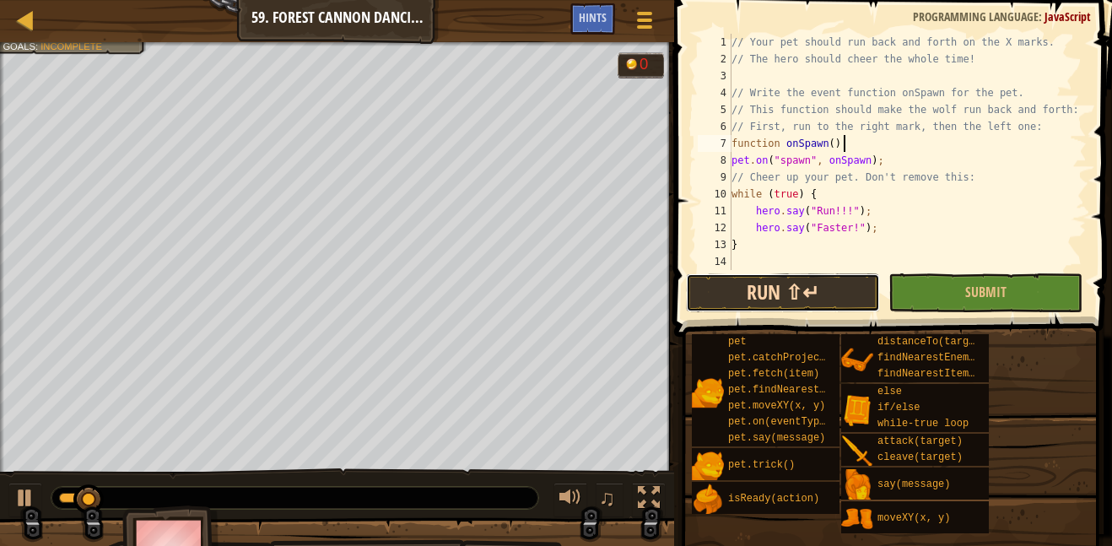
click at [795, 301] on button "Run ⇧↵" at bounding box center [783, 292] width 194 height 39
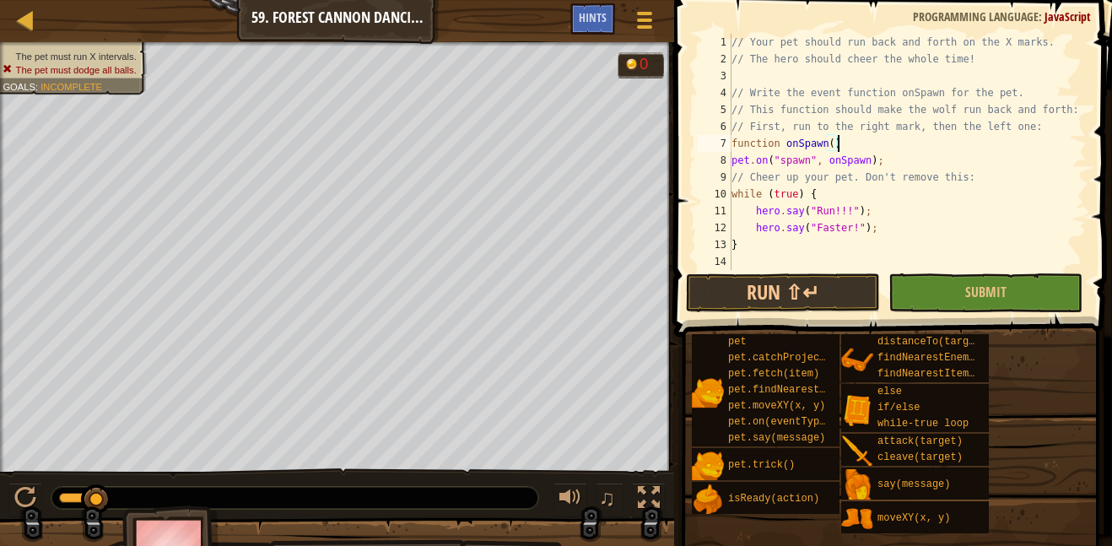
scroll to position [8, 15]
click at [820, 291] on button "Run ⇧↵" at bounding box center [783, 292] width 194 height 39
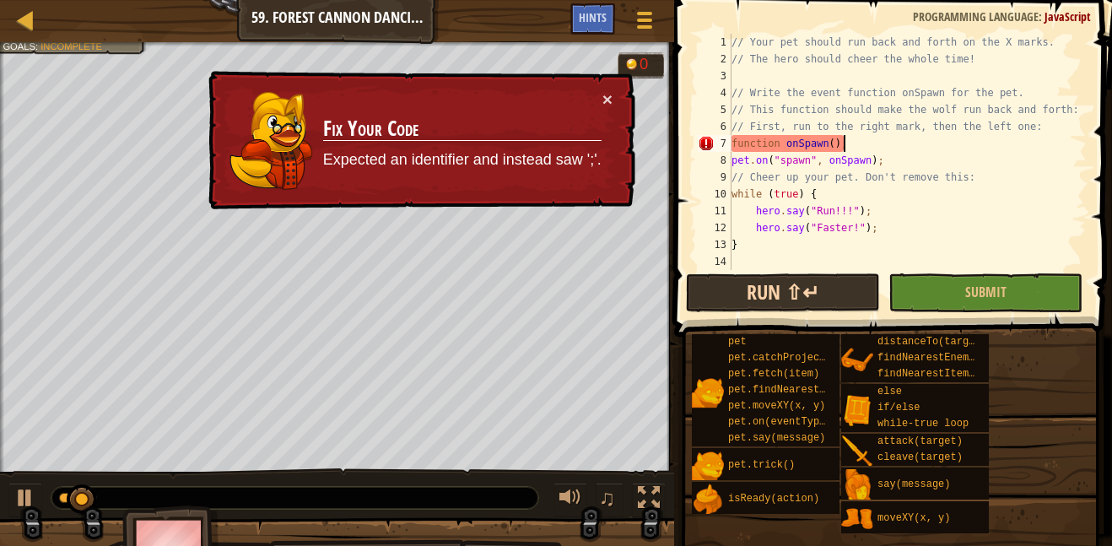
type textarea "function onSpawn()"
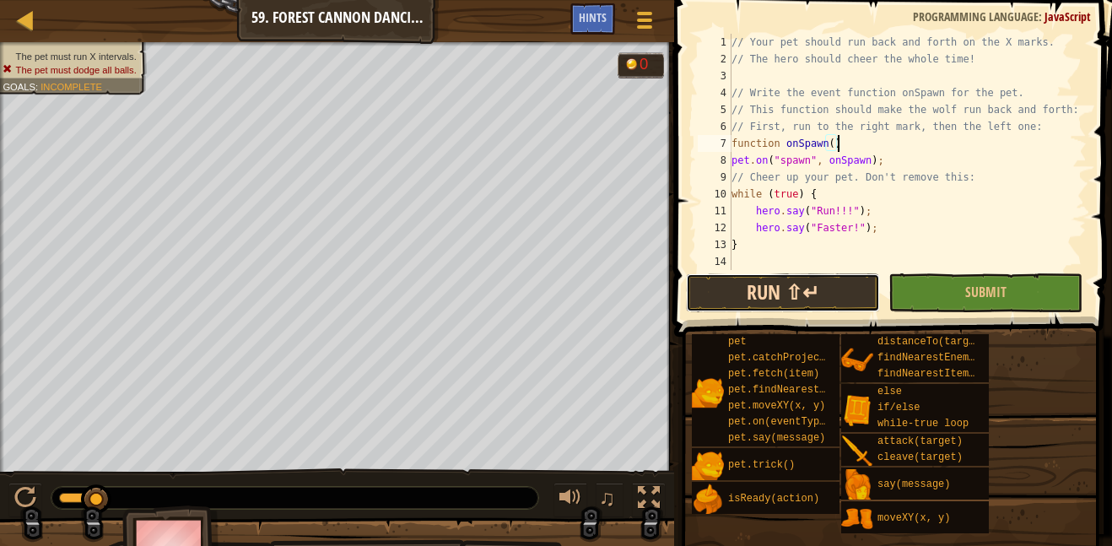
click at [822, 294] on button "Run ⇧↵" at bounding box center [783, 292] width 194 height 39
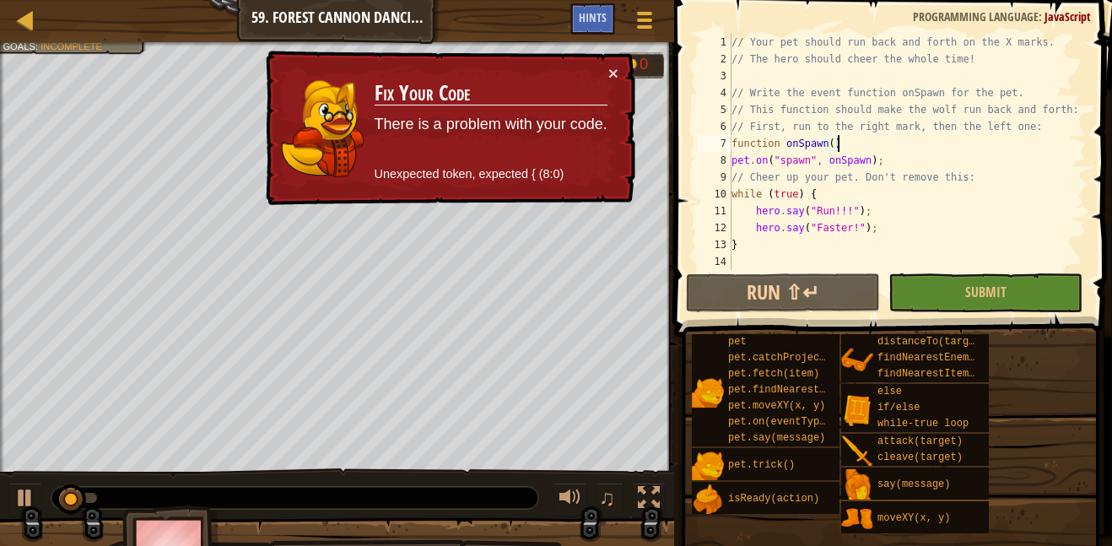
scroll to position [8, 0]
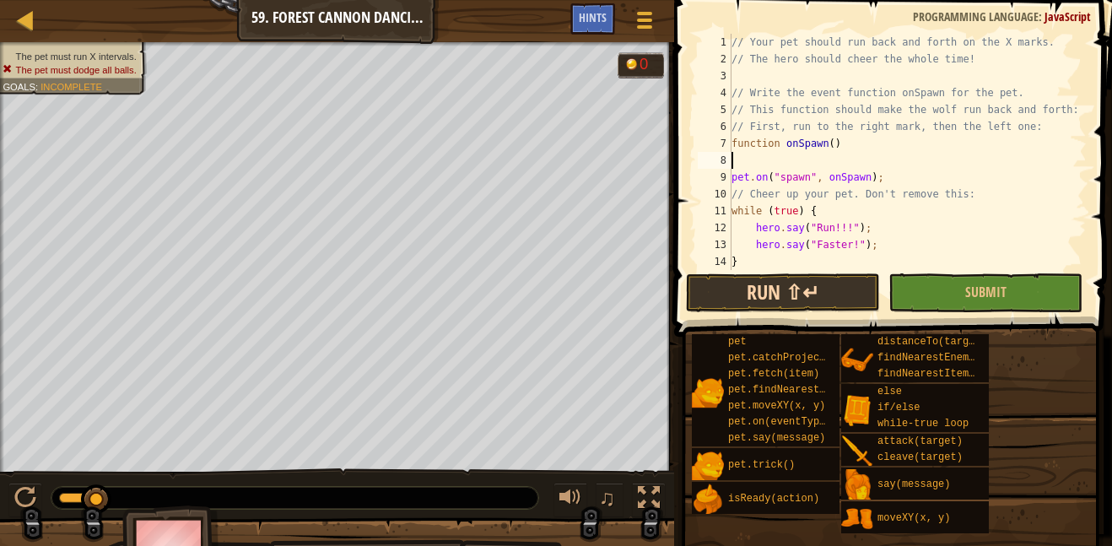
type textarea "f"
type textarea "p"
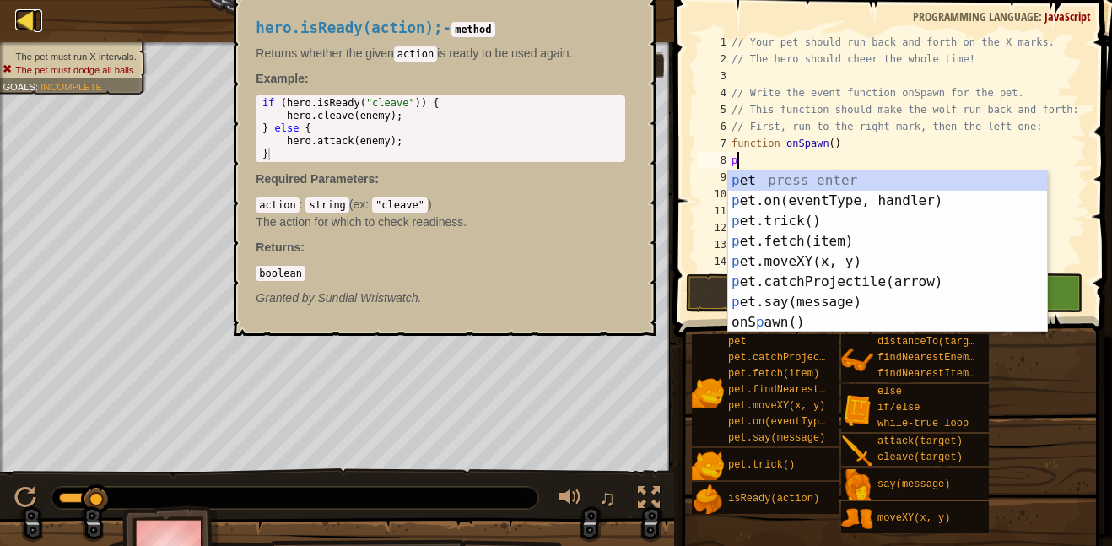
click at [25, 27] on div at bounding box center [25, 19] width 21 height 21
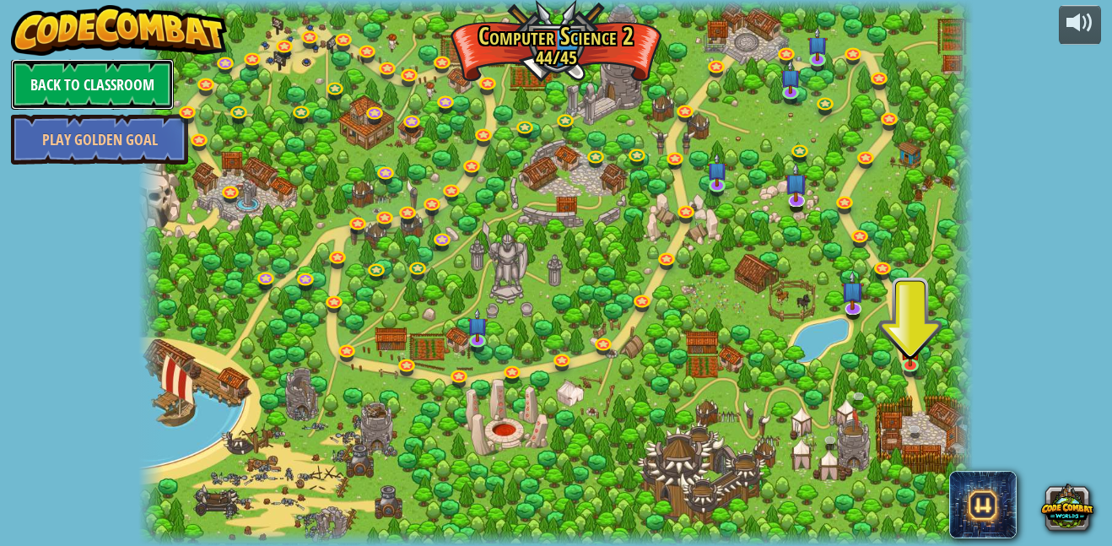
click at [138, 90] on link "Back to Classroom" at bounding box center [92, 84] width 163 height 51
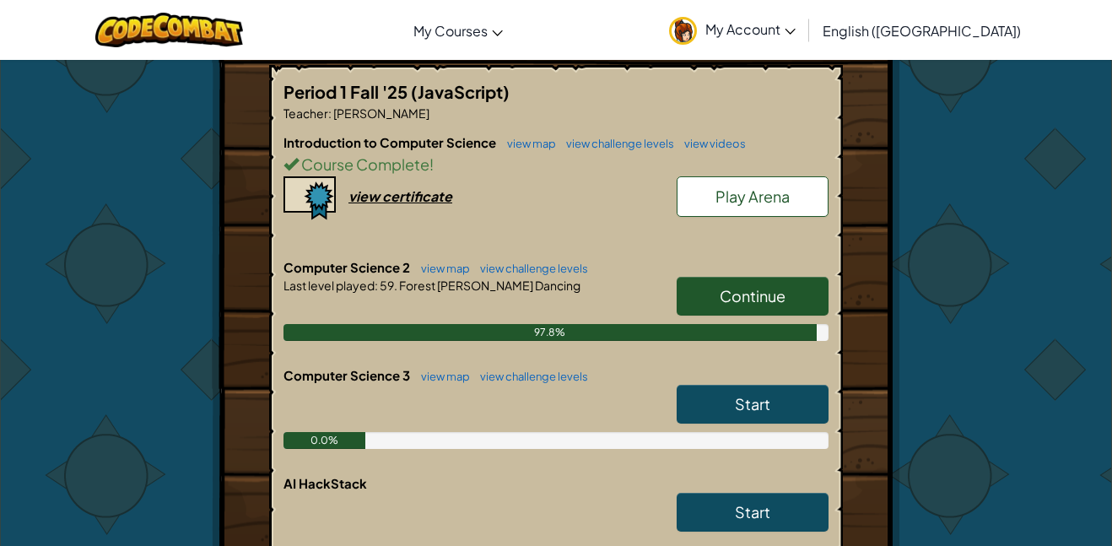
scroll to position [326, 0]
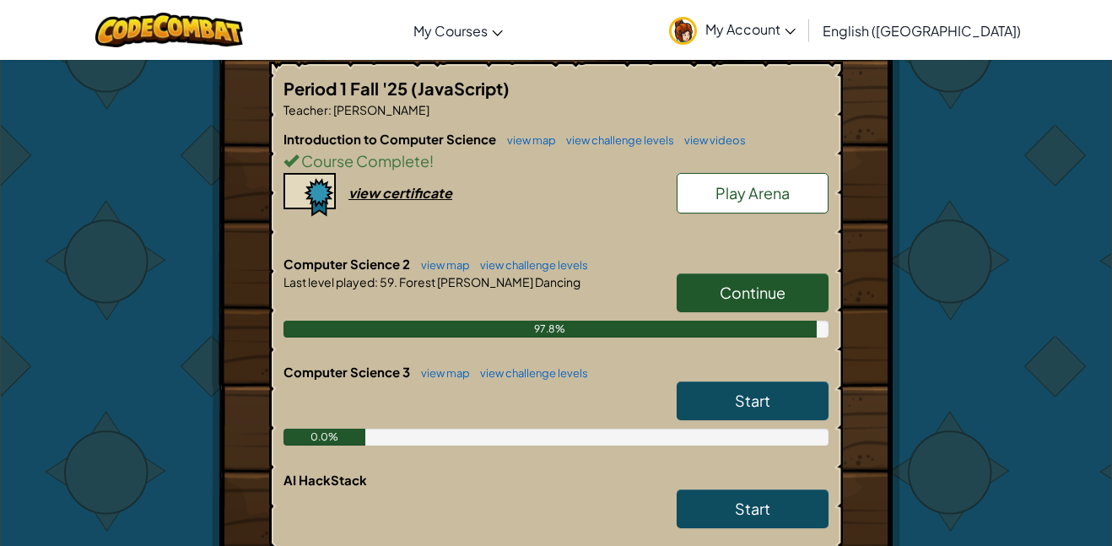
click at [736, 408] on span "Start" at bounding box center [752, 400] width 35 height 19
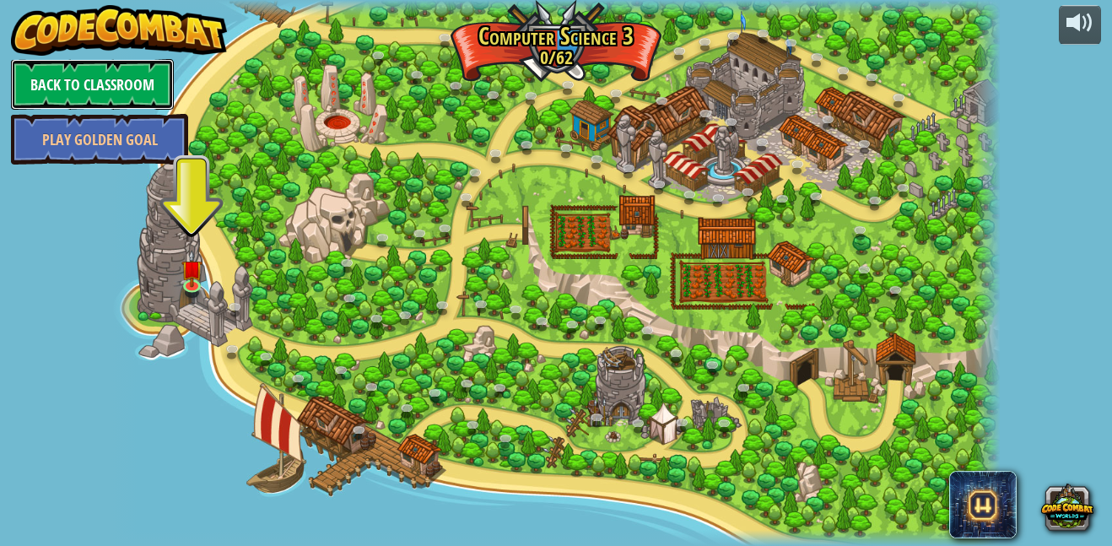
click at [138, 102] on link "Back to Classroom" at bounding box center [92, 84] width 163 height 51
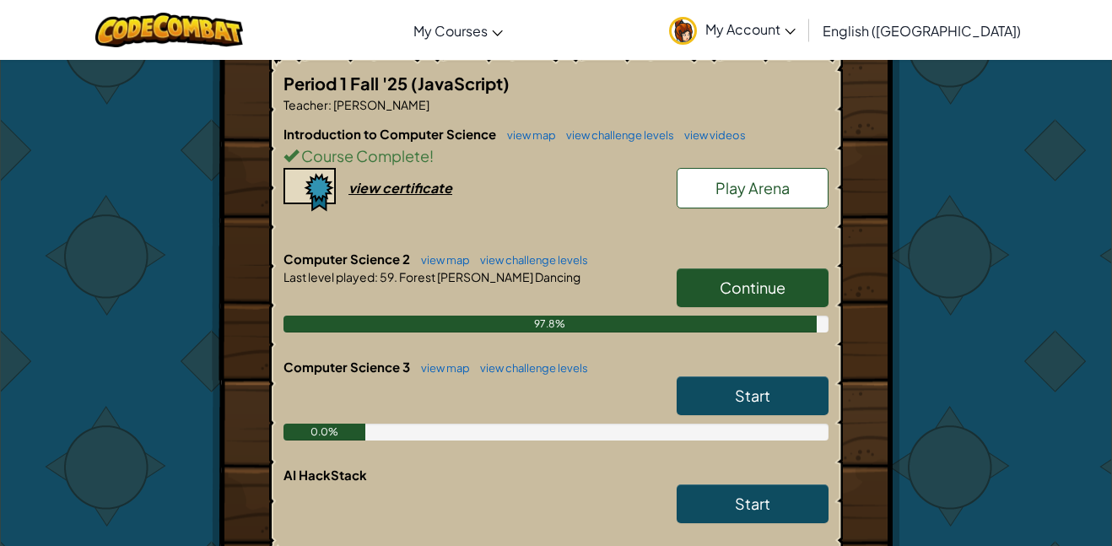
scroll to position [333, 0]
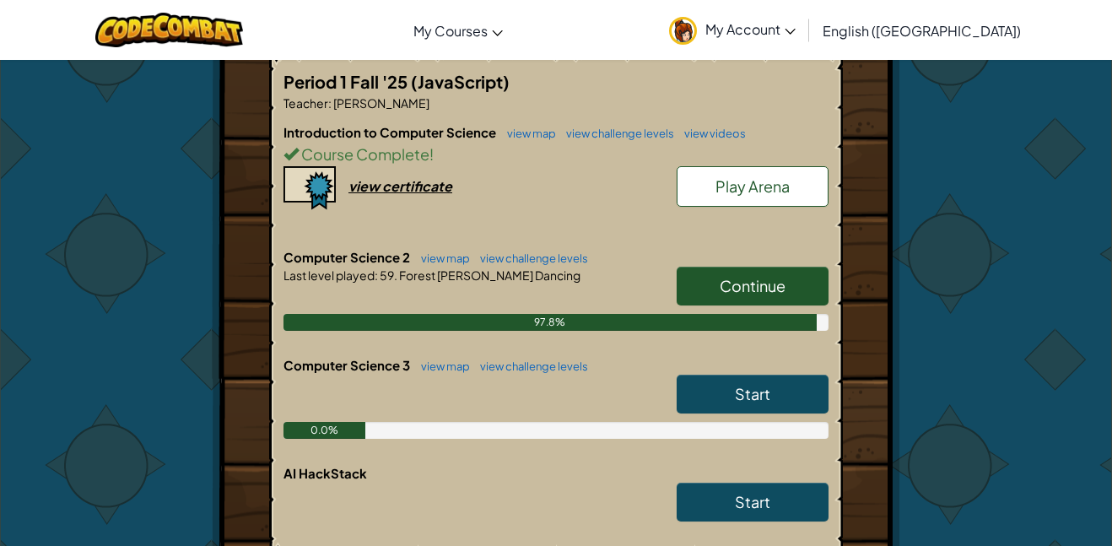
click at [698, 277] on link "Continue" at bounding box center [752, 286] width 152 height 39
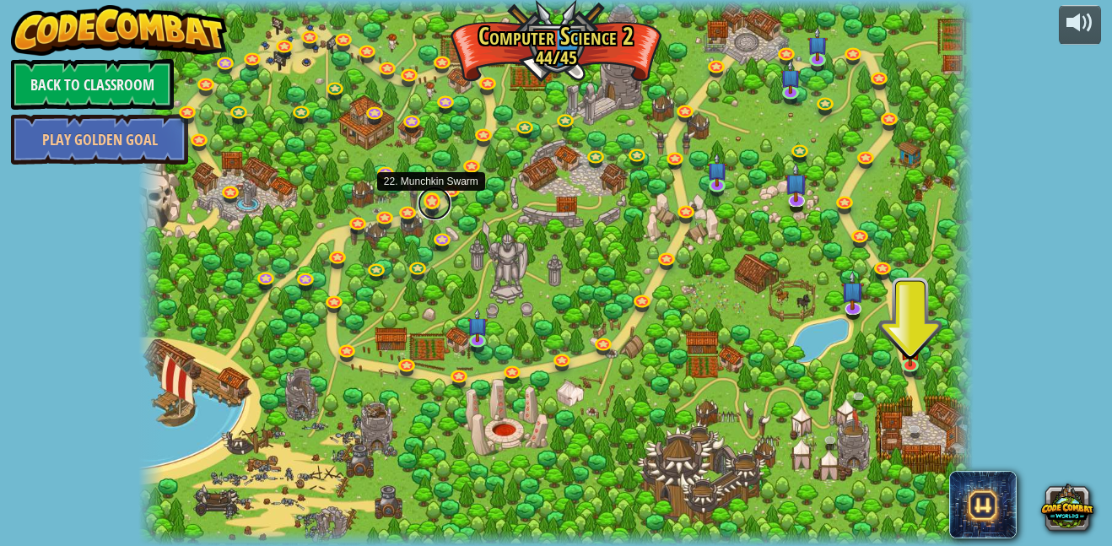
click at [432, 200] on link at bounding box center [435, 203] width 34 height 34
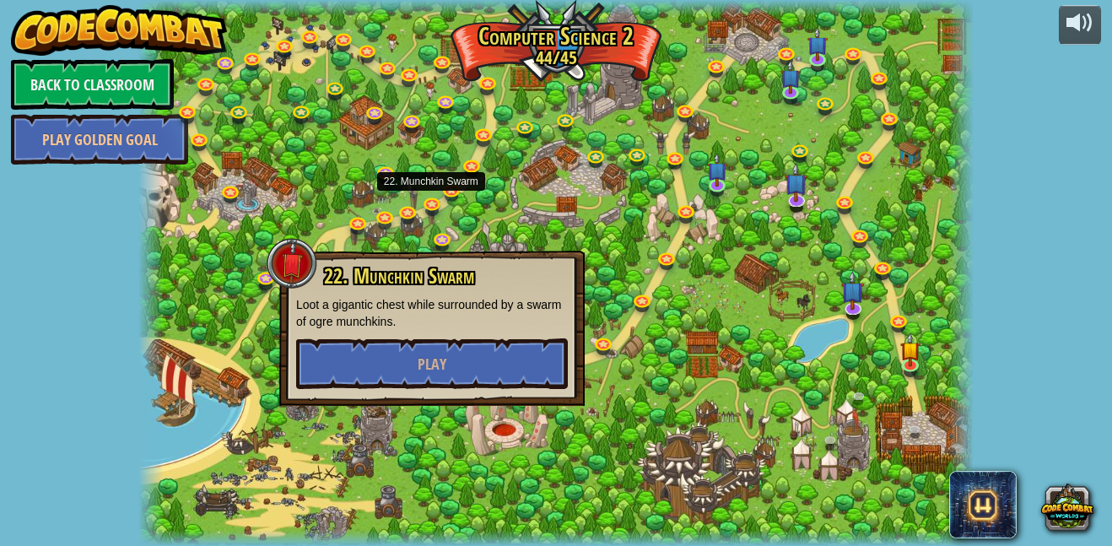
click at [488, 217] on div at bounding box center [555, 273] width 835 height 546
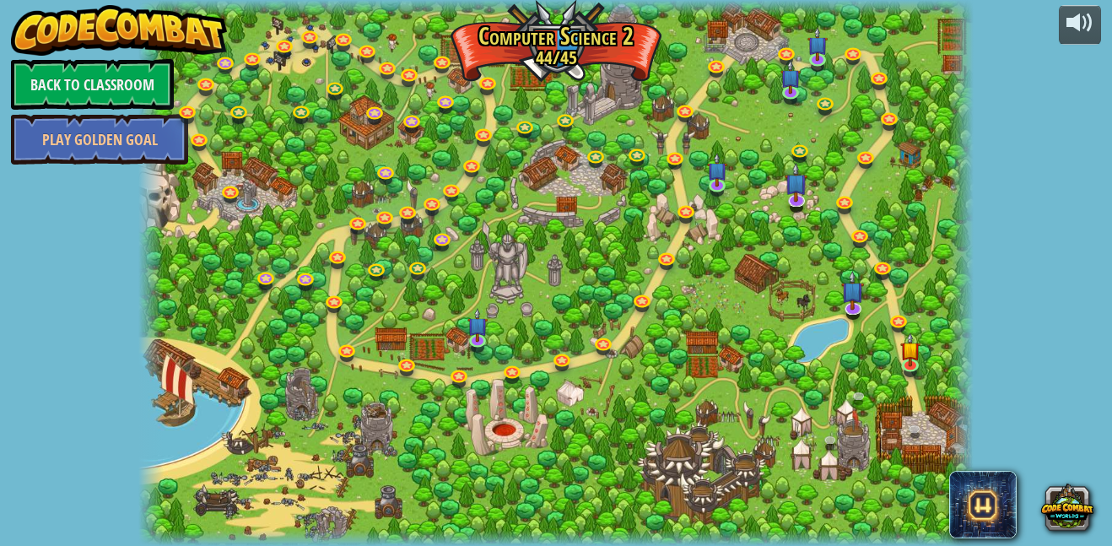
click at [866, 323] on div at bounding box center [555, 273] width 835 height 546
click at [900, 355] on img at bounding box center [909, 341] width 19 height 46
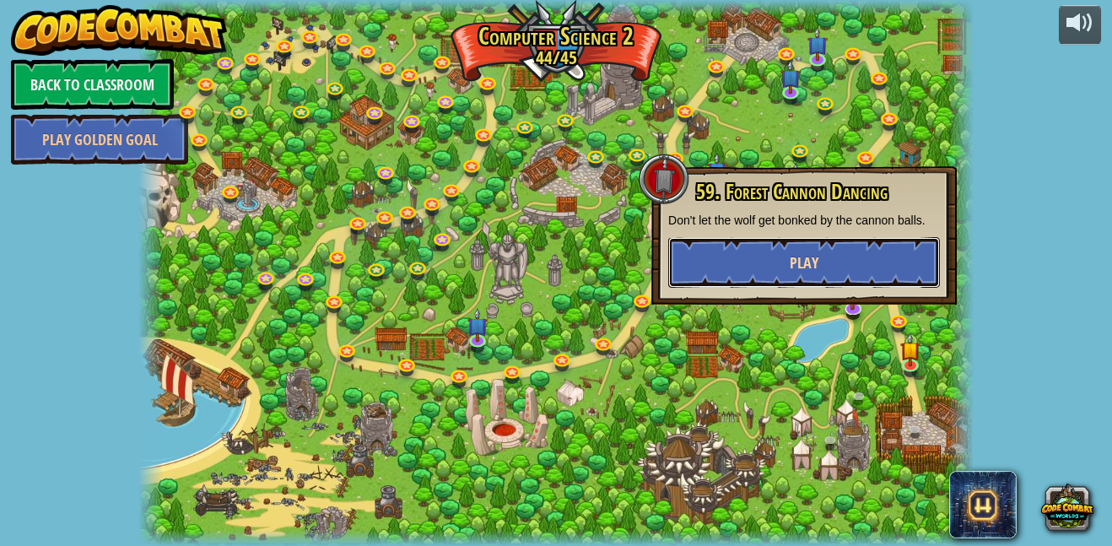
click at [876, 267] on button "Play" at bounding box center [804, 262] width 272 height 51
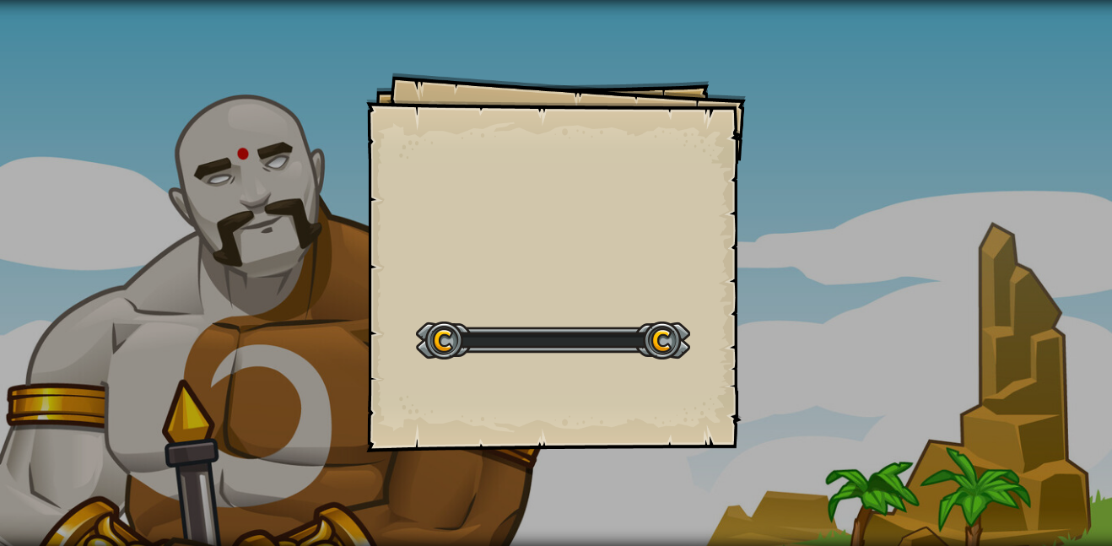
click at [876, 267] on div "Goals Start Level Error loading from server. Try refreshing the page. You'll ne…" at bounding box center [556, 273] width 1112 height 546
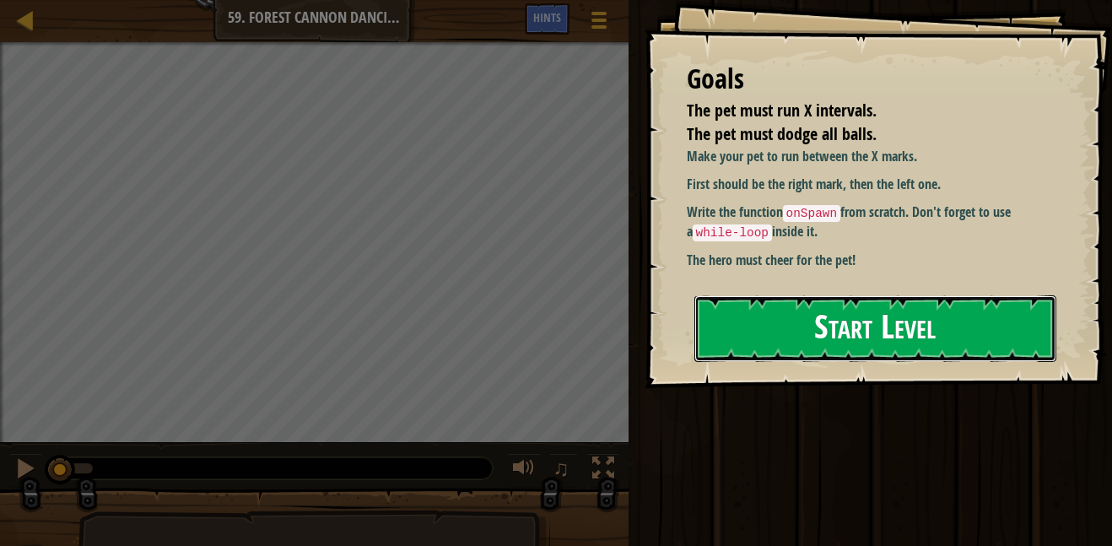
click at [817, 306] on button "Start Level" at bounding box center [875, 328] width 362 height 67
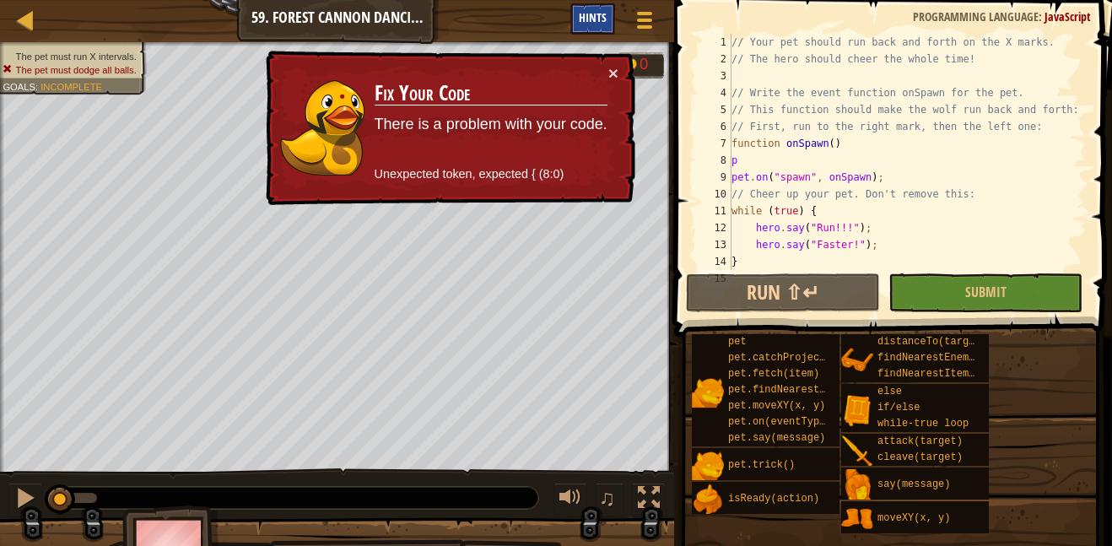
click at [606, 14] on span "Hints" at bounding box center [593, 17] width 28 height 16
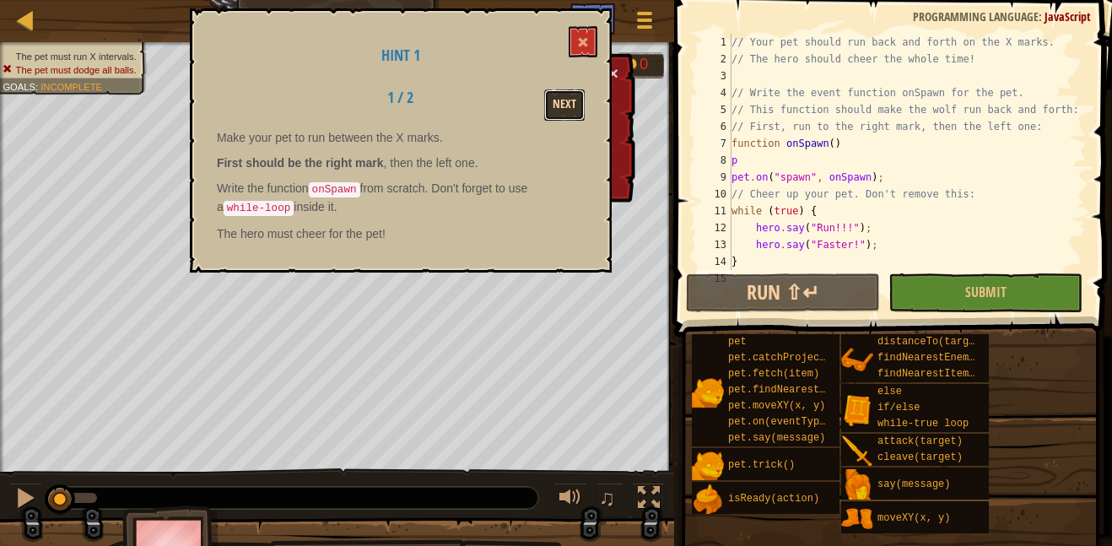
click at [568, 116] on button "Next" at bounding box center [564, 104] width 40 height 31
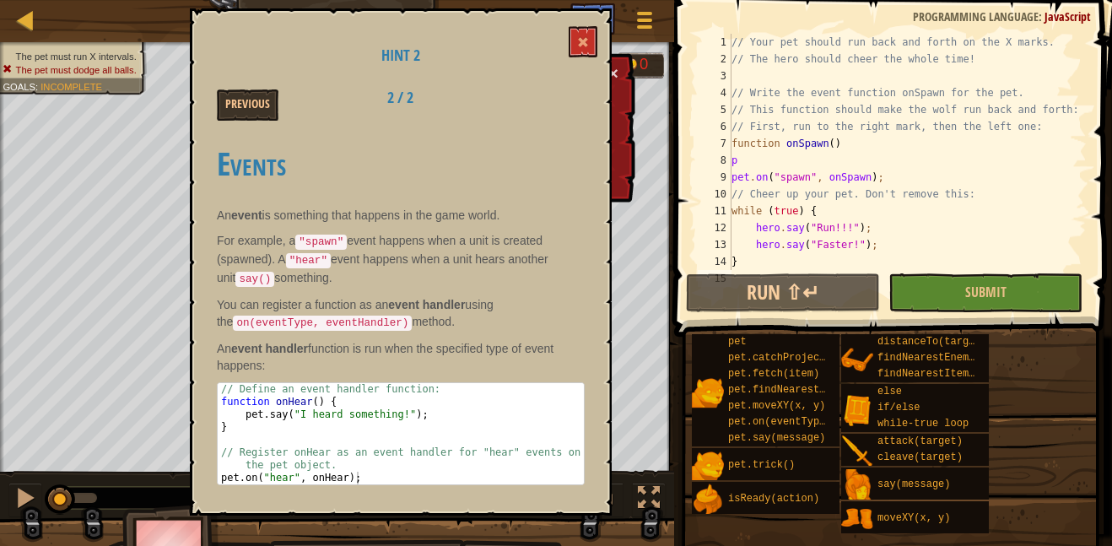
click at [838, 145] on div "// Your pet should run back and forth on the X marks. // The hero should cheer …" at bounding box center [907, 169] width 358 height 270
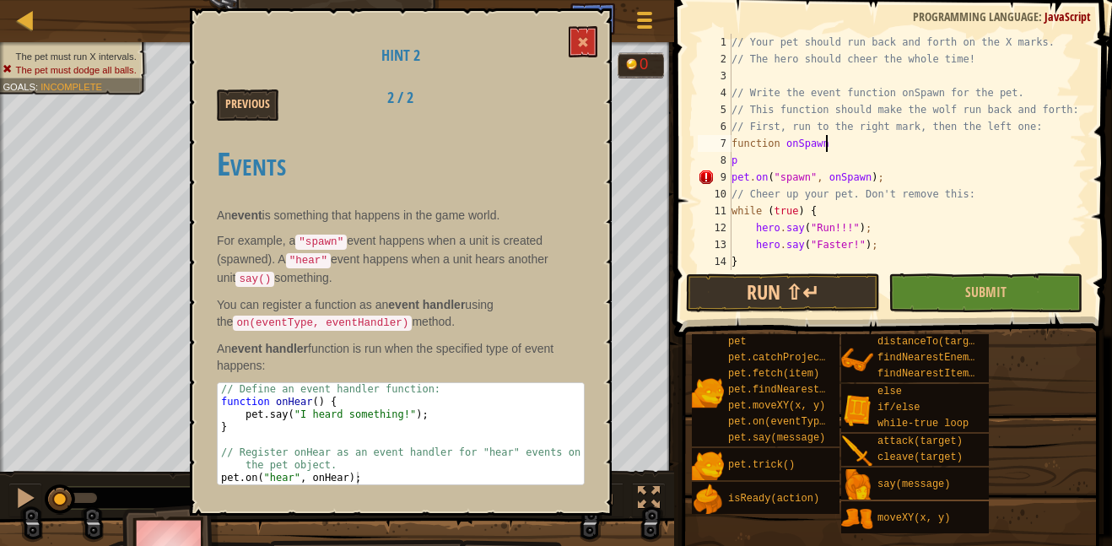
click at [821, 269] on div "// Your pet should run back and forth on the X marks. // The hero should cheer …" at bounding box center [907, 169] width 358 height 270
click at [820, 278] on button "Run ⇧↵" at bounding box center [783, 292] width 194 height 39
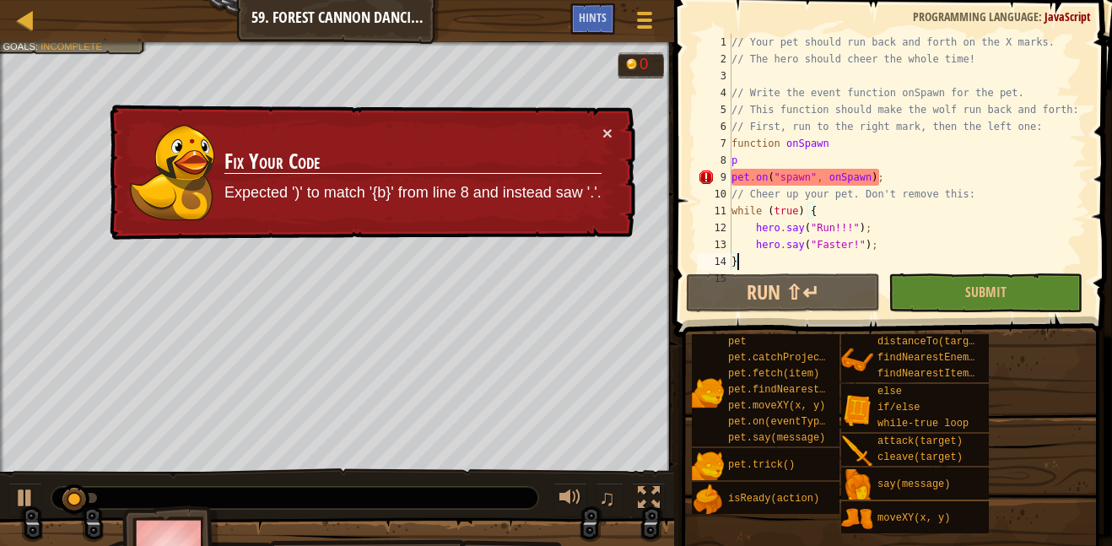
click at [845, 202] on div "// Your pet should run back and forth on the X marks. // The hero should cheer …" at bounding box center [907, 169] width 358 height 270
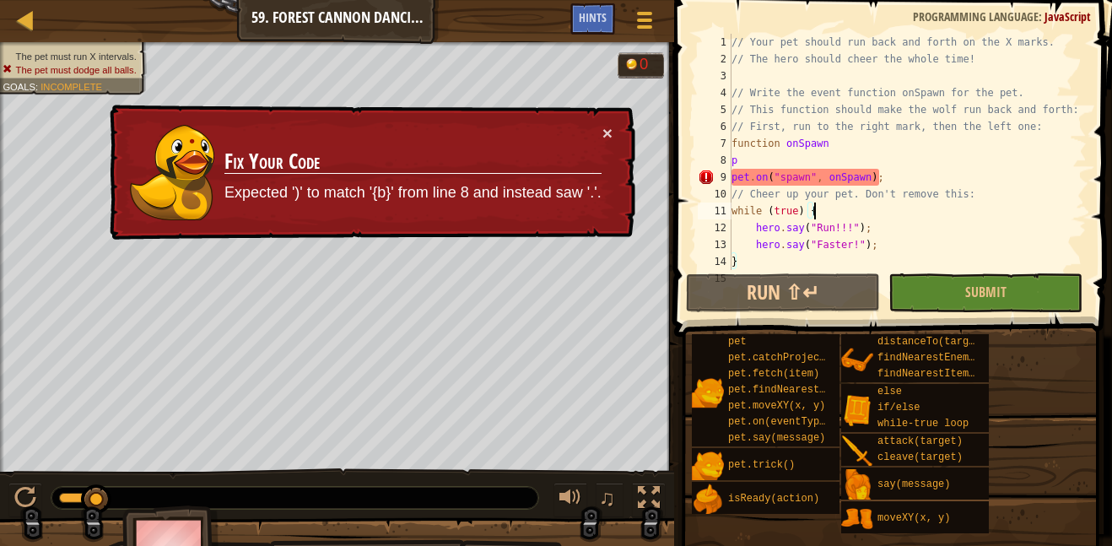
click at [845, 202] on div "// Your pet should run back and forth on the X marks. // The hero should cheer …" at bounding box center [907, 169] width 358 height 270
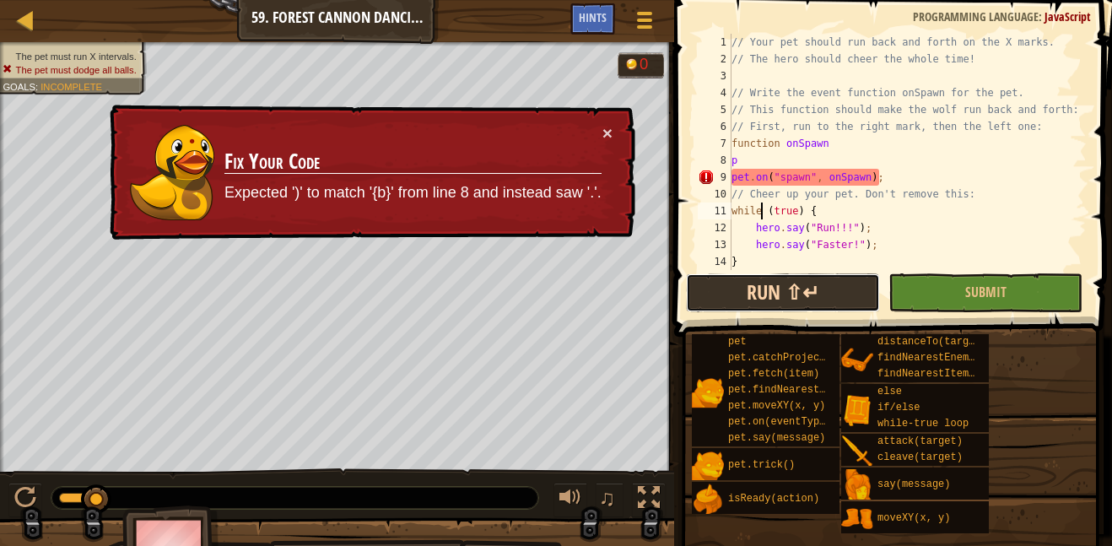
click at [736, 297] on button "Run ⇧↵" at bounding box center [783, 292] width 194 height 39
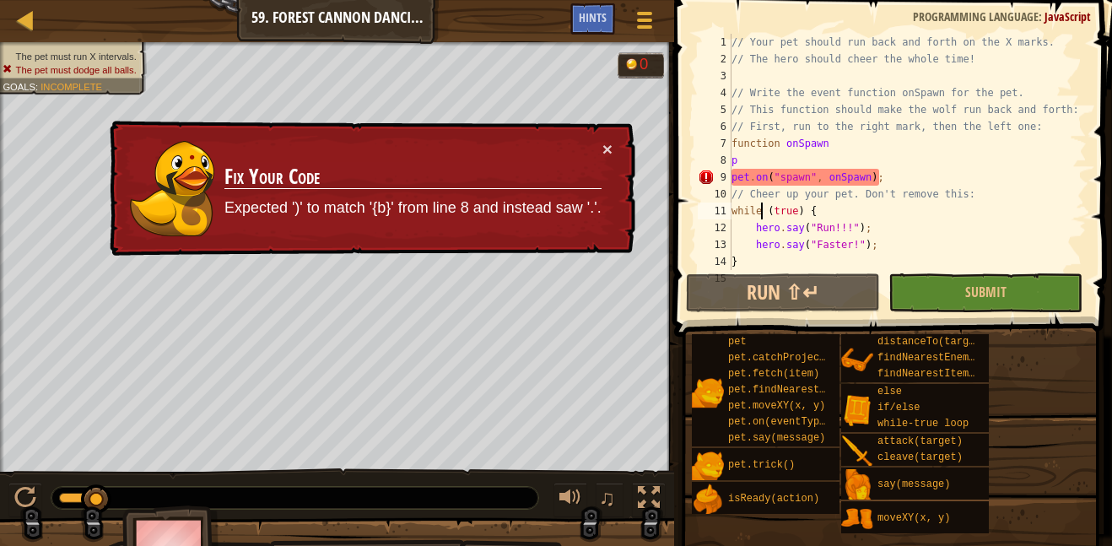
click at [739, 281] on button "Run ⇧↵" at bounding box center [783, 292] width 194 height 39
click at [779, 162] on div "// Your pet should run back and forth on the X marks. // The hero should cheer …" at bounding box center [907, 169] width 358 height 270
type textarea "p"
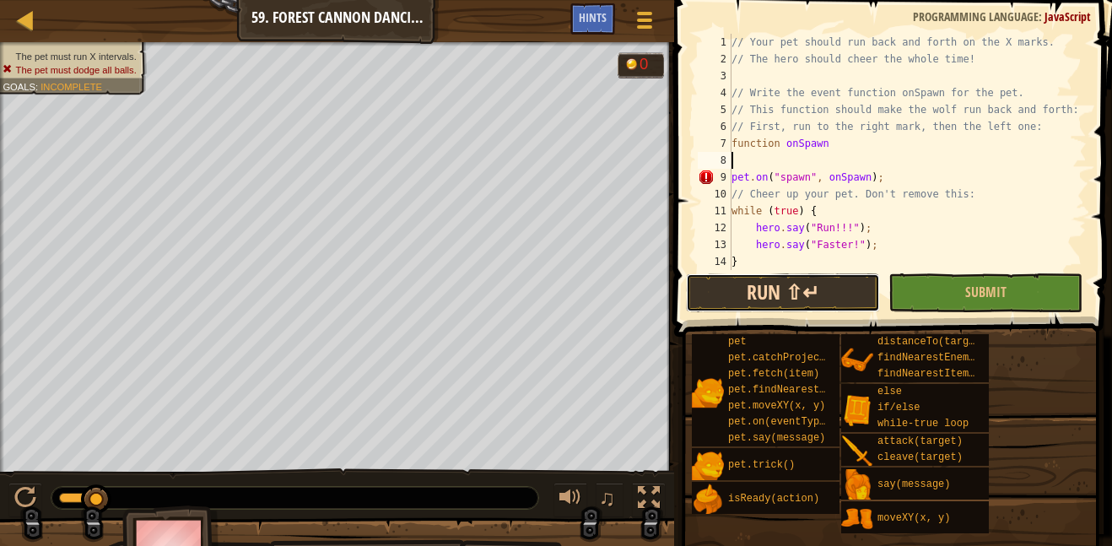
click at [807, 294] on button "Run ⇧↵" at bounding box center [783, 292] width 194 height 39
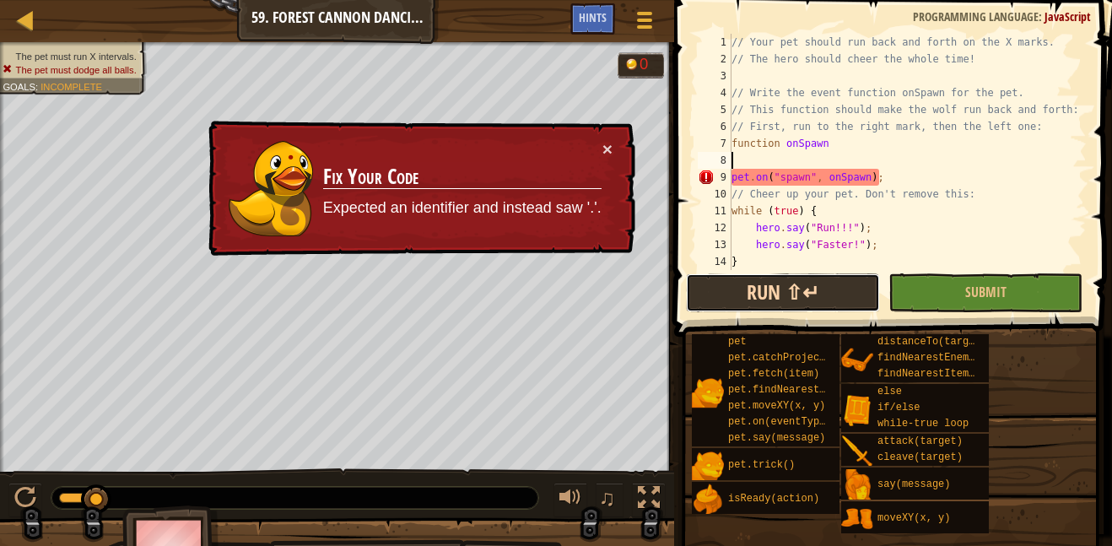
click at [806, 299] on button "Run ⇧↵" at bounding box center [783, 292] width 194 height 39
click at [607, 146] on button "×" at bounding box center [607, 149] width 10 height 18
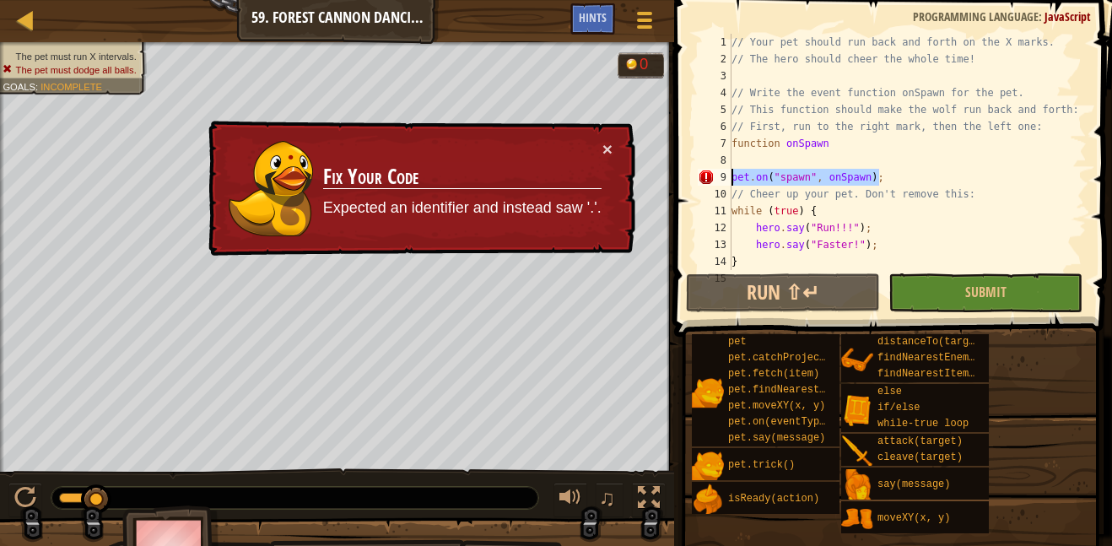
drag, startPoint x: 893, startPoint y: 179, endPoint x: 716, endPoint y: 179, distance: 177.1
click at [716, 179] on div "1 2 3 4 5 6 7 8 9 10 11 12 13 14 15 // Your pet should run back and forth on th…" at bounding box center [890, 152] width 392 height 236
type textarea "pet.on("spawn", onSpawn);"
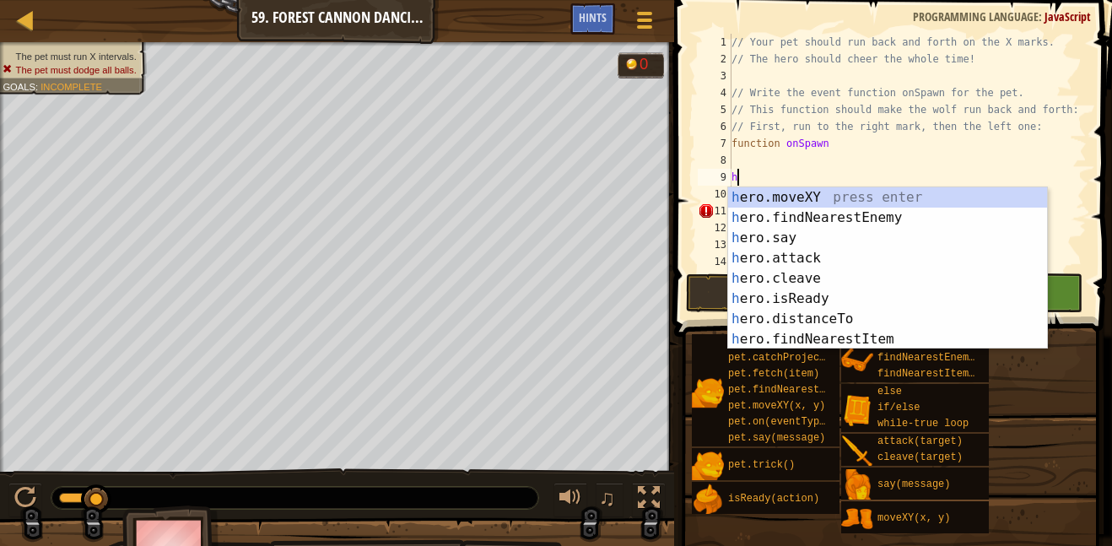
scroll to position [8, 0]
click at [770, 199] on div "h ero.moveXY press enter h ero.findNearestEnemy press enter h ero.say press ent…" at bounding box center [887, 288] width 319 height 202
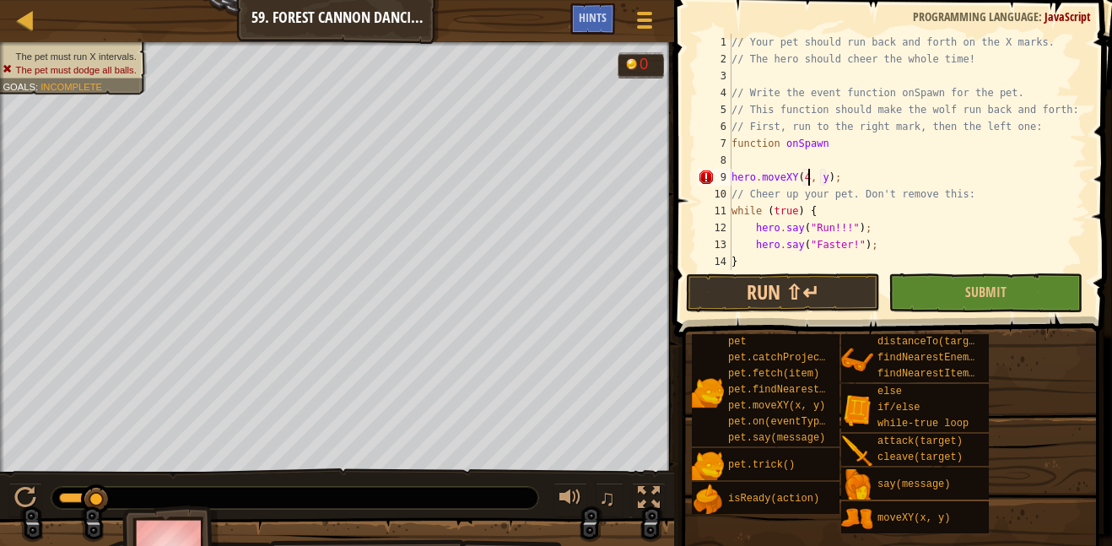
type textarea "hero.moveXY(48, y);"
click at [833, 168] on div "// Your pet should run back and forth on the X marks. // The hero should cheer …" at bounding box center [907, 169] width 358 height 270
click at [833, 172] on div "// Your pet should run back and forth on the X marks. // The hero should cheer …" at bounding box center [907, 169] width 358 height 270
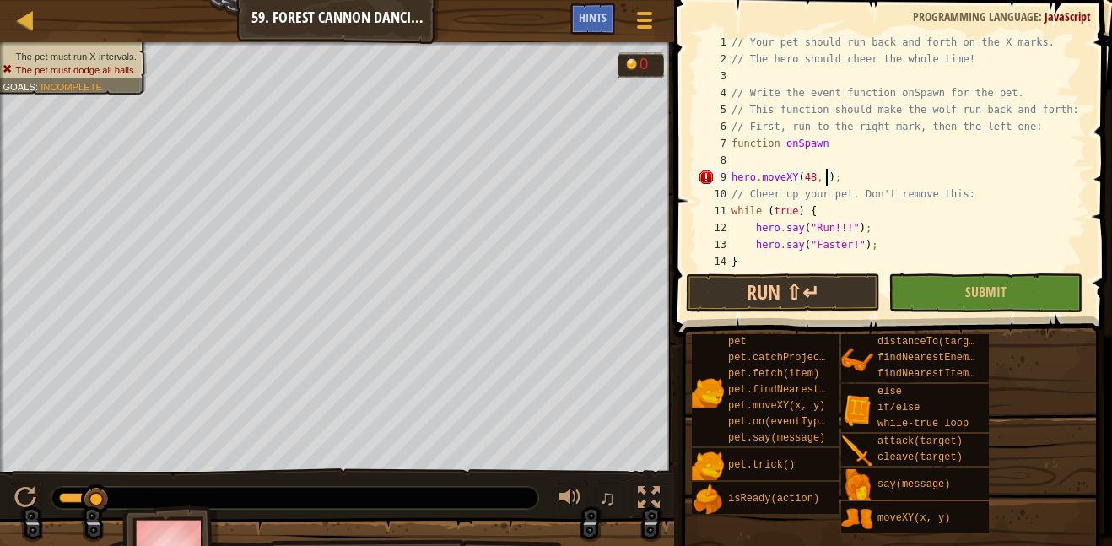
scroll to position [8, 15]
click at [832, 138] on div "// Your pet should run back and forth on the X marks. // The hero should cheer …" at bounding box center [907, 169] width 358 height 270
click at [841, 179] on div "// Your pet should run back and forth on the X marks. // The hero should cheer …" at bounding box center [907, 169] width 358 height 270
type textarea "hero.moveXY(48, 8);"
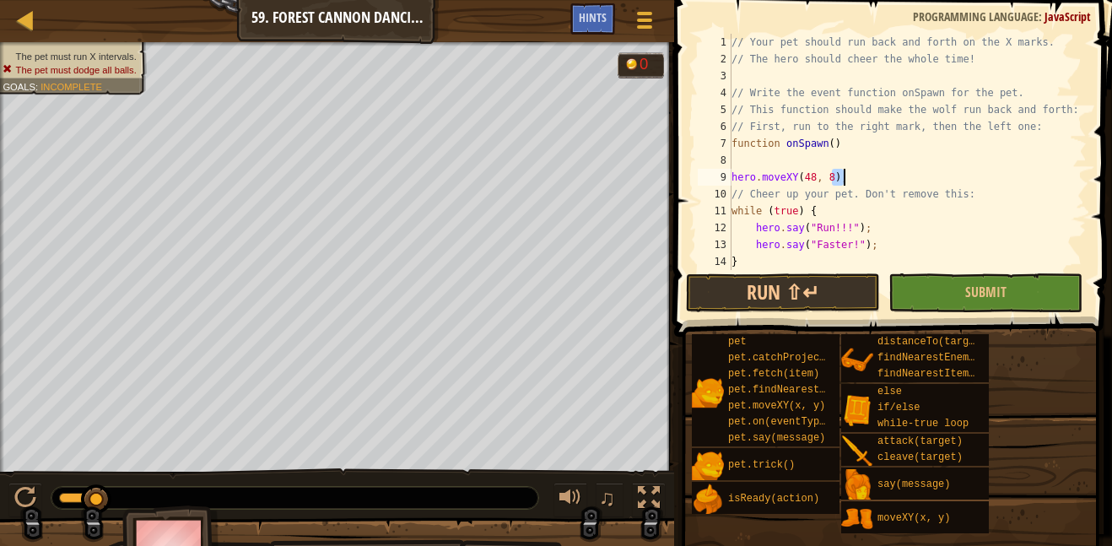
click at [845, 181] on div "// Your pet should run back and forth on the X marks. // The hero should cheer …" at bounding box center [907, 152] width 358 height 236
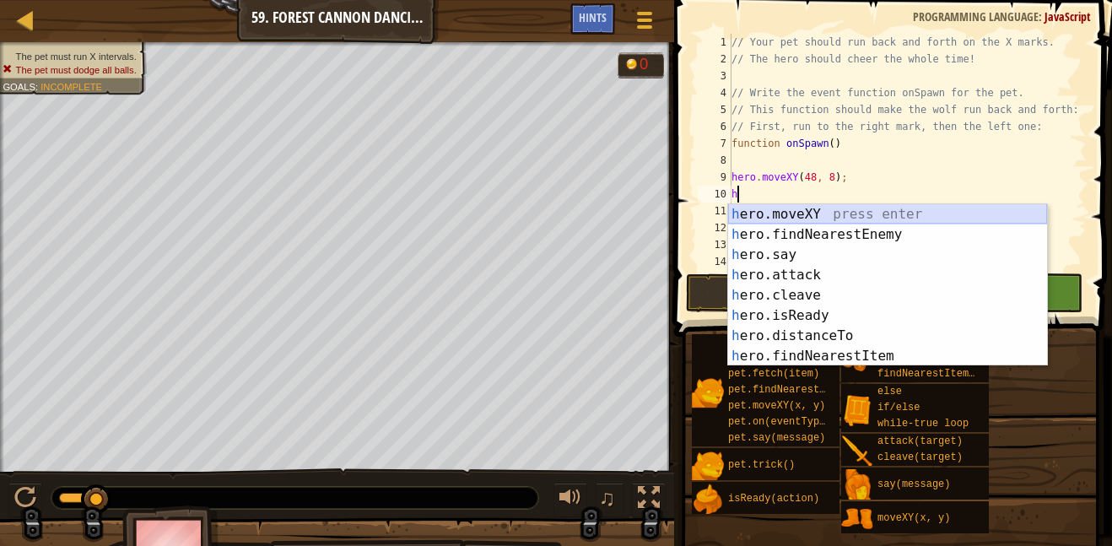
click at [803, 213] on div "h ero.moveXY press enter h ero.findNearestEnemy press enter h ero.say press ent…" at bounding box center [887, 305] width 319 height 202
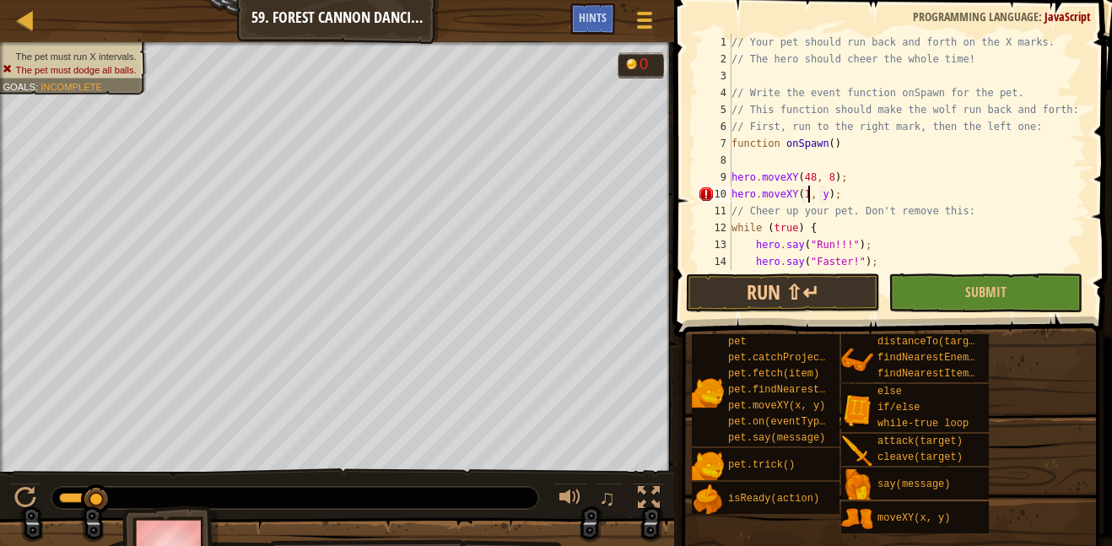
scroll to position [8, 13]
click at [833, 196] on div "// Your pet should run back and forth on the X marks. // The hero should cheer …" at bounding box center [907, 169] width 358 height 270
click at [793, 296] on button "Run ⇧↵" at bounding box center [783, 292] width 194 height 39
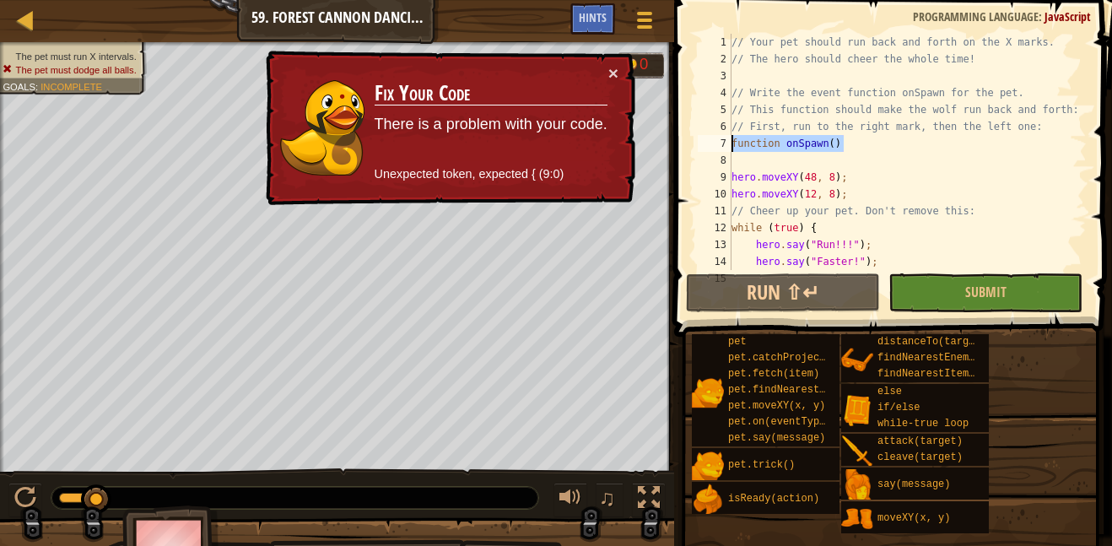
drag, startPoint x: 872, startPoint y: 148, endPoint x: 724, endPoint y: 143, distance: 148.5
click at [724, 143] on div "hero.moveXY(12, 8); 1 2 3 4 5 6 7 8 9 10 11 12 13 14 15 // Your pet should run …" at bounding box center [890, 152] width 392 height 236
type textarea "function onSpawn()"
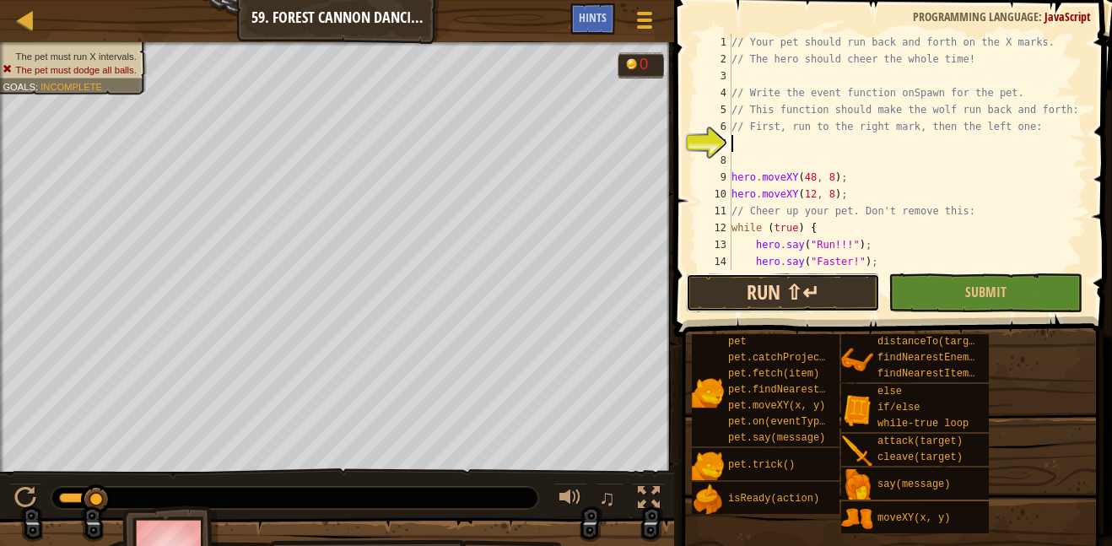
click at [764, 278] on button "Run ⇧↵" at bounding box center [783, 292] width 194 height 39
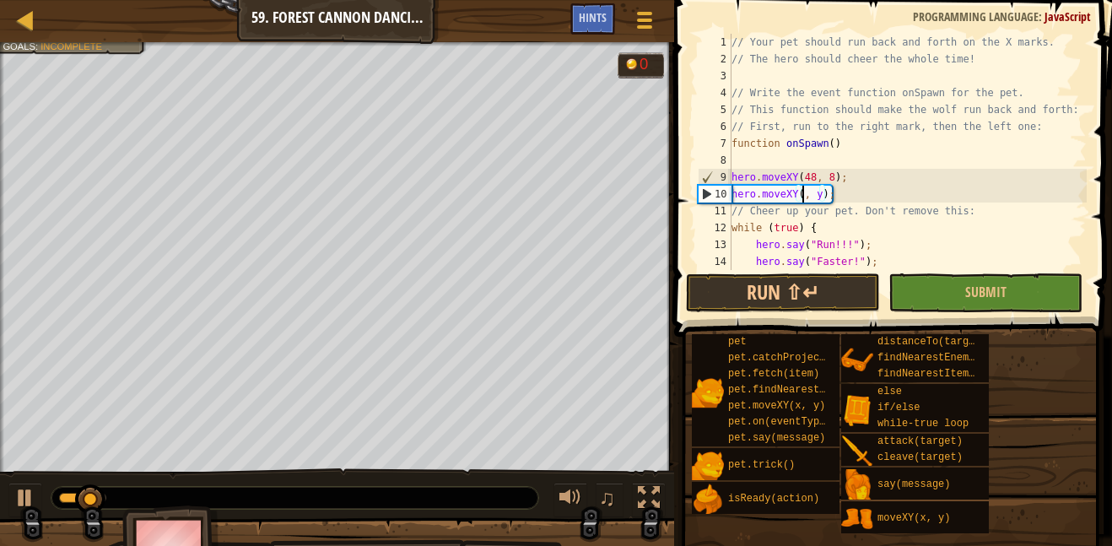
type textarea "h"
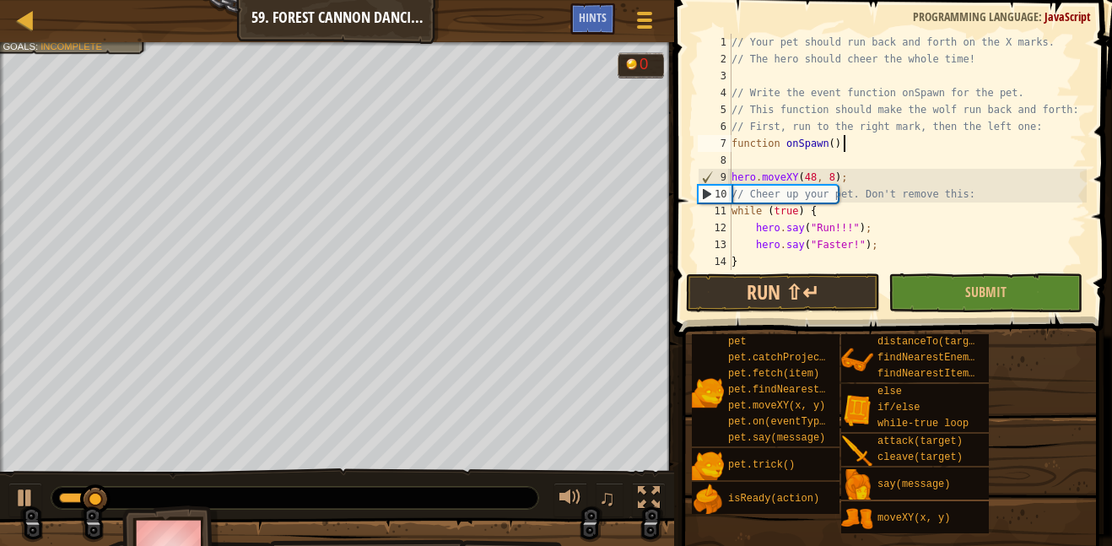
type textarea "function onSpawn()"
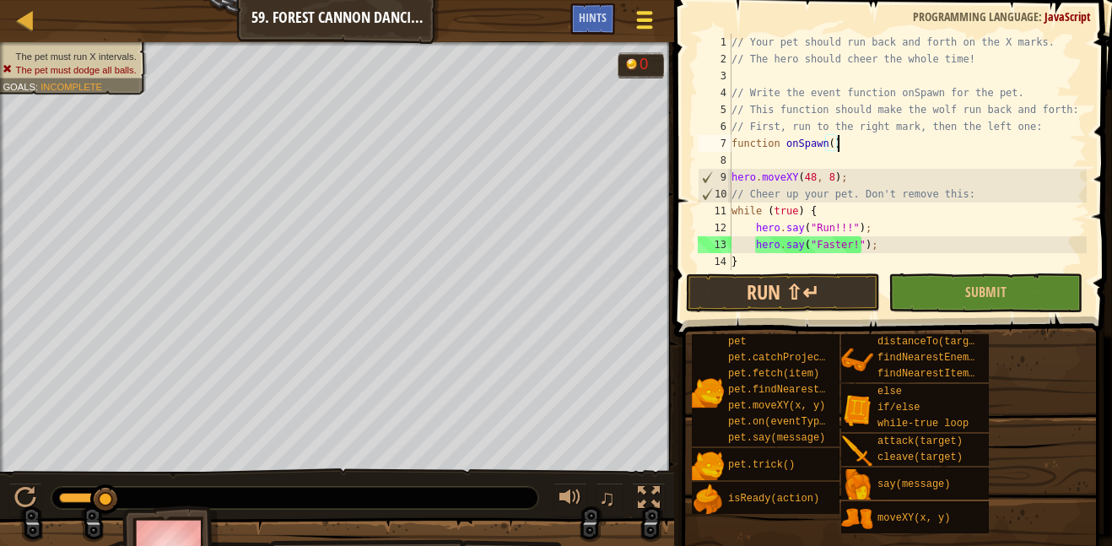
click at [638, 28] on span at bounding box center [645, 26] width 16 height 3
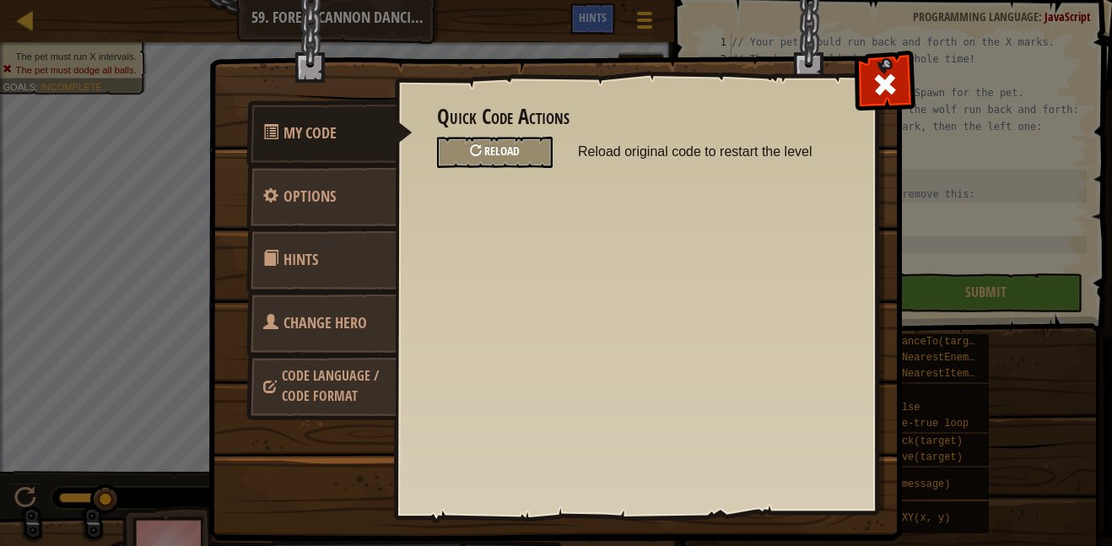
click at [450, 149] on div "Reload" at bounding box center [495, 152] width 116 height 31
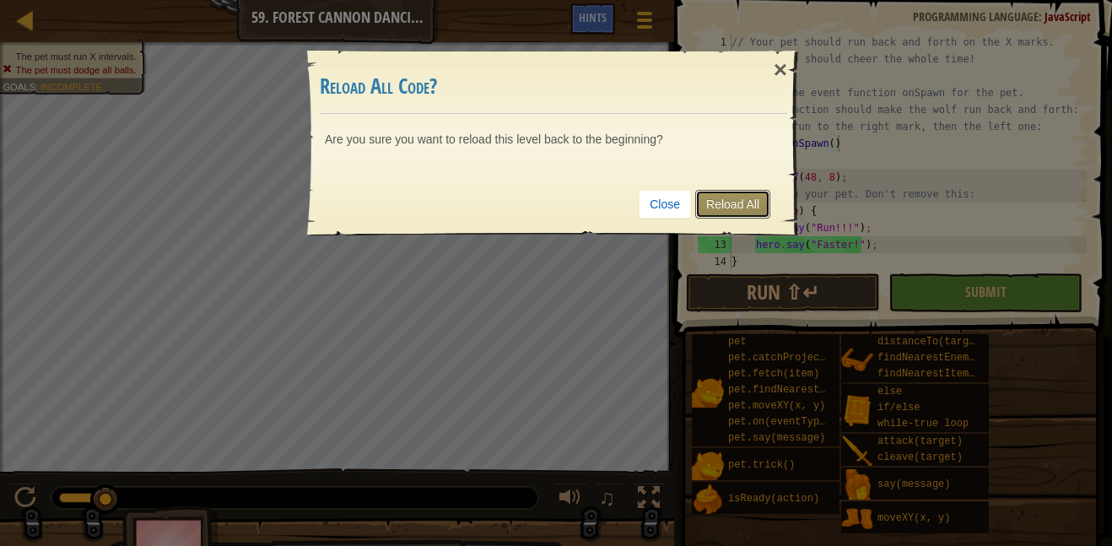
click at [731, 198] on link "Reload All" at bounding box center [732, 204] width 75 height 29
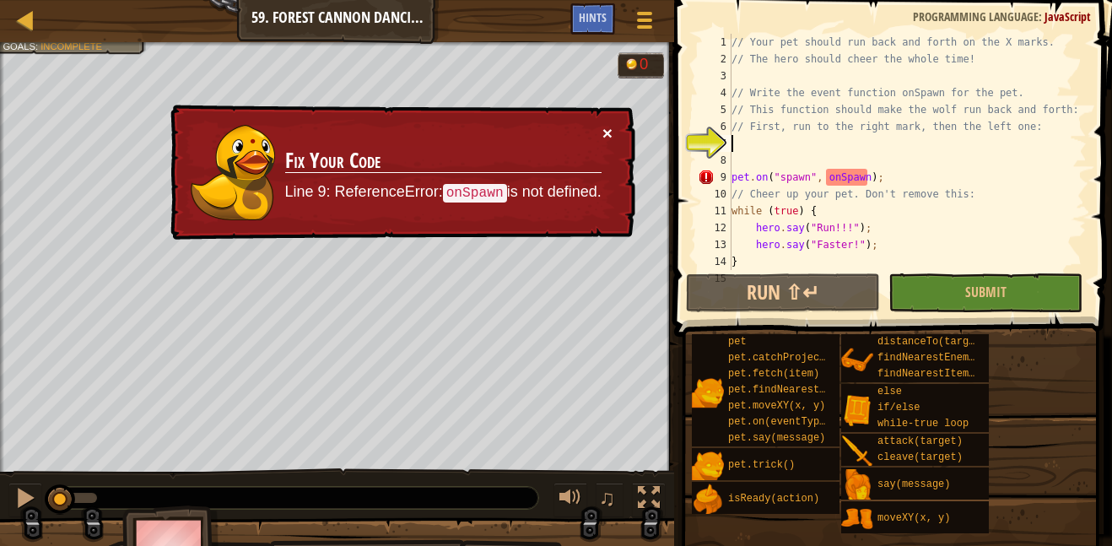
click at [612, 131] on button "×" at bounding box center [607, 133] width 10 height 18
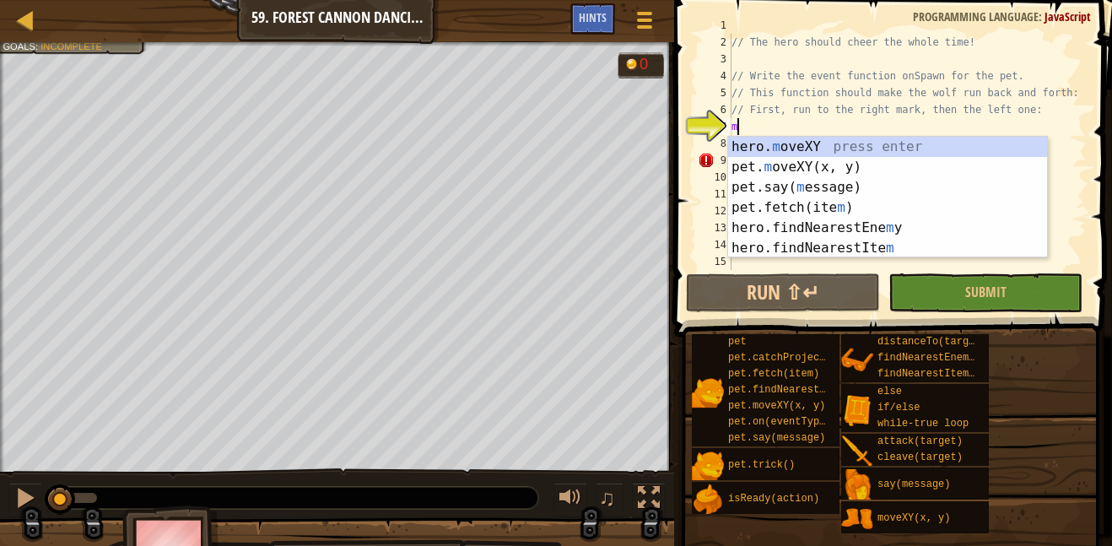
scroll to position [0, 0]
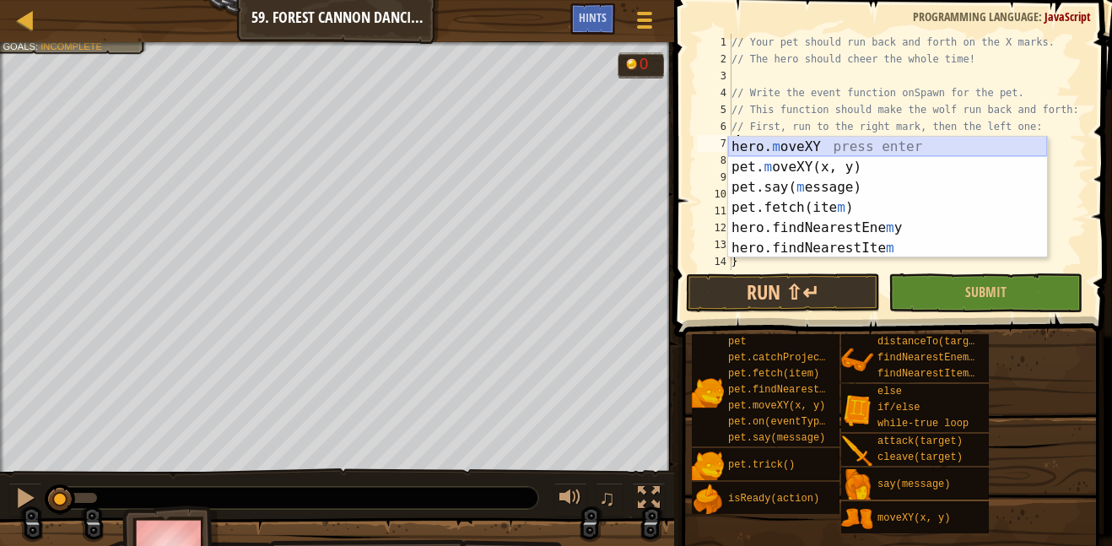
click at [886, 148] on div "hero. m oveXY press enter pet. m oveXY(x, y) press enter pet.say( m essage) pre…" at bounding box center [887, 218] width 319 height 162
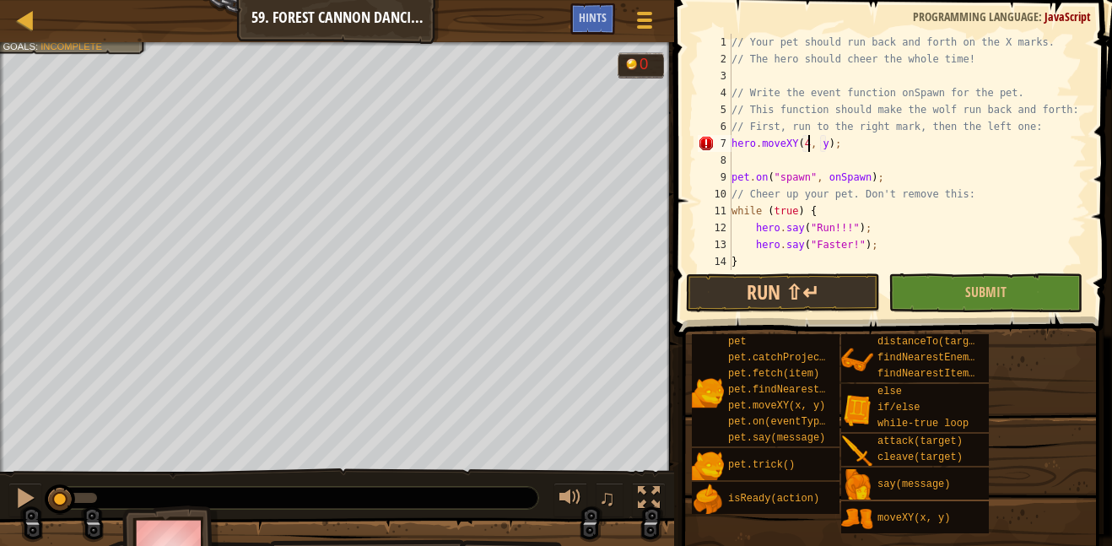
scroll to position [8, 13]
click at [833, 143] on div "// Your pet should run back and forth on the X marks. // The hero should cheer …" at bounding box center [907, 169] width 358 height 270
type textarea "hero.moveXY(48, 8);"
click at [852, 143] on div "// Your pet should run back and forth on the X marks. // The hero should cheer …" at bounding box center [907, 169] width 358 height 270
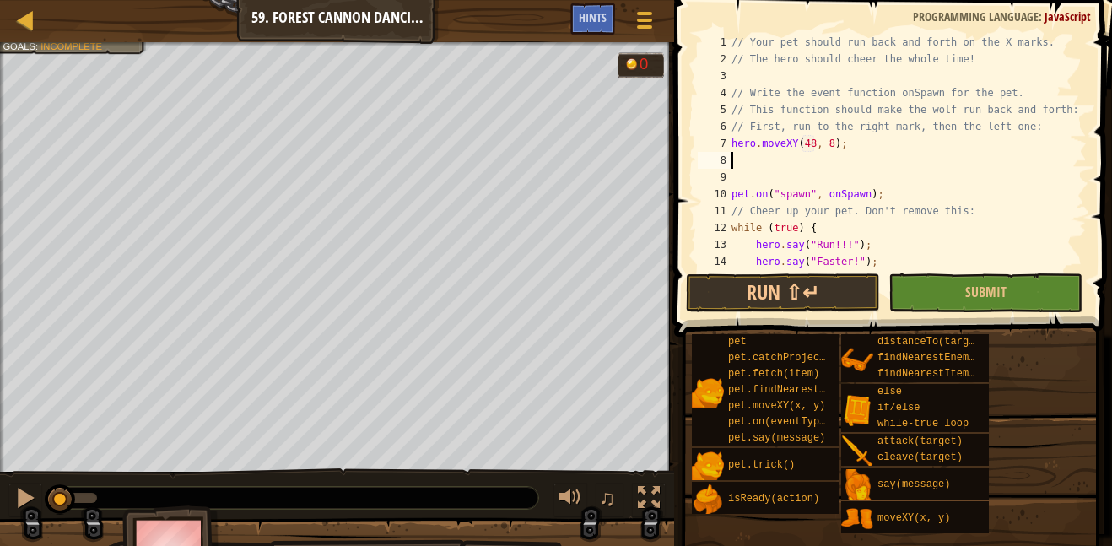
scroll to position [8, 0]
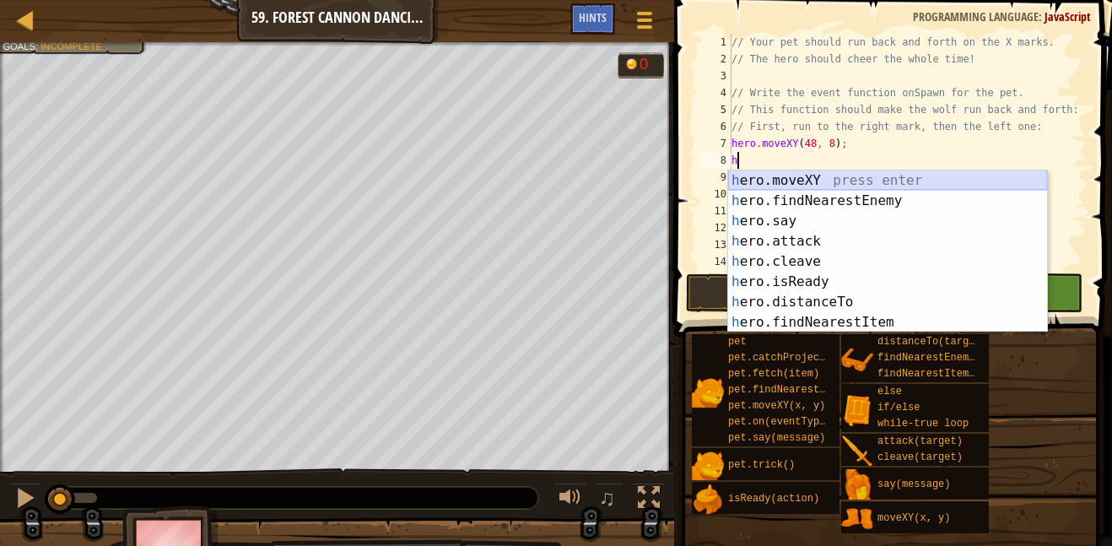
click at [825, 174] on div "h ero.moveXY press enter h ero.findNearestEnemy press enter h ero.say press ent…" at bounding box center [887, 271] width 319 height 202
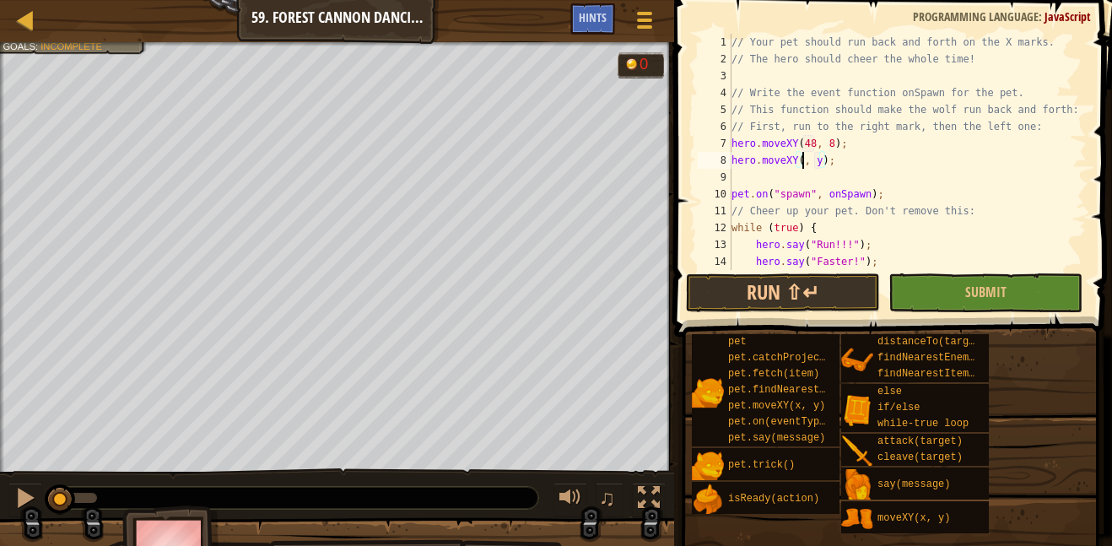
scroll to position [8, 13]
click at [833, 159] on div "// Your pet should run back and forth on the X marks. // The hero should cheer …" at bounding box center [907, 169] width 358 height 270
click at [757, 163] on div "// Your pet should run back and forth on the X marks. // The hero should cheer …" at bounding box center [907, 169] width 358 height 270
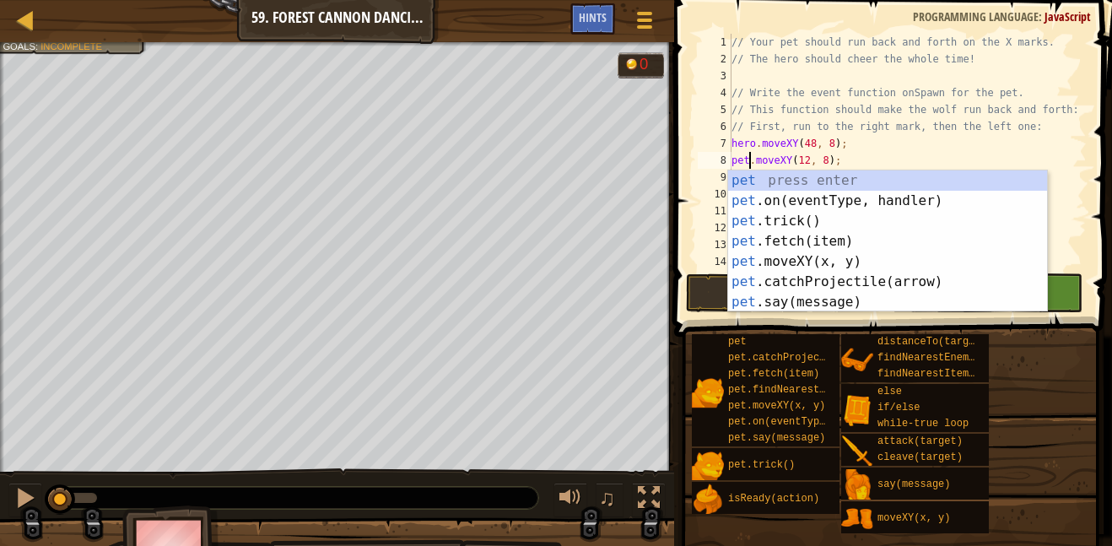
scroll to position [8, 3]
click at [755, 147] on div "// Your pet should run back and forth on the X marks. // The hero should cheer …" at bounding box center [907, 169] width 358 height 270
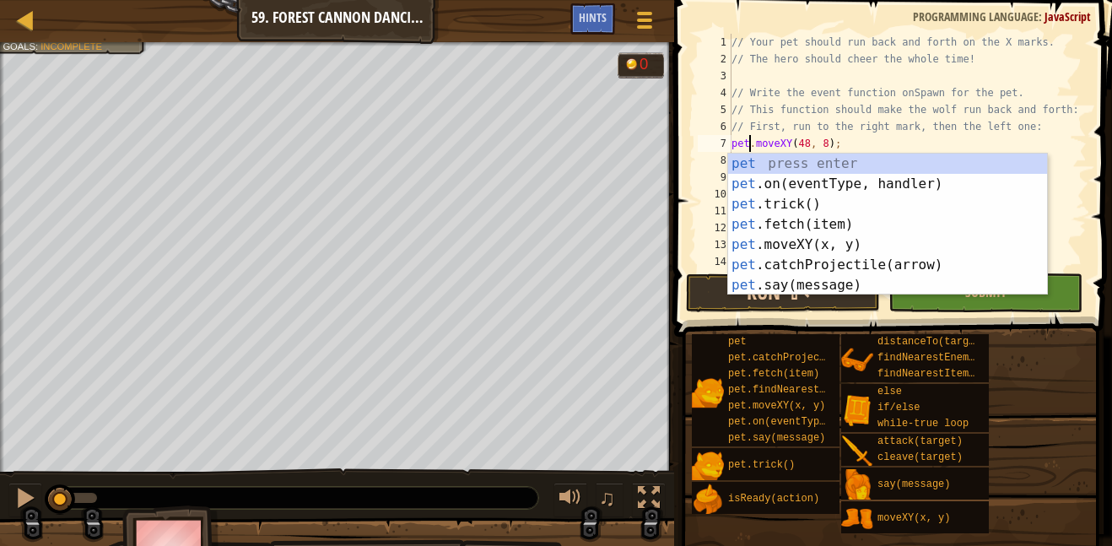
type textarea "pet.moveXY(48, 8);"
click at [718, 285] on button "Run ⇧↵" at bounding box center [783, 292] width 194 height 39
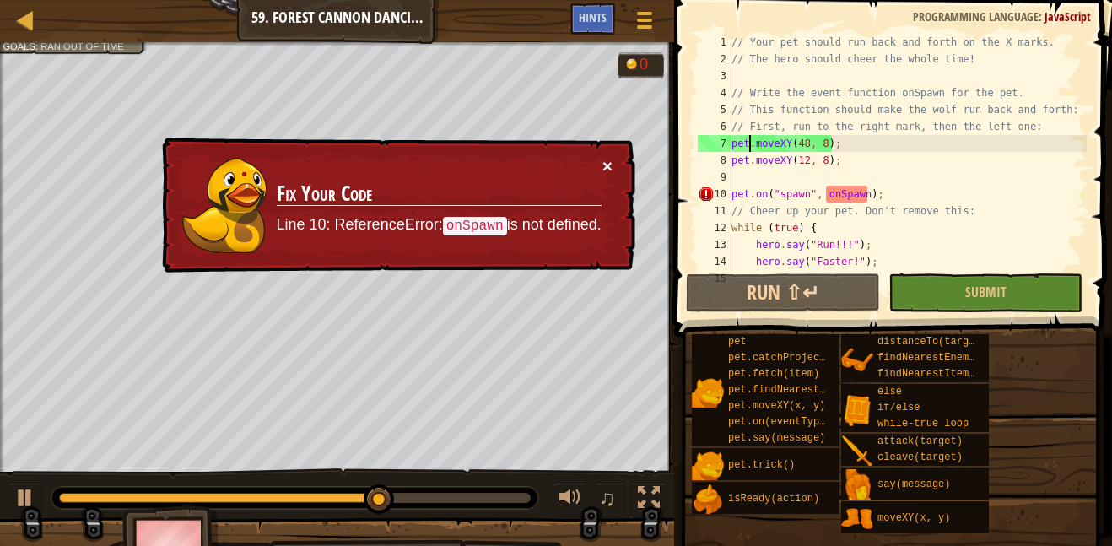
click at [605, 162] on button "×" at bounding box center [607, 166] width 10 height 18
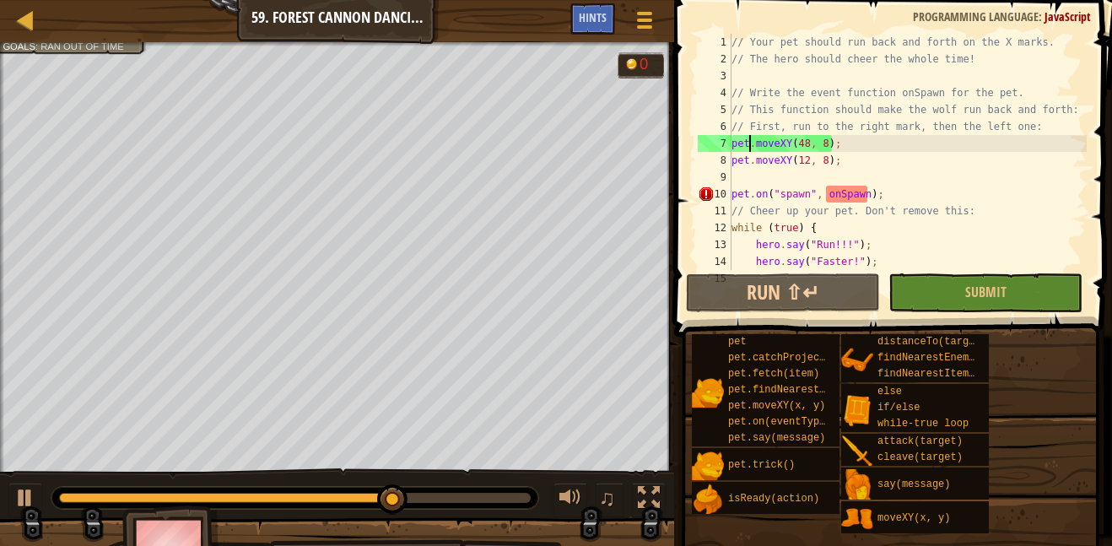
scroll to position [34, 0]
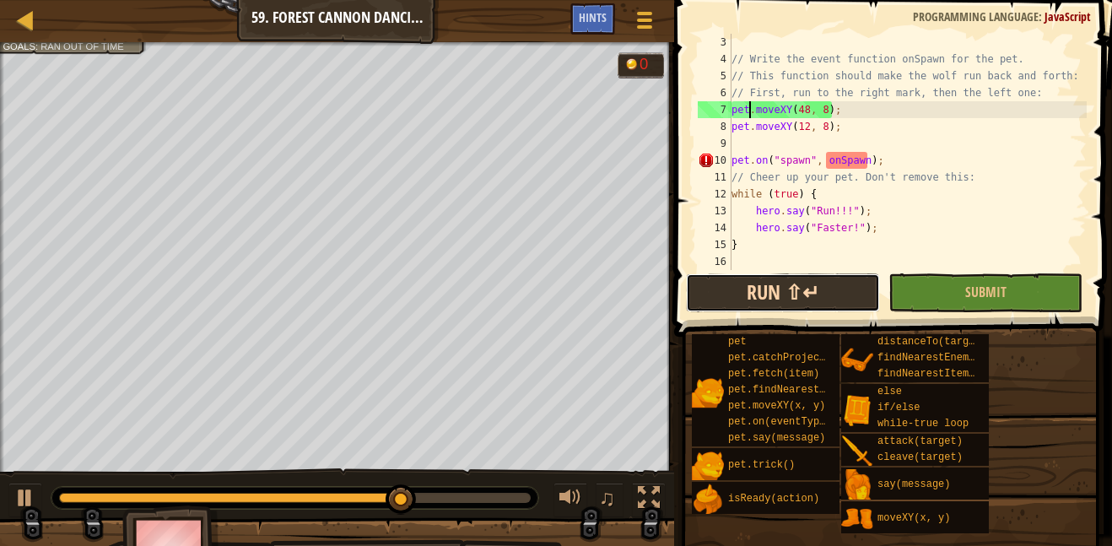
click at [752, 303] on button "Run ⇧↵" at bounding box center [783, 292] width 194 height 39
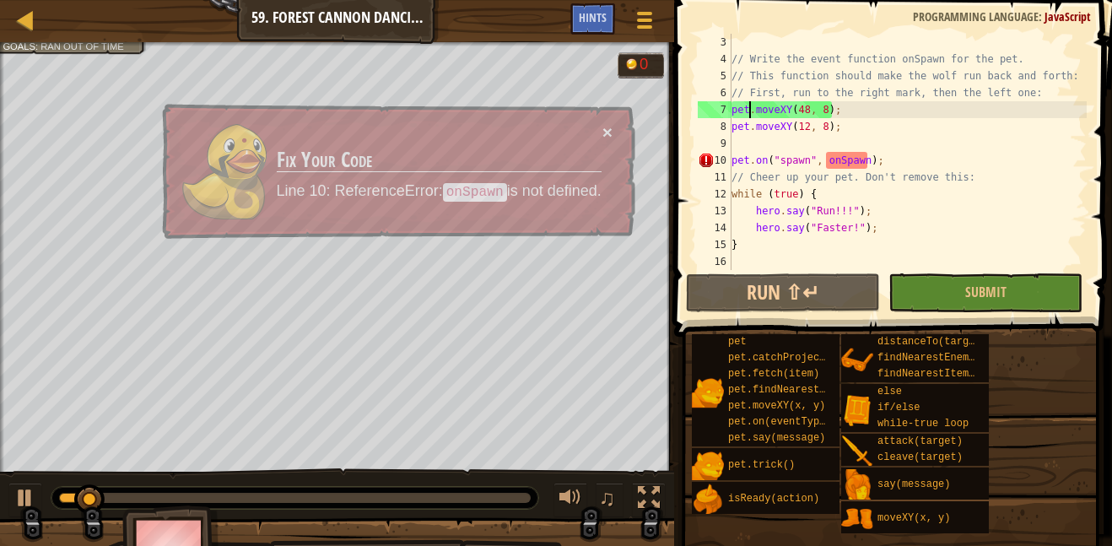
click at [602, 140] on button "×" at bounding box center [607, 131] width 10 height 18
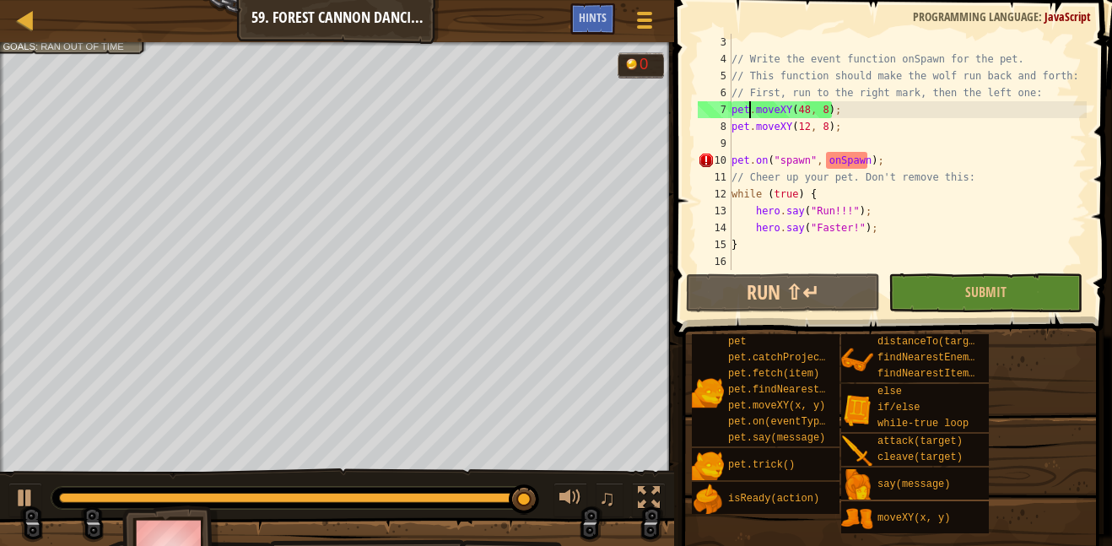
click at [854, 145] on div "// Write the event function onSpawn for the pet. // This function should make t…" at bounding box center [907, 169] width 358 height 270
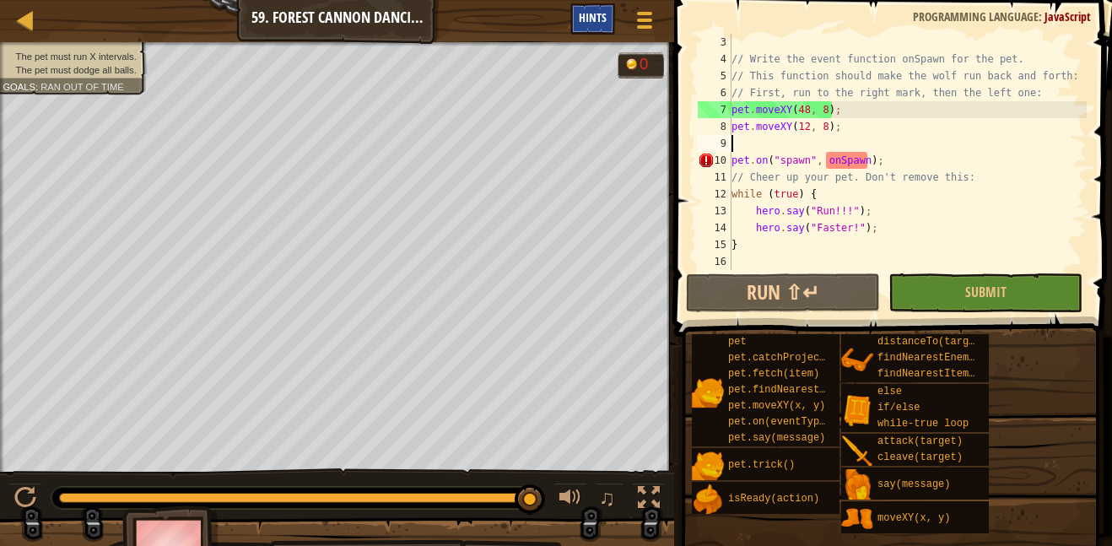
click at [584, 16] on span "Hints" at bounding box center [593, 17] width 28 height 16
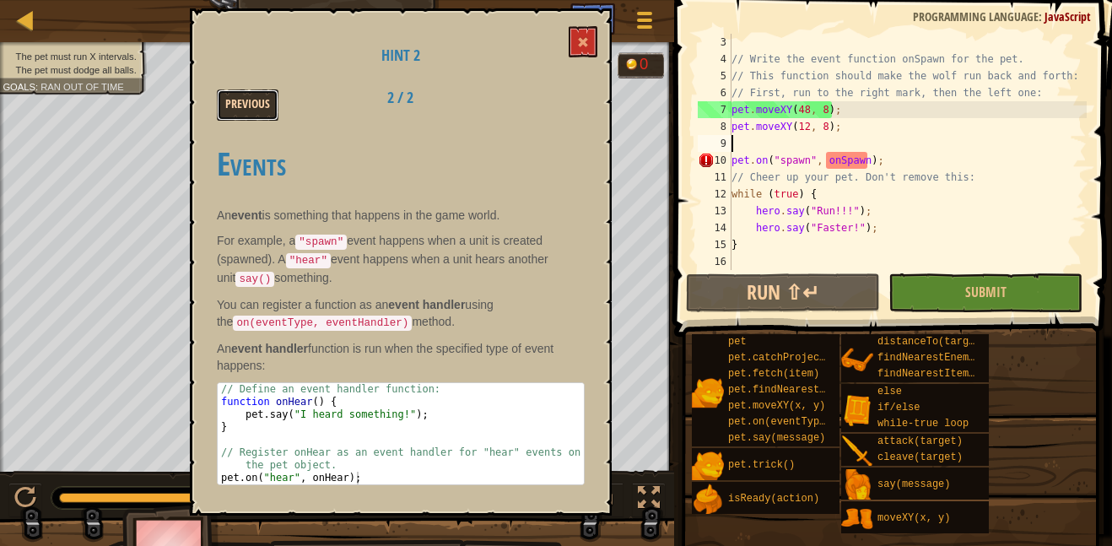
click at [229, 100] on button "Previous" at bounding box center [248, 104] width 62 height 31
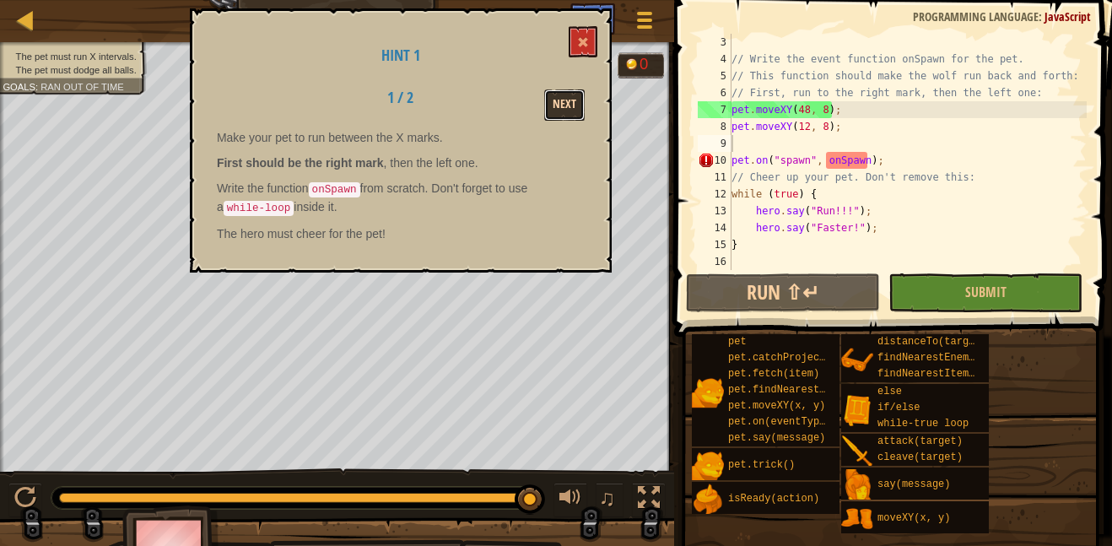
click at [552, 104] on button "Next" at bounding box center [564, 104] width 40 height 31
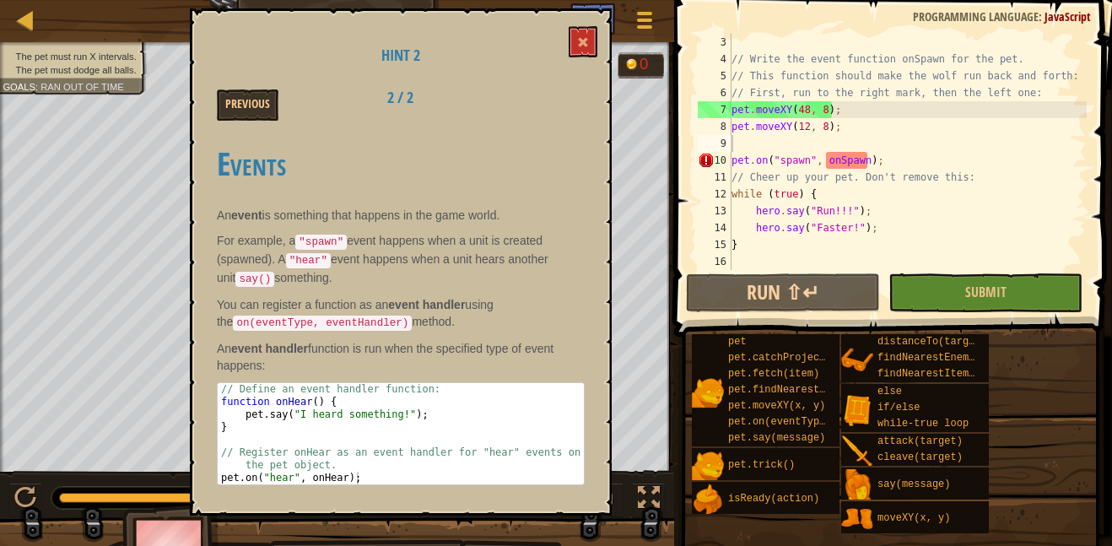
click at [730, 108] on div "7" at bounding box center [715, 109] width 34 height 17
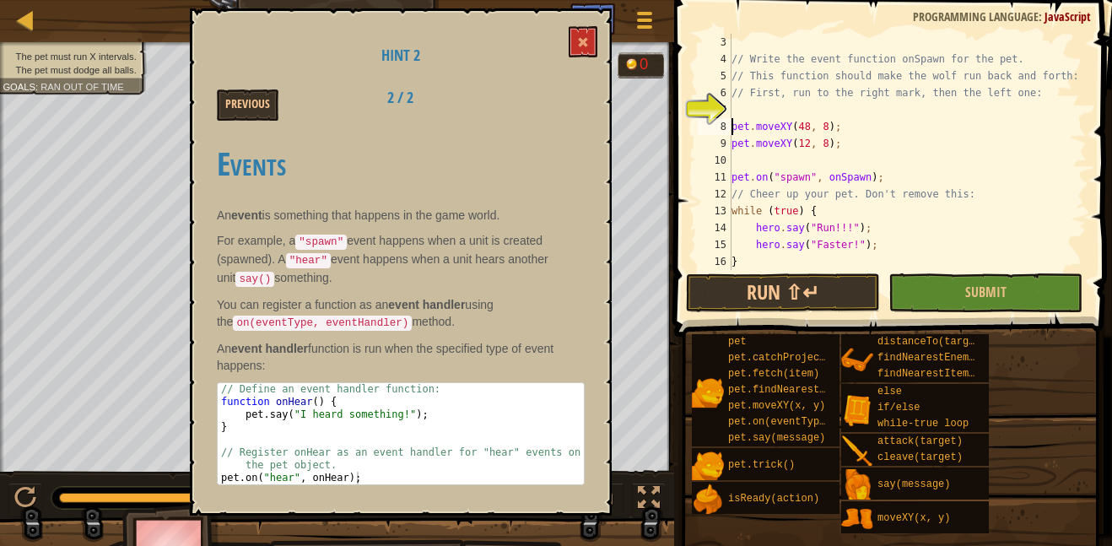
click at [746, 96] on div "// Write the event function onSpawn for the pet. // This function should make t…" at bounding box center [907, 169] width 358 height 270
type textarea "// First, run to the right mark, then the left one:"
click at [744, 100] on div "// Write the event function onSpawn for the pet. // This function should make t…" at bounding box center [907, 169] width 358 height 270
click at [742, 105] on div "// Write the event function onSpawn for the pet. // This function should make t…" at bounding box center [907, 169] width 358 height 270
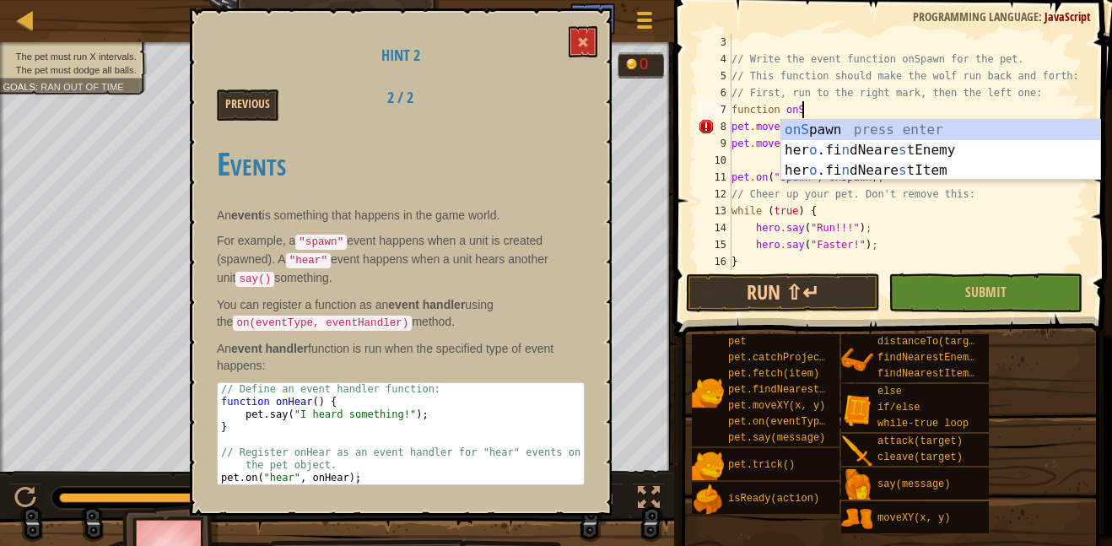
scroll to position [8, 9]
click at [805, 130] on div "onS pawn press enter her o .fi n dNeare s tEnemy press enter her o .fi n dNeare…" at bounding box center [940, 170] width 319 height 101
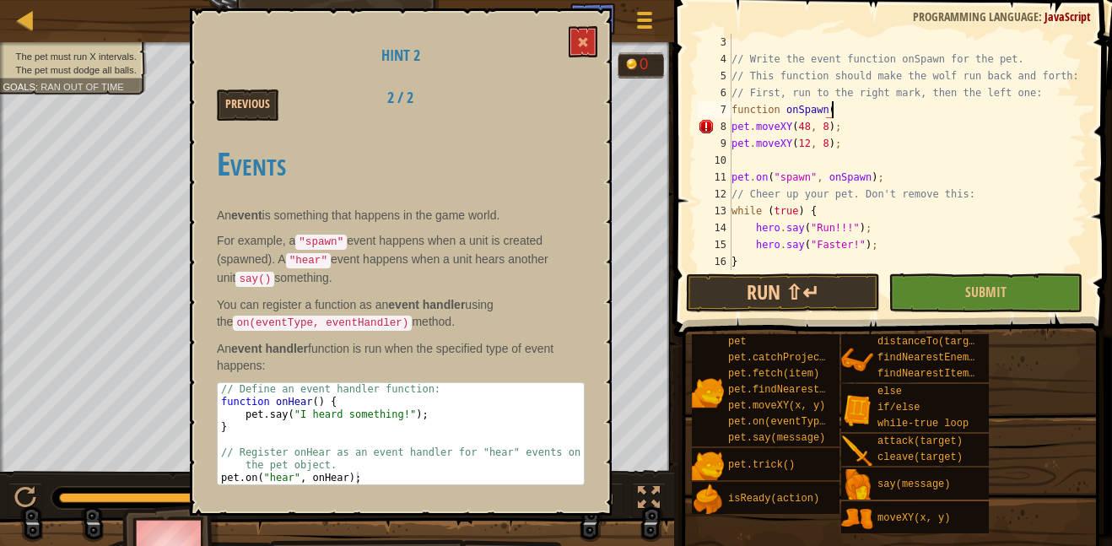
scroll to position [8, 14]
type textarea "function onSpawn() {"
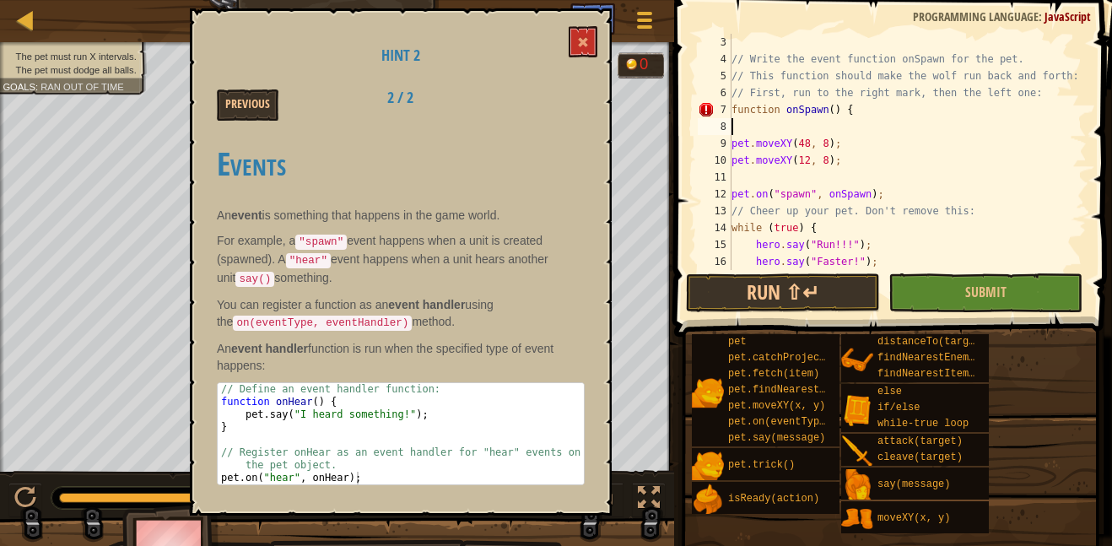
scroll to position [8, 0]
type textarea "function onSpawn() {"
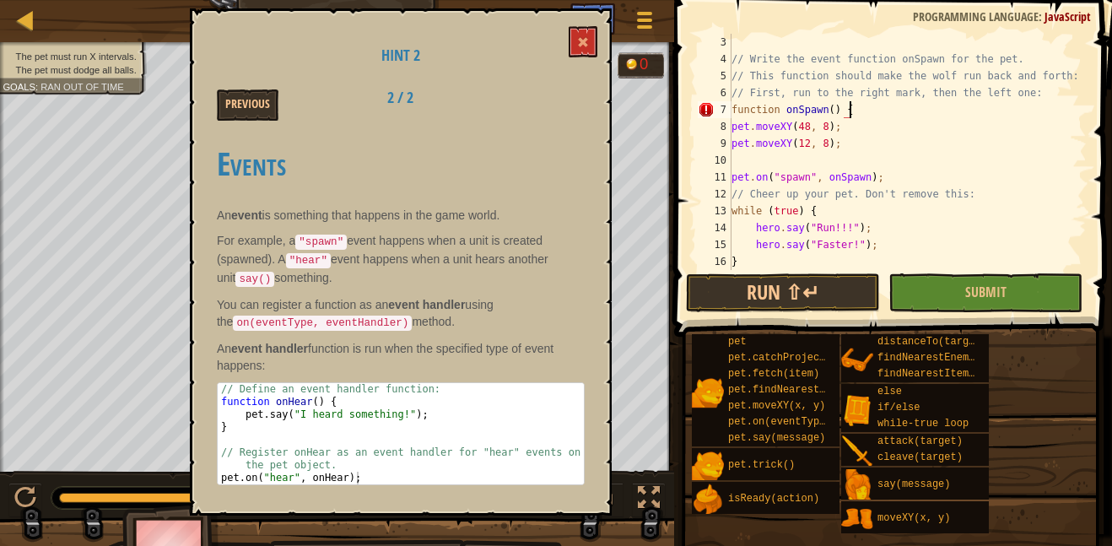
click at [816, 159] on div "// Write the event function onSpawn for the pet. // This function should make t…" at bounding box center [907, 169] width 358 height 270
click at [833, 283] on button "Run ⇧↵" at bounding box center [783, 292] width 194 height 39
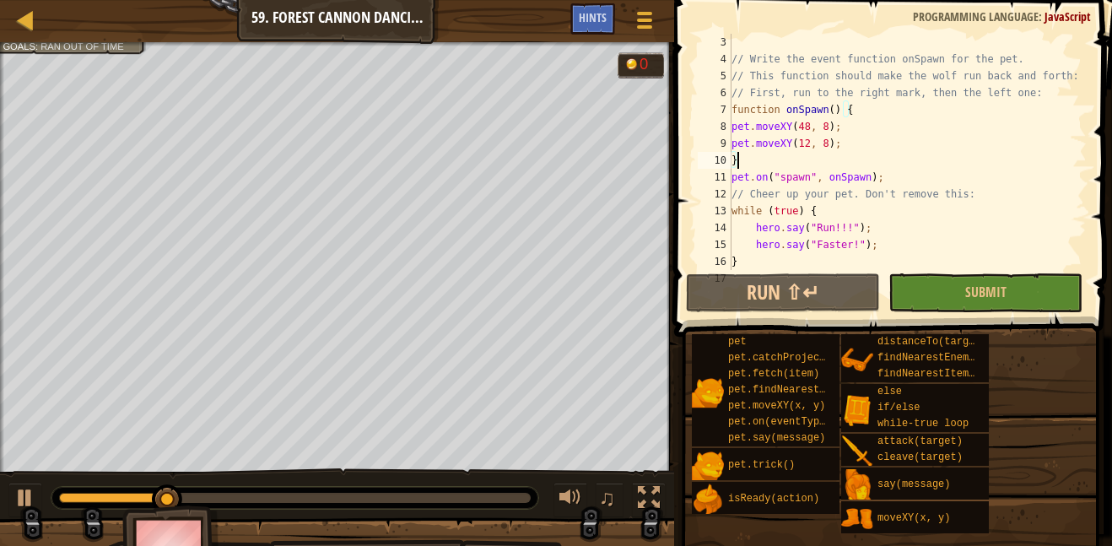
click at [1043, 94] on div "// Write the event function onSpawn for the pet. // This function should make t…" at bounding box center [907, 169] width 358 height 270
type textarea "// First, run to the right mark, then the left one:"
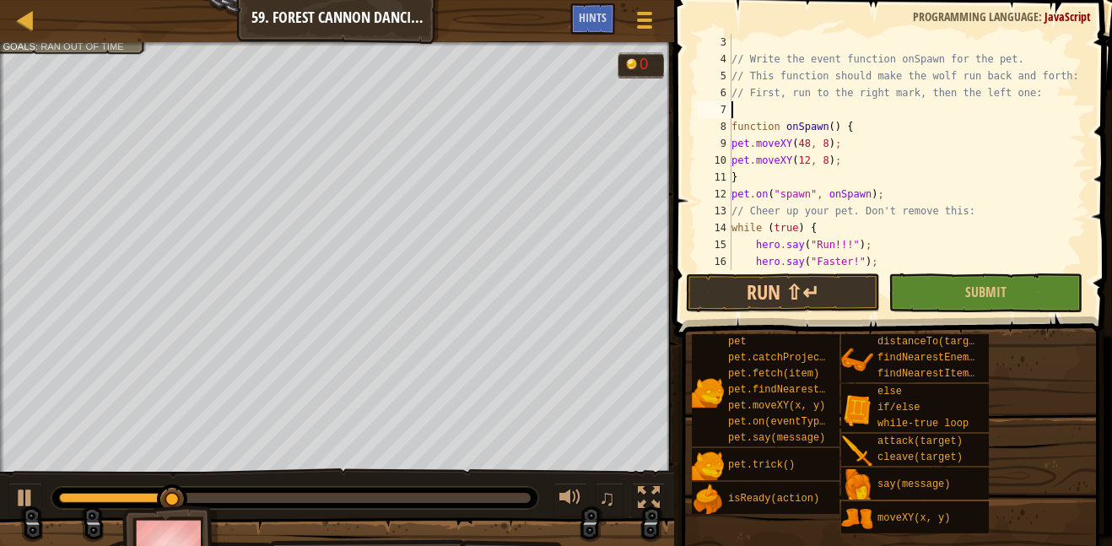
type textarea "w"
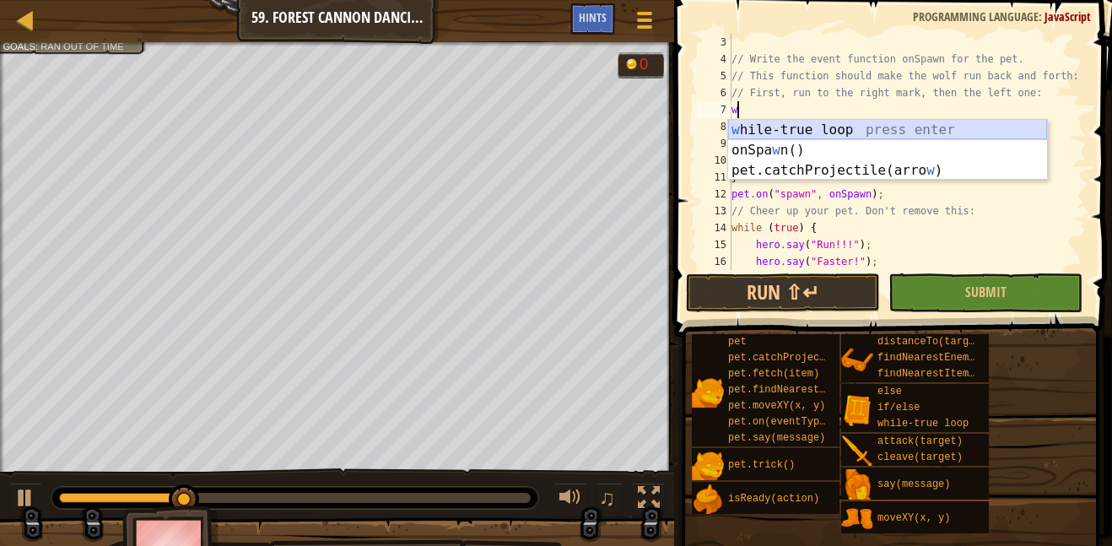
click at [988, 127] on div "w [PERSON_NAME]-true loop press enter onSpa w n() press enter pet.catchProjecti…" at bounding box center [887, 170] width 319 height 101
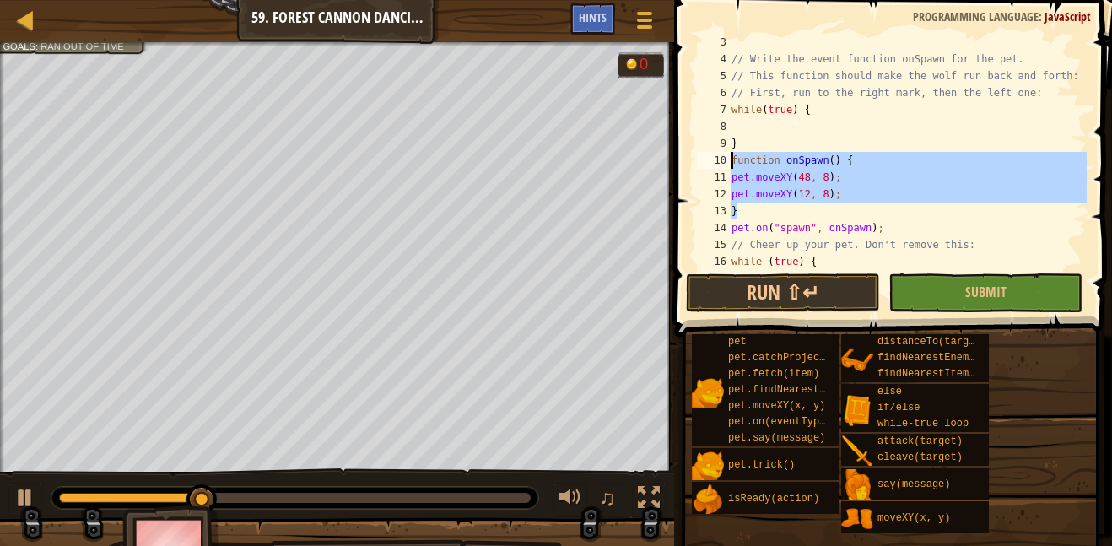
drag, startPoint x: 771, startPoint y: 210, endPoint x: 724, endPoint y: 156, distance: 71.7
click at [724, 156] on div "3 4 5 6 7 8 9 10 11 12 13 14 15 16 17 // Write the event function onSpawn for t…" at bounding box center [890, 152] width 392 height 236
type textarea "function onSpawn() { pet.moveXY(48, 8);"
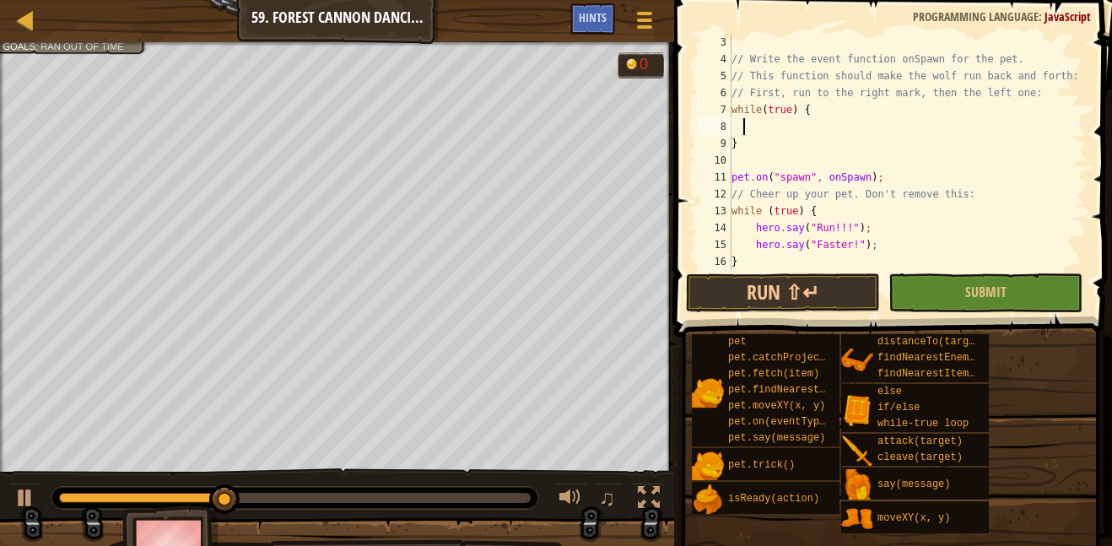
click at [744, 122] on div "// Write the event function onSpawn for the pet. // This function should make t…" at bounding box center [907, 169] width 358 height 270
paste textarea "}"
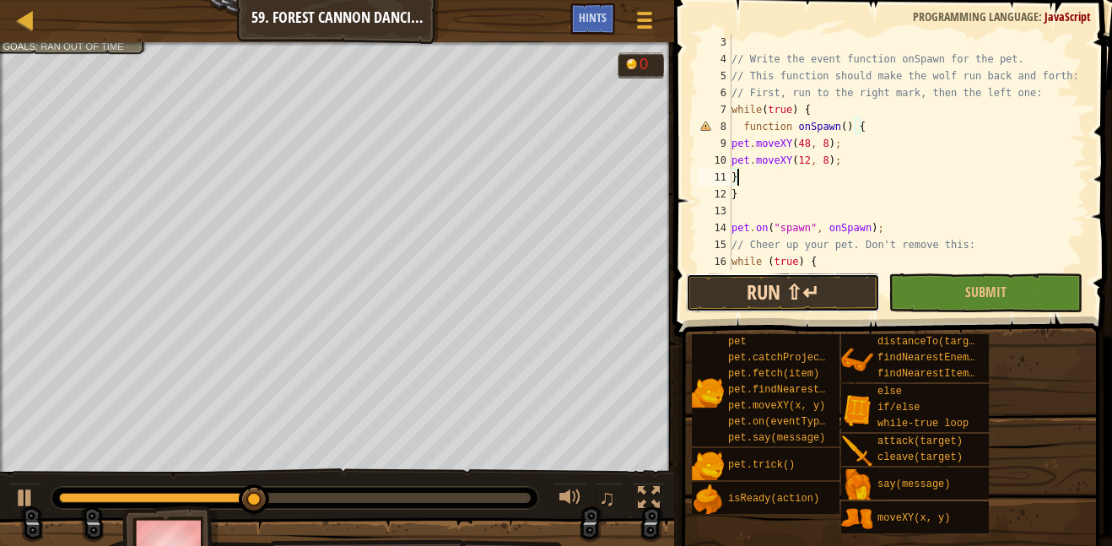
click at [746, 310] on button "Run ⇧↵" at bounding box center [783, 292] width 194 height 39
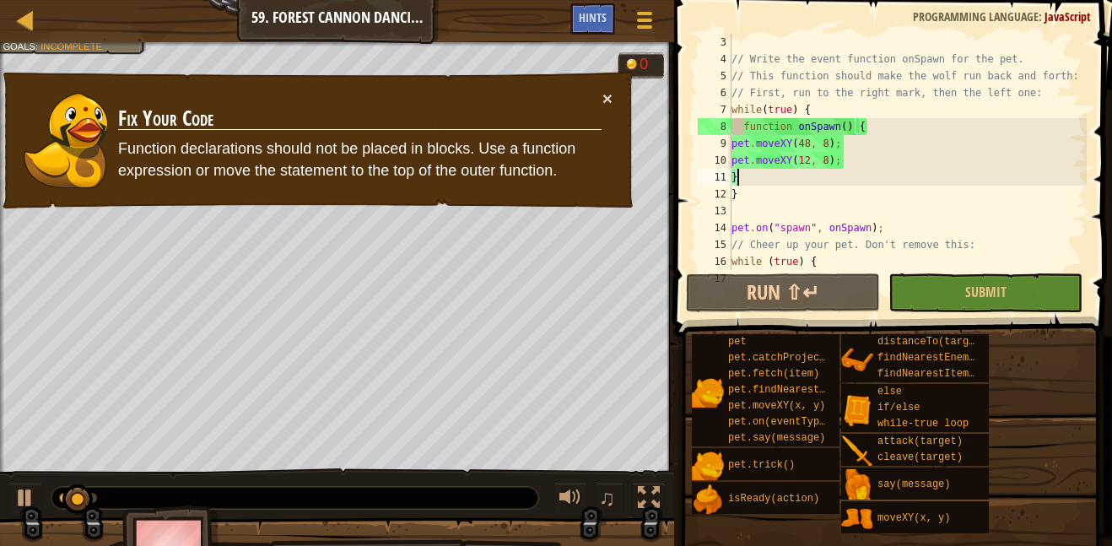
click at [791, 123] on div "// Write the event function onSpawn for the pet. // This function should make t…" at bounding box center [907, 169] width 358 height 270
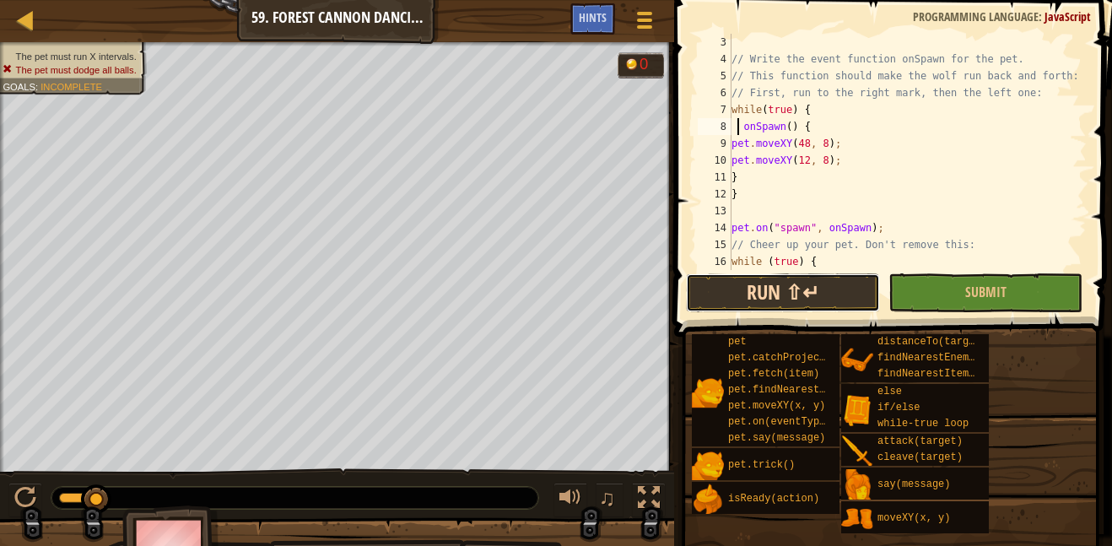
click at [823, 296] on button "Run ⇧↵" at bounding box center [783, 292] width 194 height 39
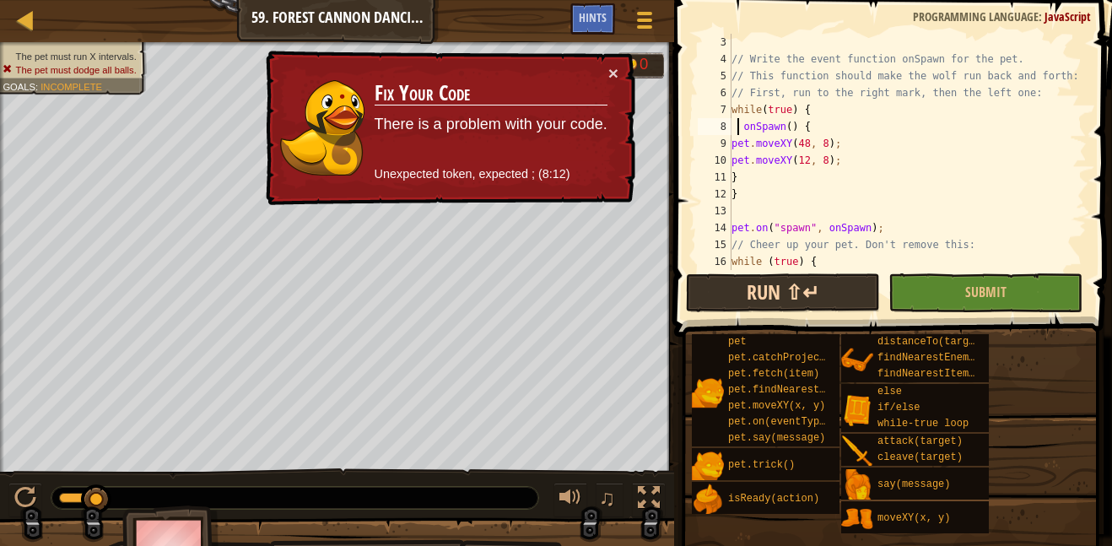
type textarea "function onSpawn() {"
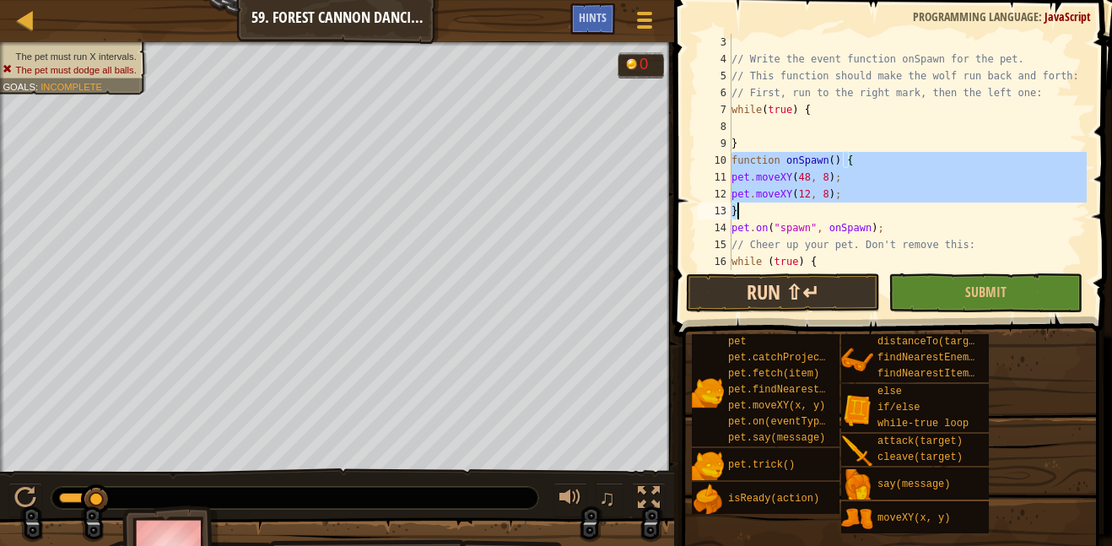
type textarea "w"
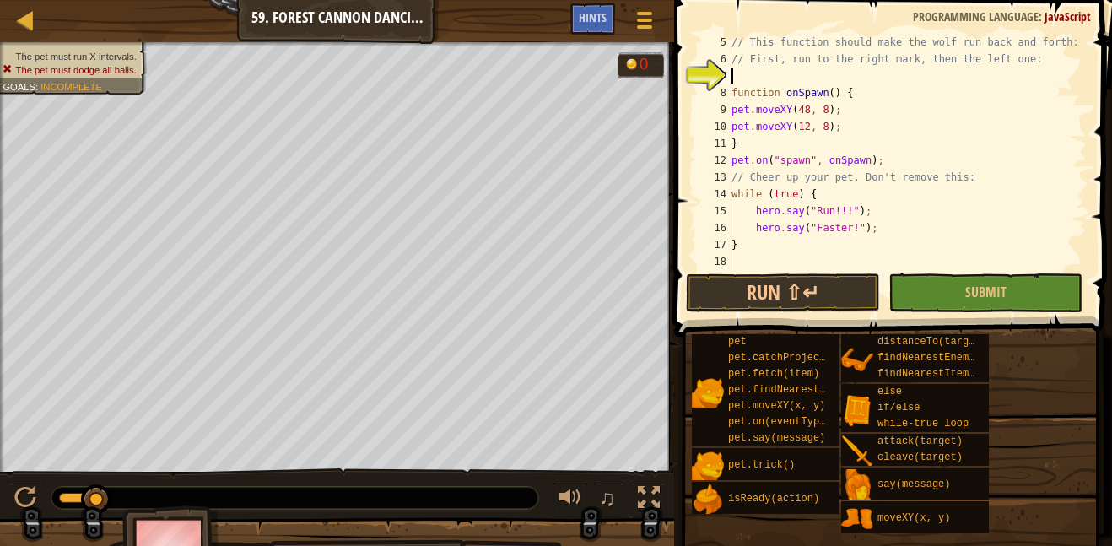
scroll to position [0, 0]
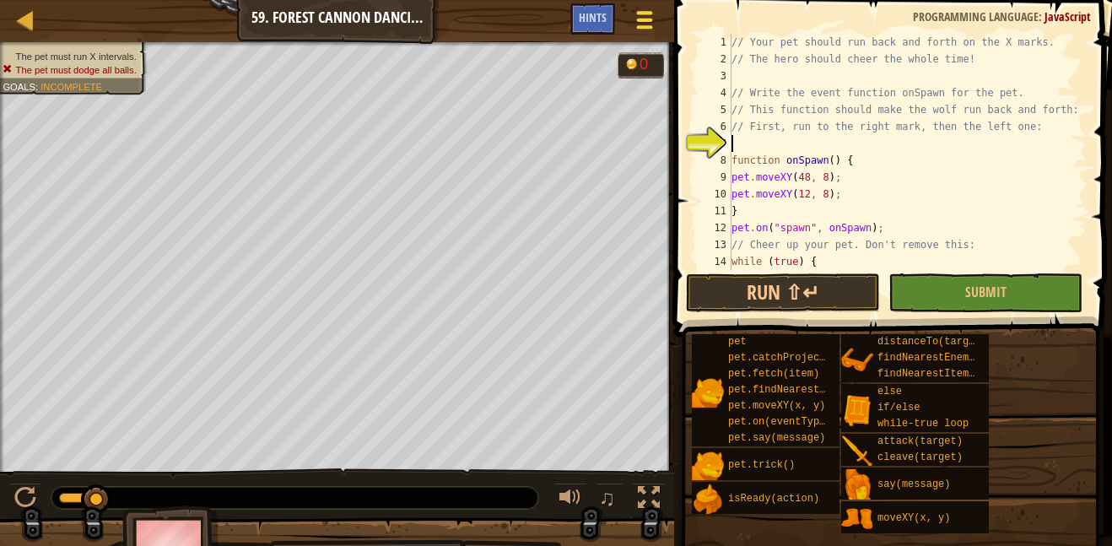
click at [632, 29] on button "Game Menu" at bounding box center [644, 23] width 45 height 41
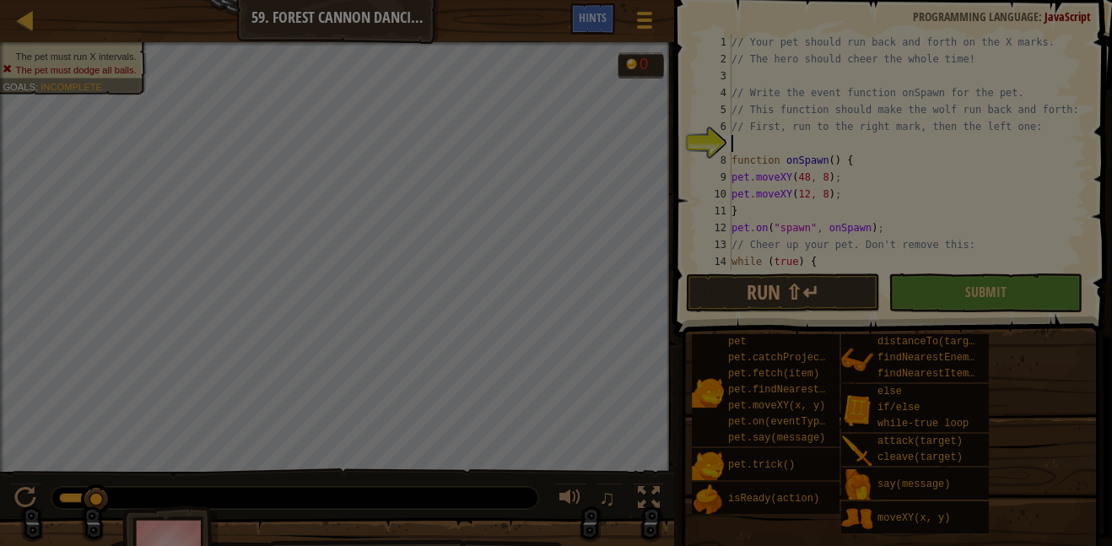
click at [0, 0] on div "Quick Code Actions Reload Reload original code to restart the level General Opt…" at bounding box center [0, 0] width 0 height 0
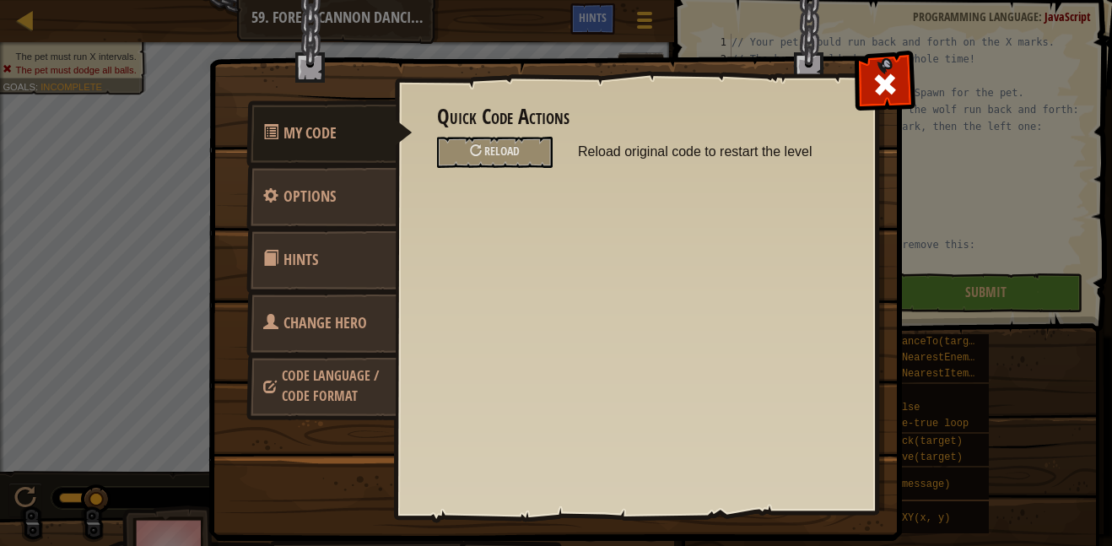
click at [664, 51] on img at bounding box center [561, 239] width 707 height 604
click at [882, 78] on span at bounding box center [884, 84] width 27 height 27
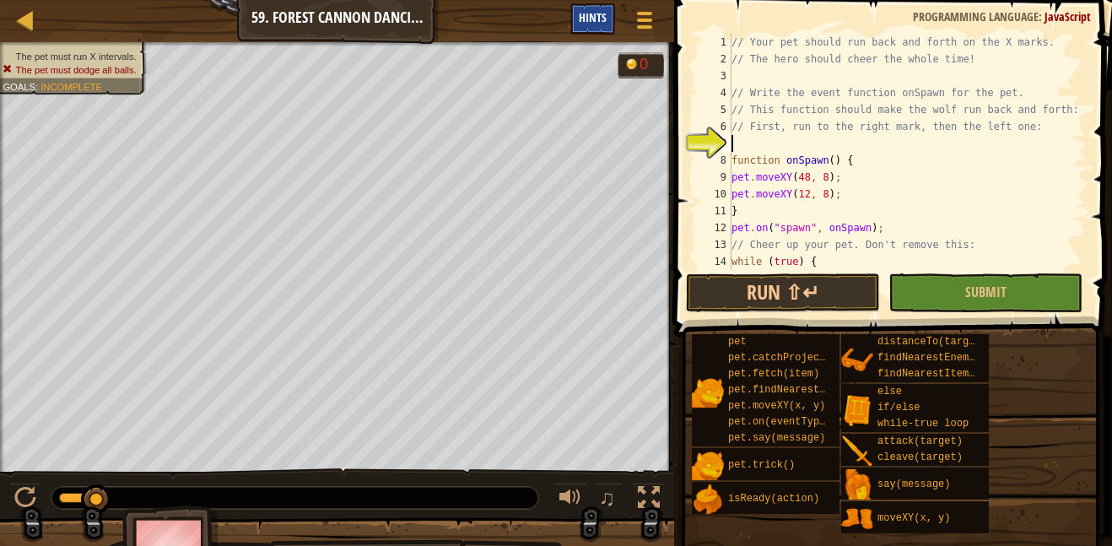
click at [589, 30] on div "Hints" at bounding box center [592, 18] width 45 height 31
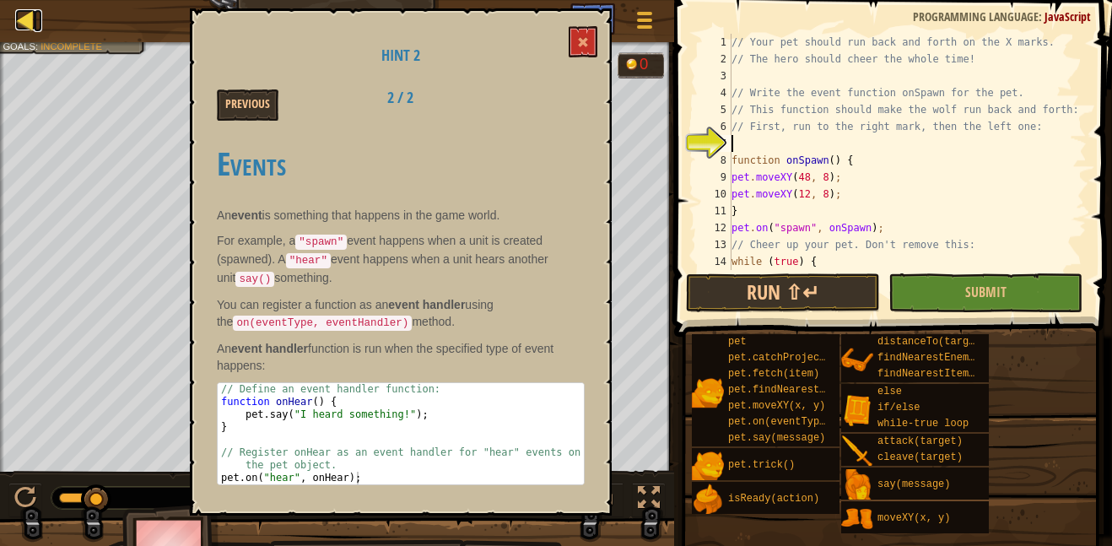
click at [20, 12] on div at bounding box center [25, 19] width 21 height 21
